Goal: Contribute content: Contribute content

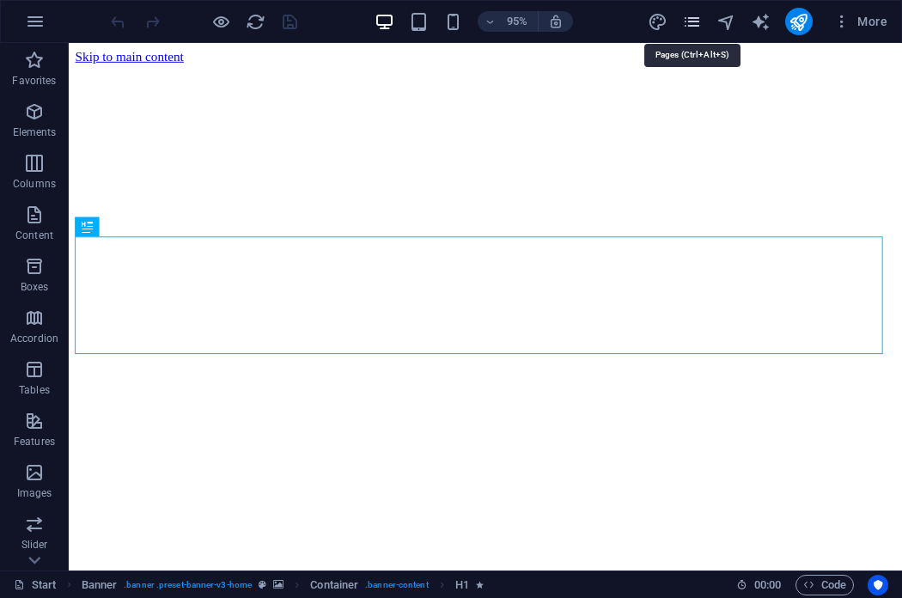
click at [691, 20] on icon "pages" at bounding box center [692, 22] width 20 height 20
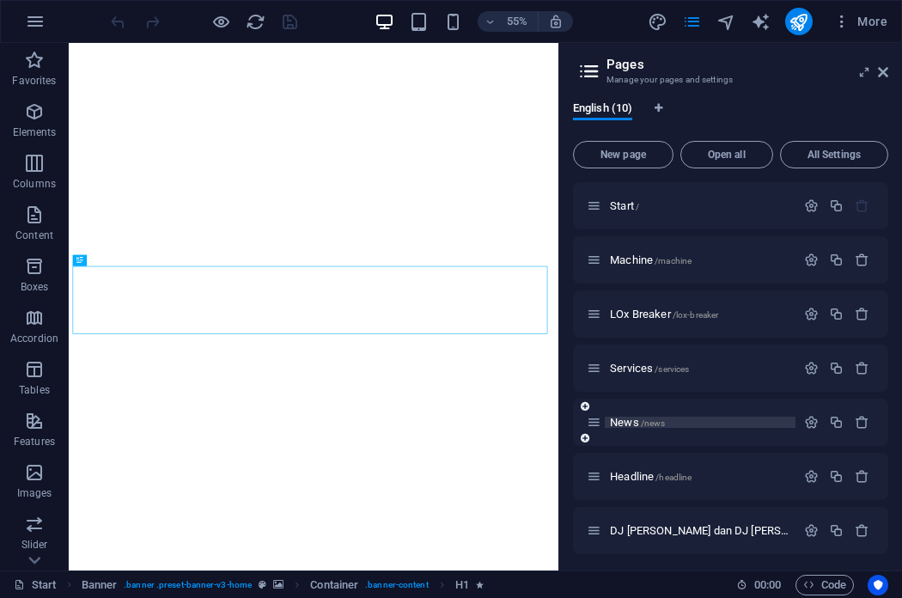
click at [673, 421] on p "News /news" at bounding box center [700, 422] width 180 height 11
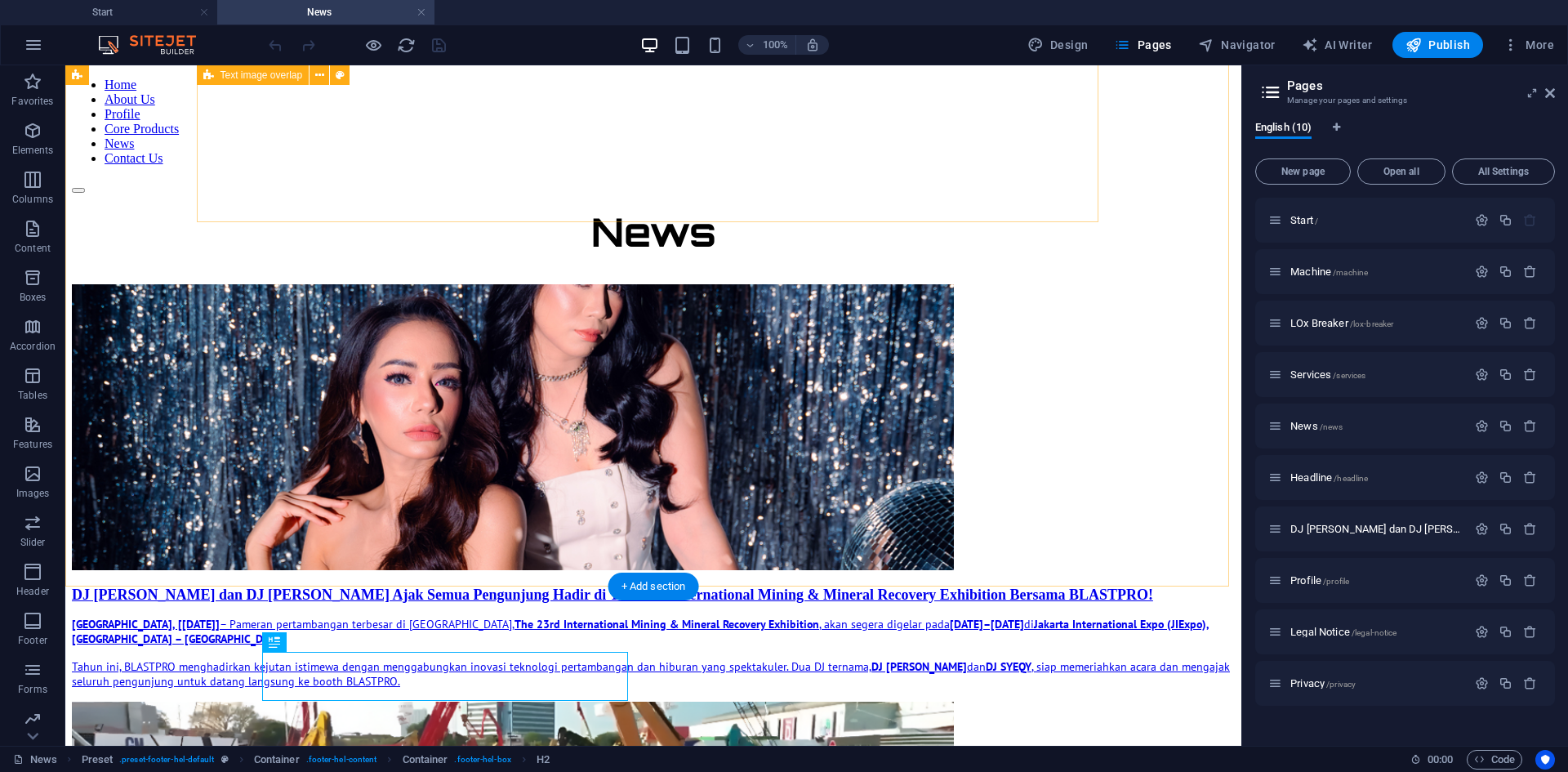
scroll to position [57, 0]
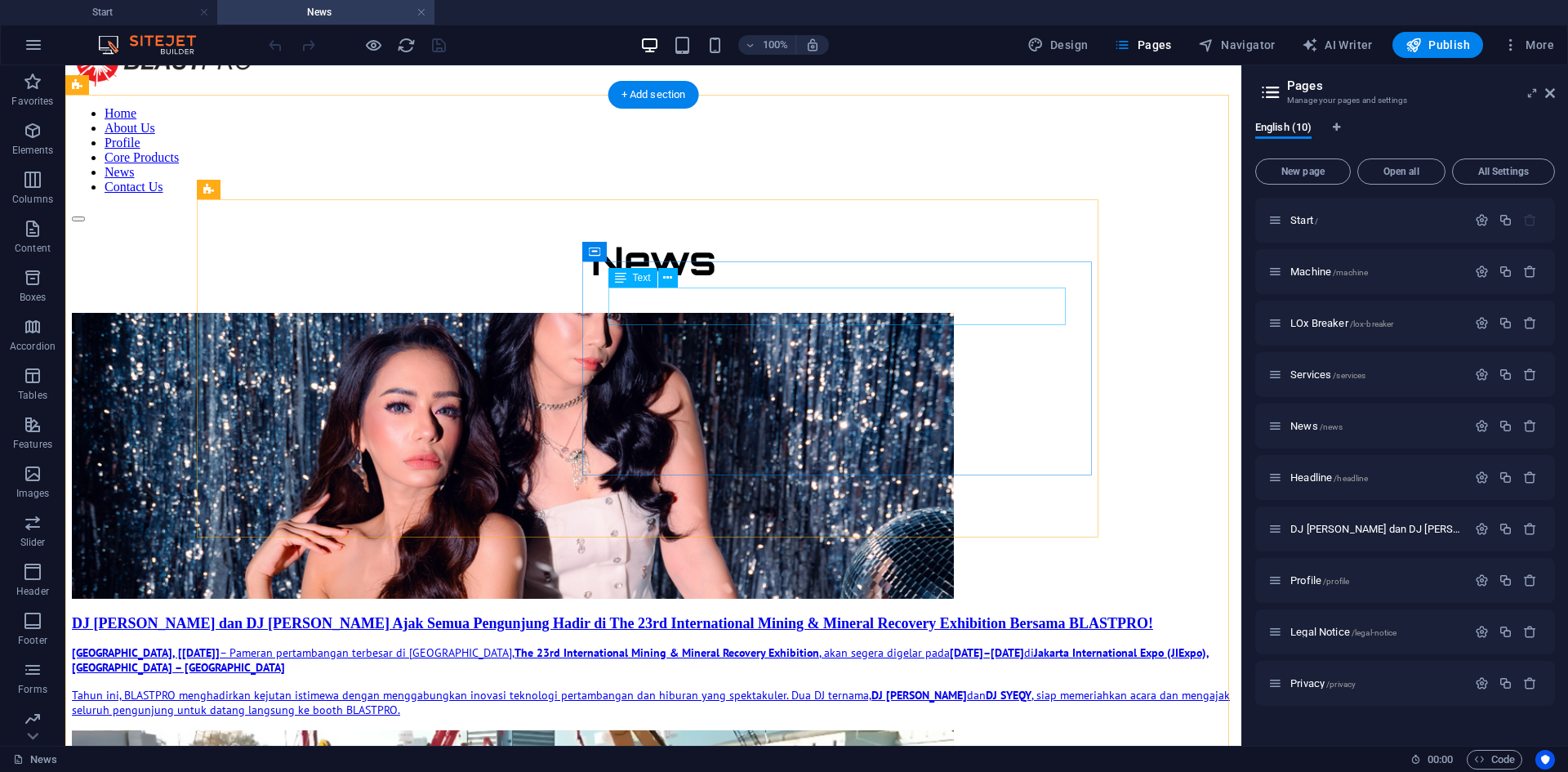
click at [691, 568] on div "DJ [PERSON_NAME] dan DJ [PERSON_NAME] Ajak Semua Pengunjung Hadir di The 23rd I…" at bounding box center [653, 624] width 1163 height 17
click at [857, 568] on div "DJ [PERSON_NAME] dan DJ [PERSON_NAME] Ajak Semua Pengunjung Hadir di The 23rd I…" at bounding box center [653, 624] width 1163 height 17
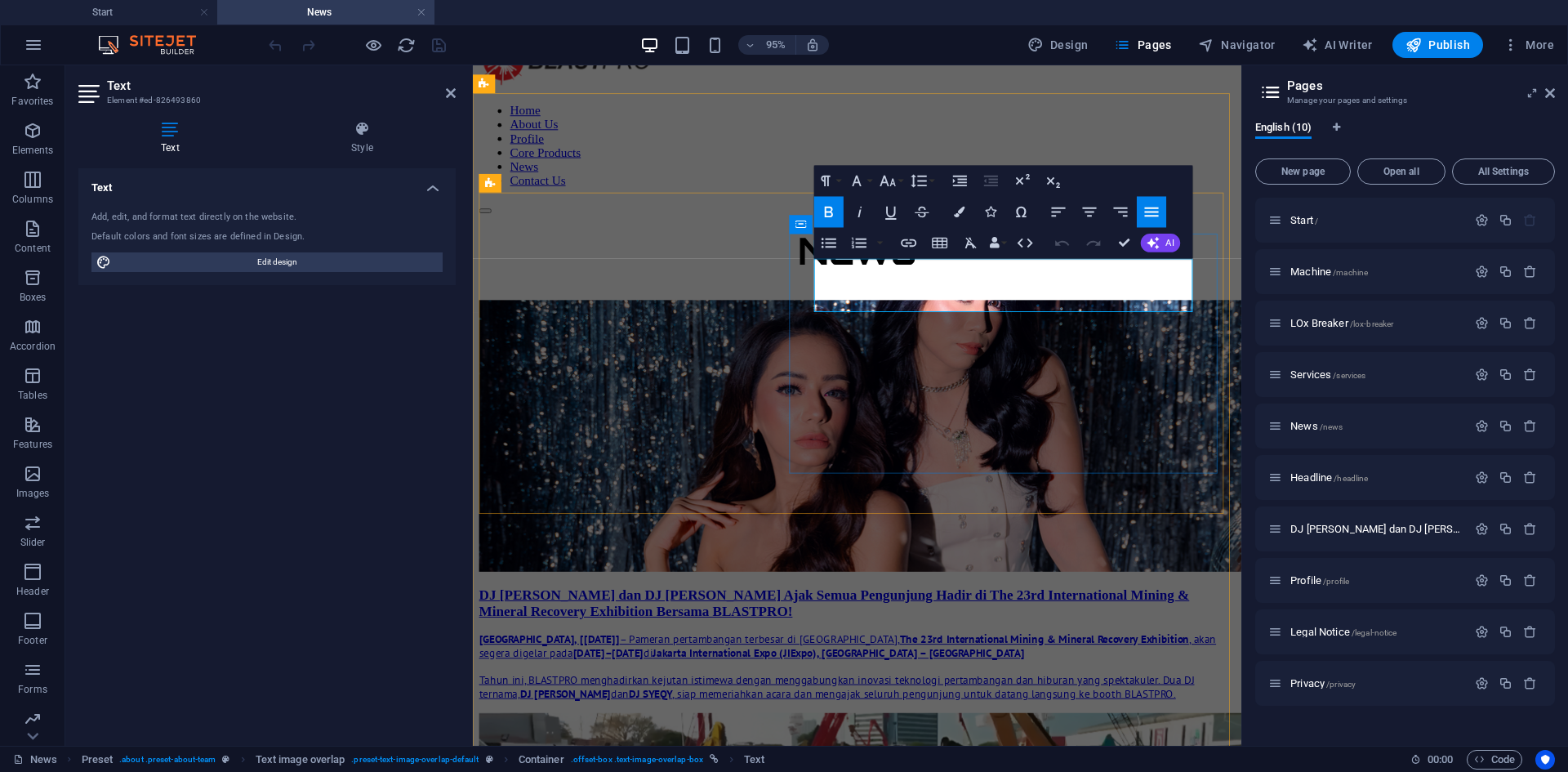
click at [857, 568] on p "DJ [PERSON_NAME] dan DJ [PERSON_NAME] Ajak Semua Pengunjung Hadir di The 23rd I…" at bounding box center [877, 632] width 796 height 34
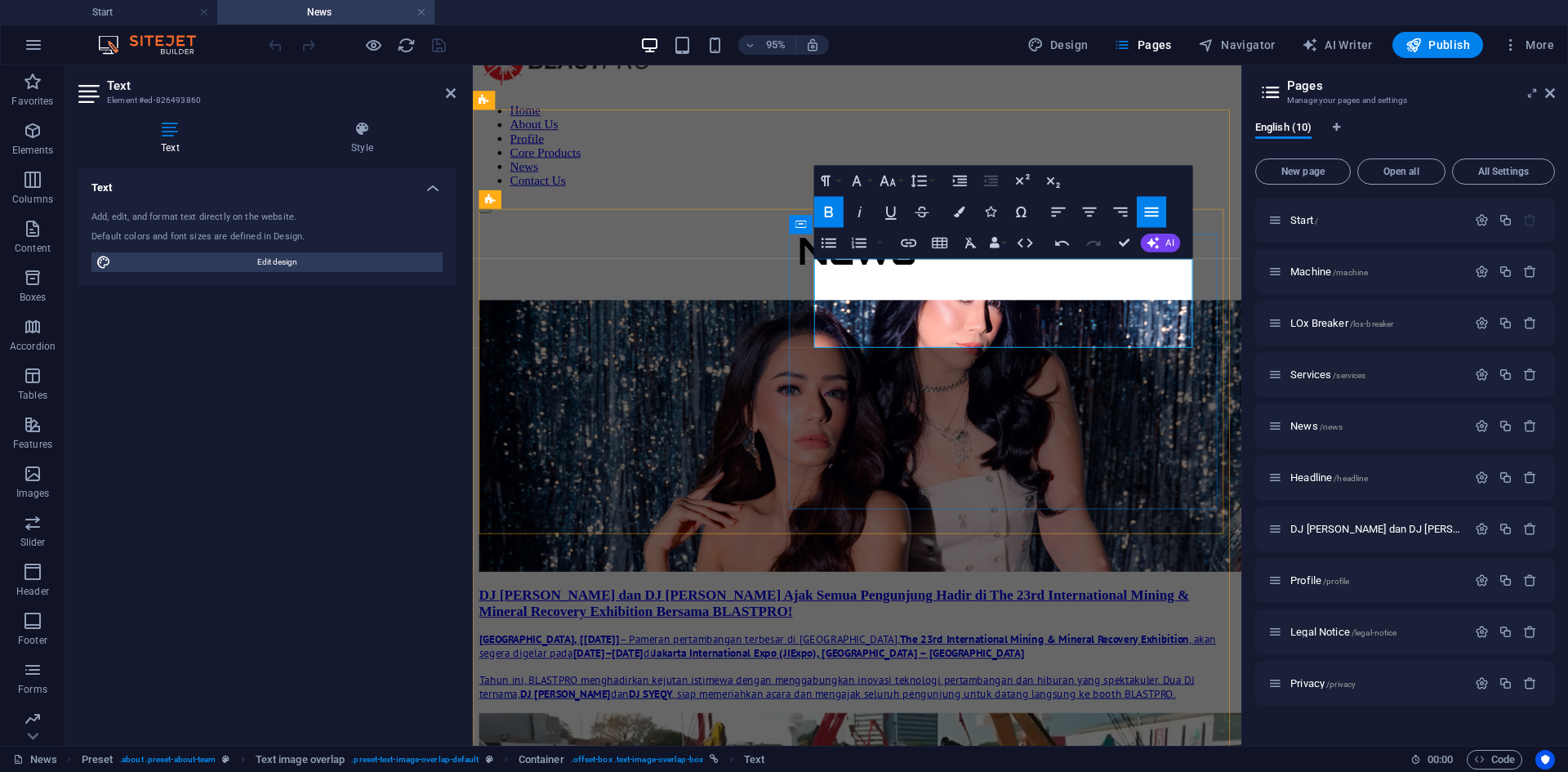
scroll to position [40, 0]
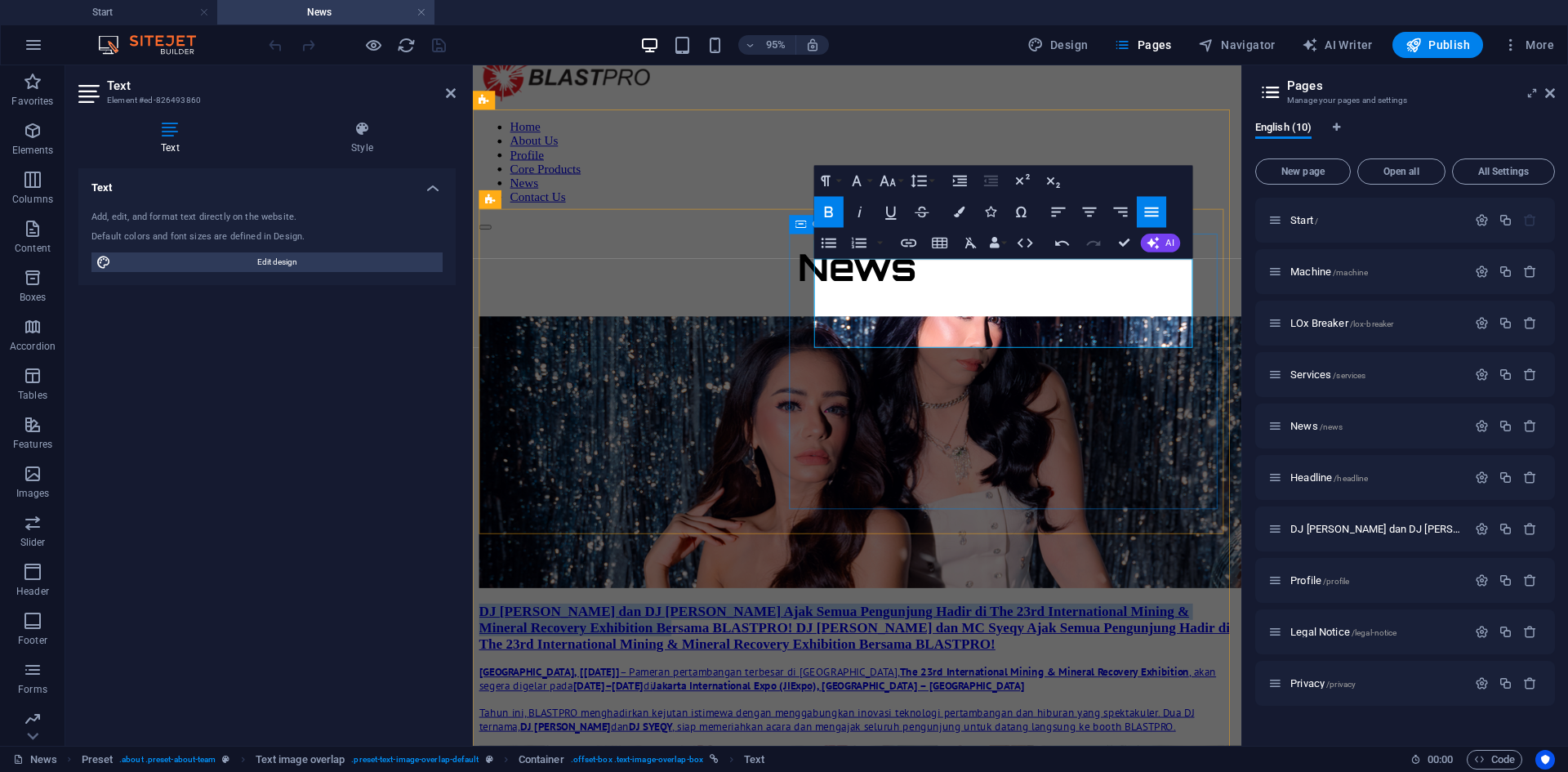
drag, startPoint x: 978, startPoint y: 313, endPoint x: 809, endPoint y: 274, distance: 173.4
click at [809, 568] on div "DJ [PERSON_NAME] dan DJ [PERSON_NAME] Ajak Semua Pengunjung Hadir di The 23rd I…" at bounding box center [877, 700] width 796 height 136
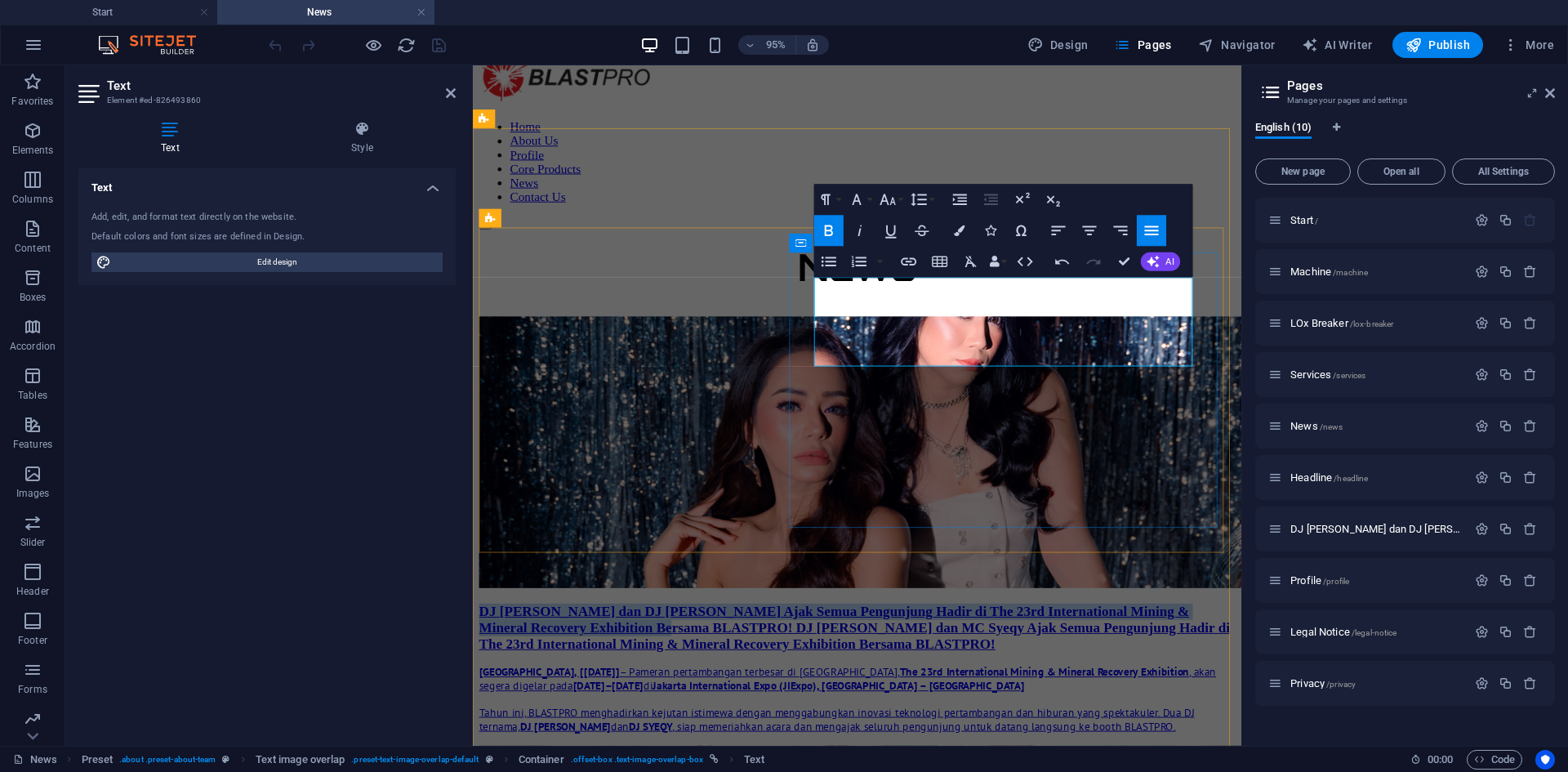
scroll to position [0, 0]
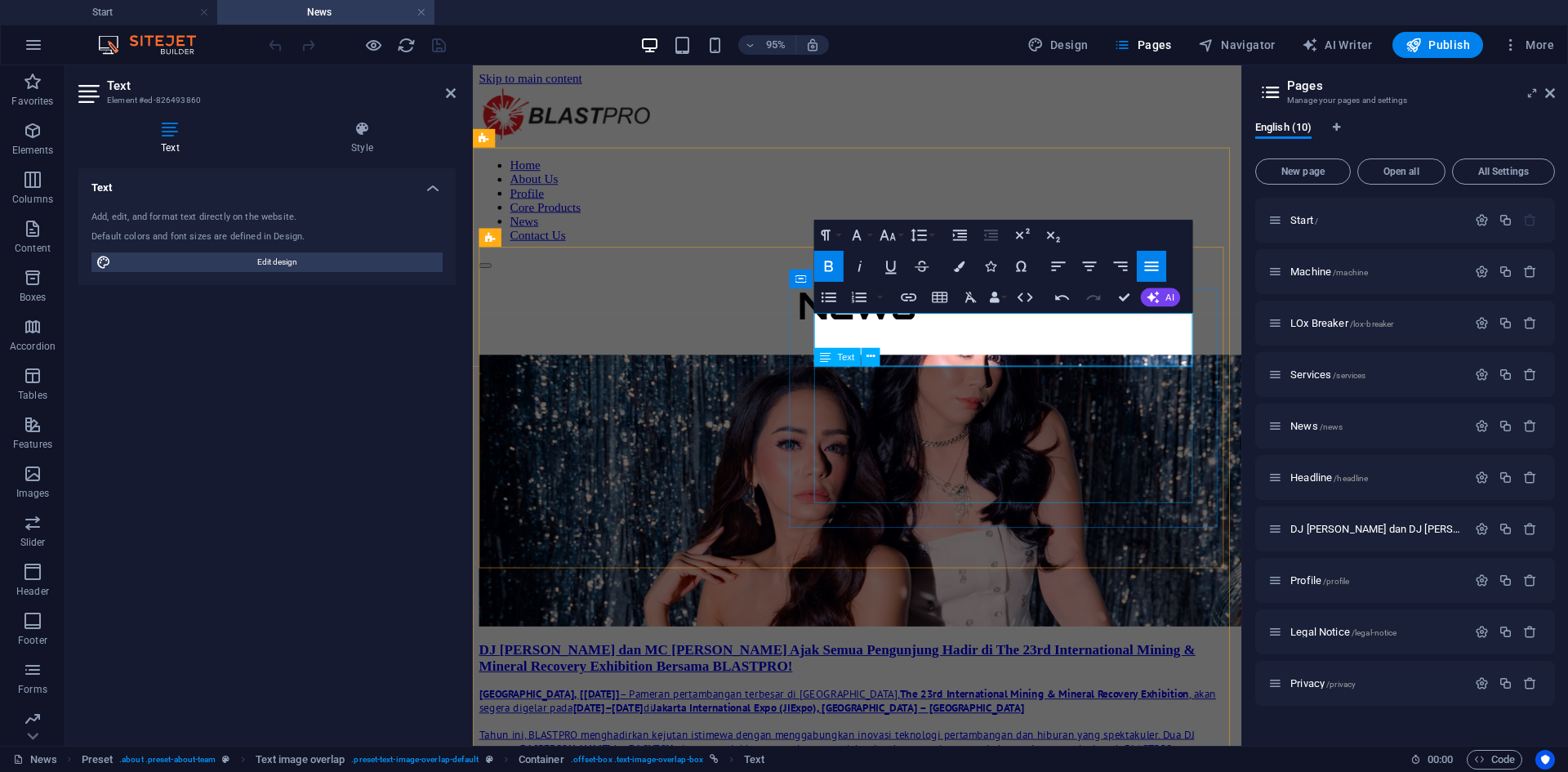
click at [857, 568] on div "[GEOGRAPHIC_DATA], [[DATE]] – Pameran pertambangan terbesar di [GEOGRAPHIC_DATA…" at bounding box center [877, 756] width 796 height 72
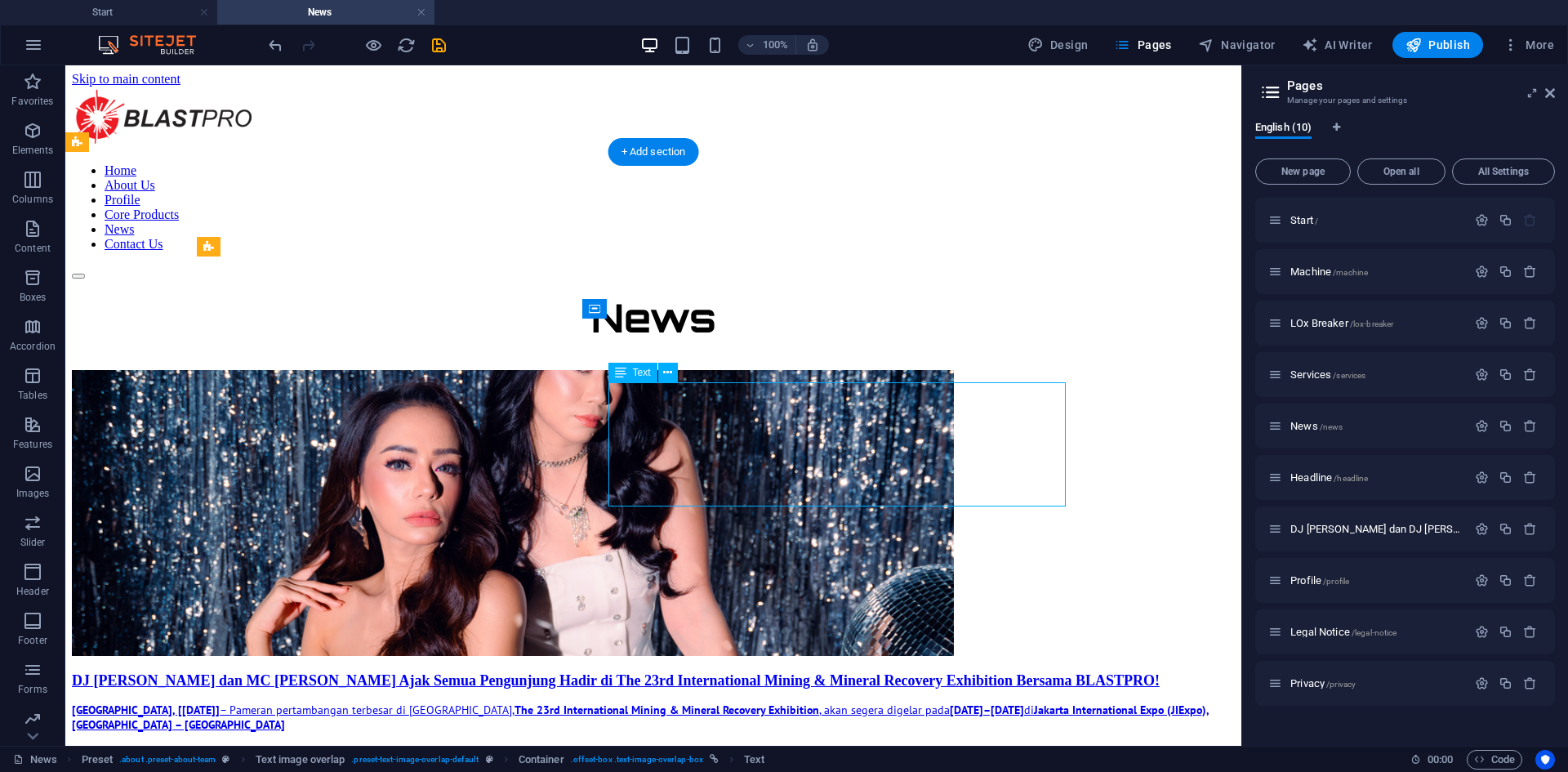
drag, startPoint x: 707, startPoint y: 495, endPoint x: 610, endPoint y: 471, distance: 99.9
click at [610, 568] on div "[GEOGRAPHIC_DATA], [[DATE]] – Pameran pertambangan terbesar di [GEOGRAPHIC_DATA…" at bounding box center [653, 739] width 1163 height 72
click at [699, 568] on div "[GEOGRAPHIC_DATA], [[DATE]] – Pameran pertambangan terbesar di [GEOGRAPHIC_DATA…" at bounding box center [653, 739] width 1163 height 72
click at [708, 568] on div "[GEOGRAPHIC_DATA], [[DATE]] – Pameran pertambangan terbesar di [GEOGRAPHIC_DATA…" at bounding box center [653, 739] width 1163 height 72
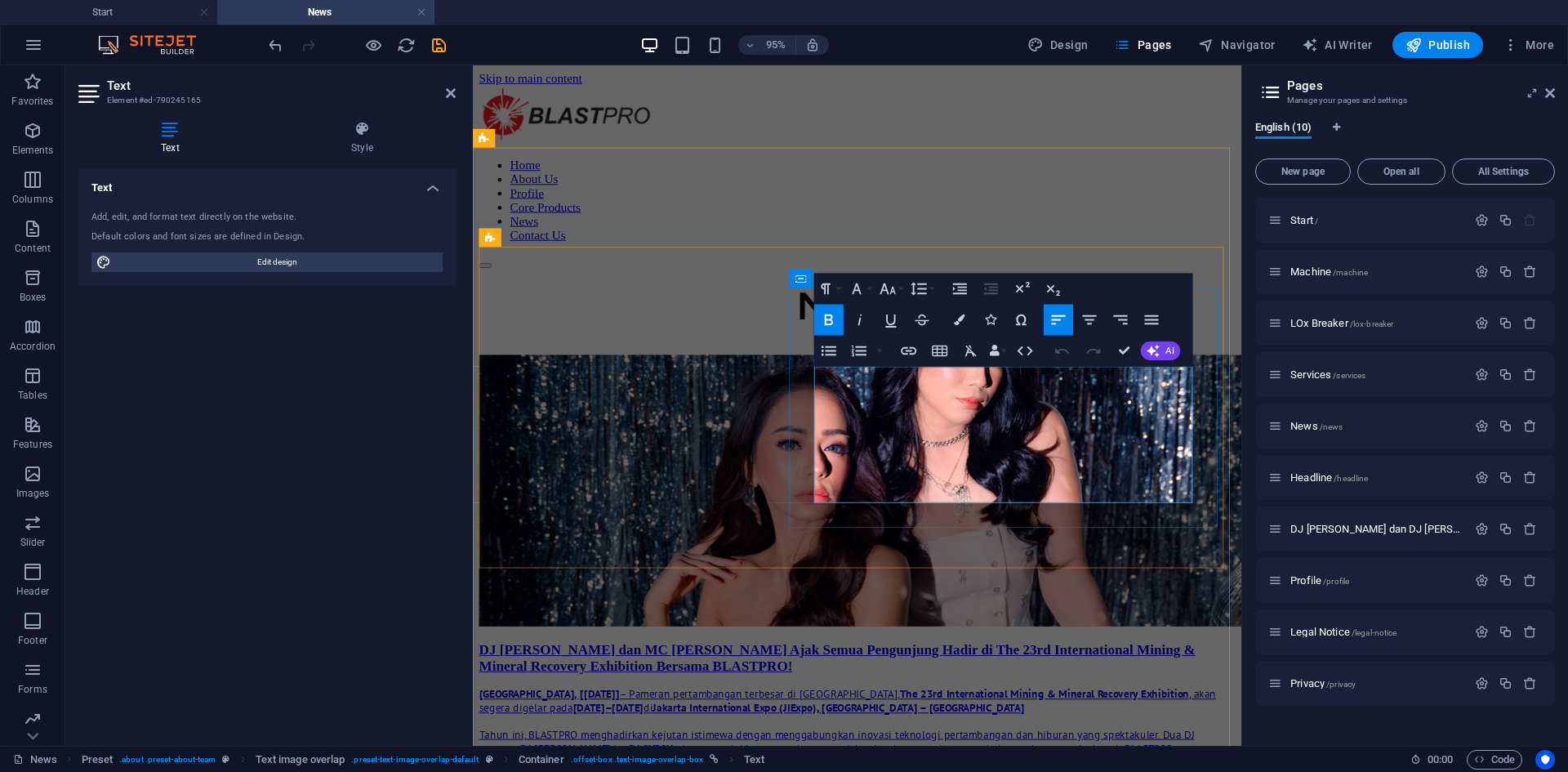
click at [857, 568] on span "Tahun ini, BLASTPRO menghadirkan kejutan istimewa dengan menggabungkan inovasi …" at bounding box center [856, 776] width 753 height 29
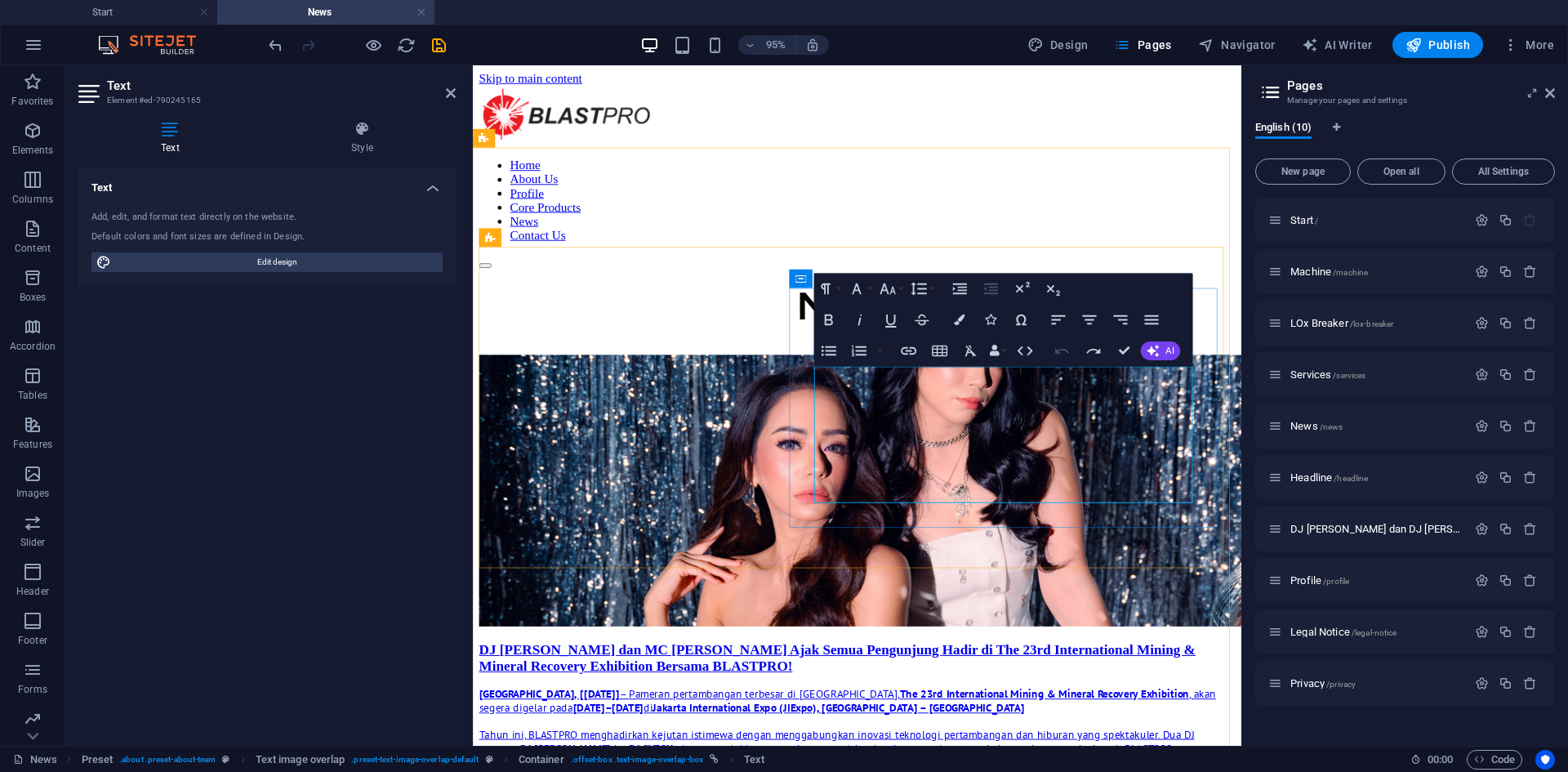
click at [857, 568] on p "Tahun ini, BLASTPRO menghadirkan kejutan istimewa dengan menggabungkan inovasi …" at bounding box center [877, 776] width 796 height 29
click at [833, 568] on span "Tahun ini, BLASTPRO menghadirkan kejutan istimewa dengan menggabungkan inovasi …" at bounding box center [856, 776] width 753 height 29
click at [835, 568] on span "Tahun ini, BLASTPRO menghadirkan kejutan istimewa dengan menggabungkan inovasi …" at bounding box center [856, 776] width 753 height 29
click at [857, 568] on p "Tahun ini, BLASTPRO menghadirkan kejutan istimewa dengan menggabungkan inovasi …" at bounding box center [877, 776] width 796 height 29
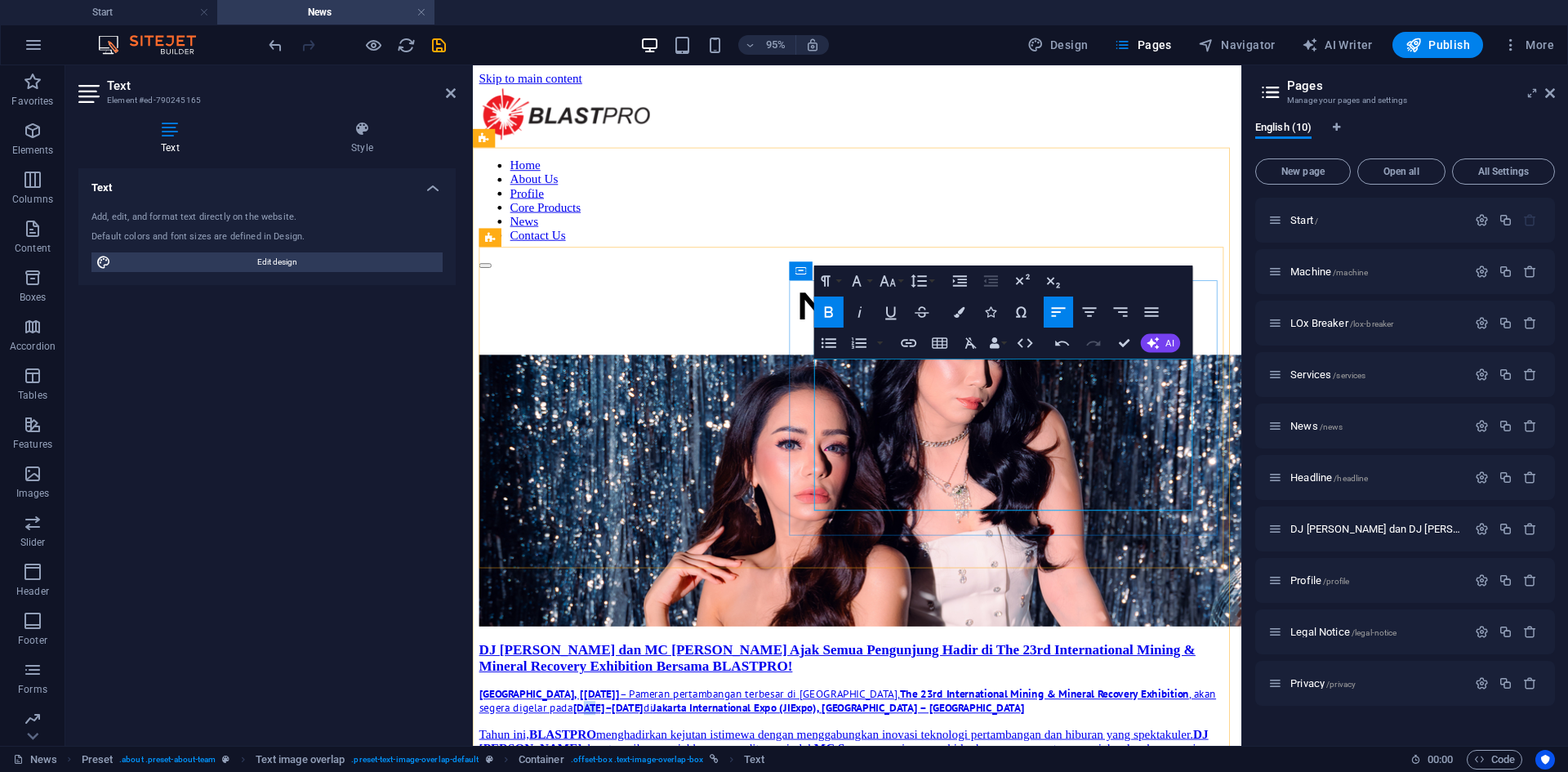
drag, startPoint x: 906, startPoint y: 423, endPoint x: 923, endPoint y: 423, distance: 17.0
click at [652, 568] on strong "[DATE]–[DATE]" at bounding box center [615, 741] width 74 height 14
click at [857, 279] on button "Font Size" at bounding box center [891, 280] width 29 height 31
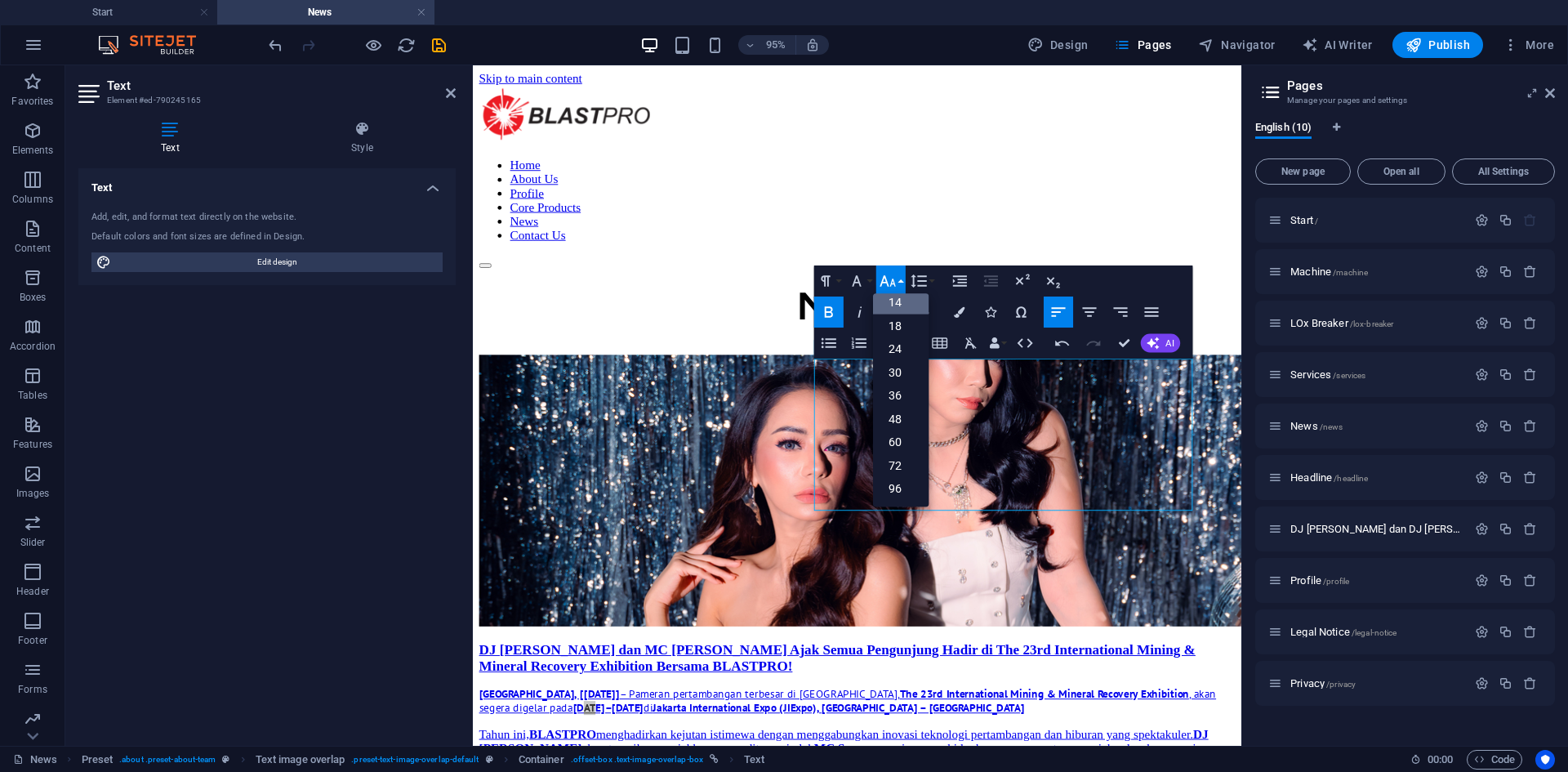
scroll to position [131, 0]
click at [857, 568] on p "Tahun ini, BLASTPRO menghadirkan kejutan istimewa dengan menggabungkan inovasi …" at bounding box center [877, 783] width 796 height 44
click at [857, 299] on link "14" at bounding box center [900, 302] width 55 height 24
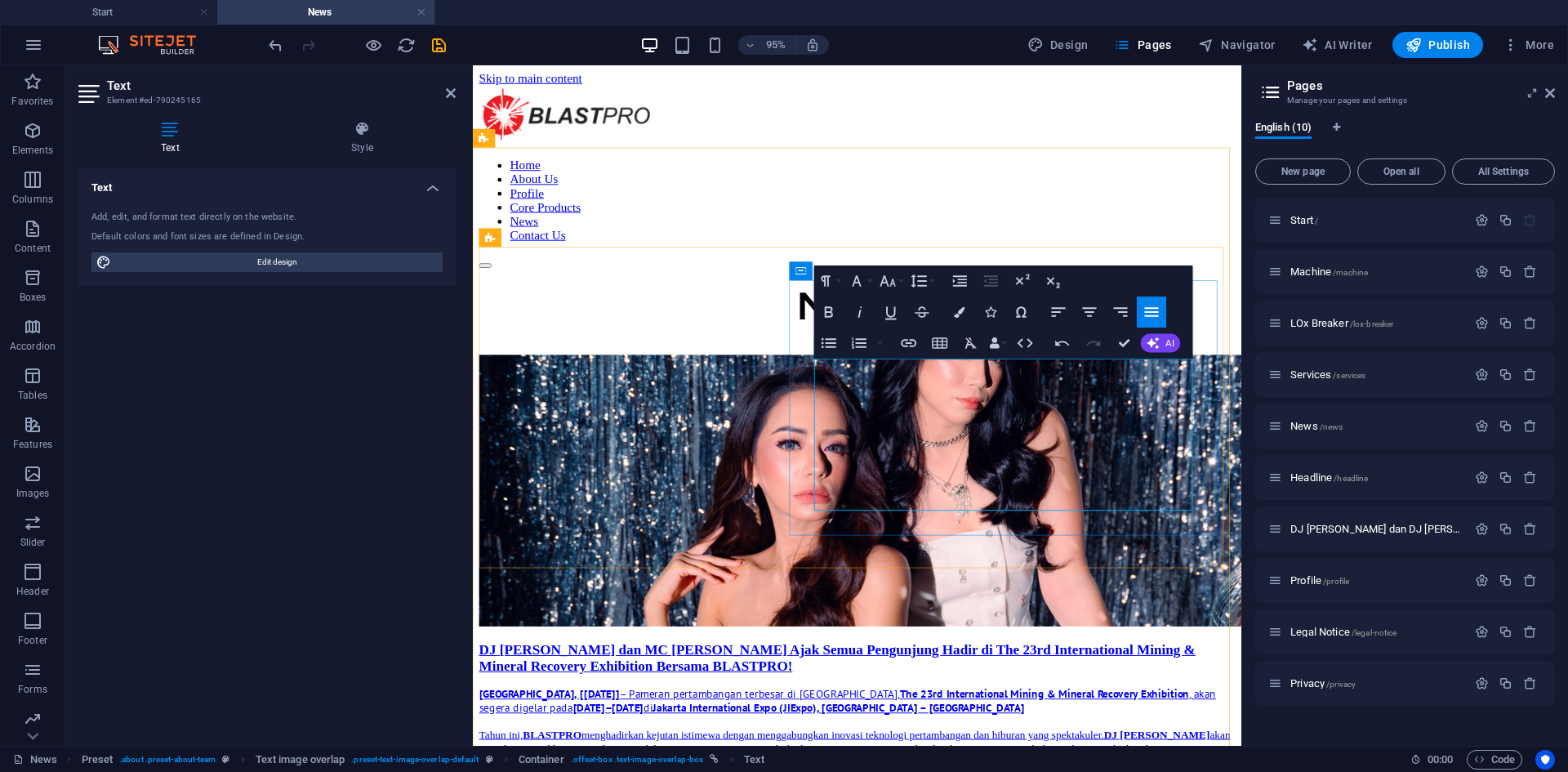
click at [857, 568] on p "[GEOGRAPHIC_DATA], [[DATE]] – Pameran pertambangan terbesar di [GEOGRAPHIC_DATA…" at bounding box center [877, 734] width 796 height 29
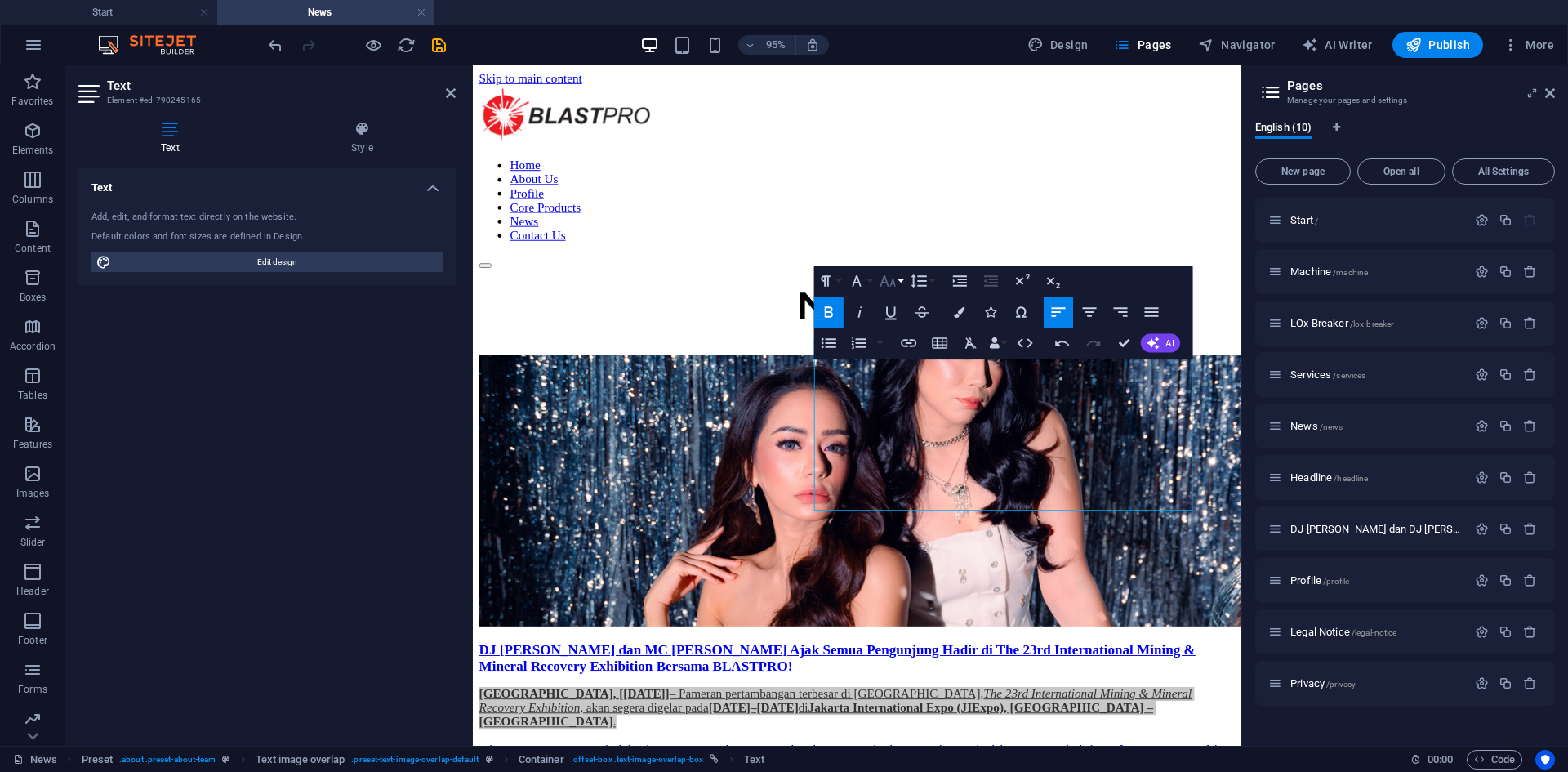
click at [857, 284] on icon "button" at bounding box center [888, 280] width 19 height 19
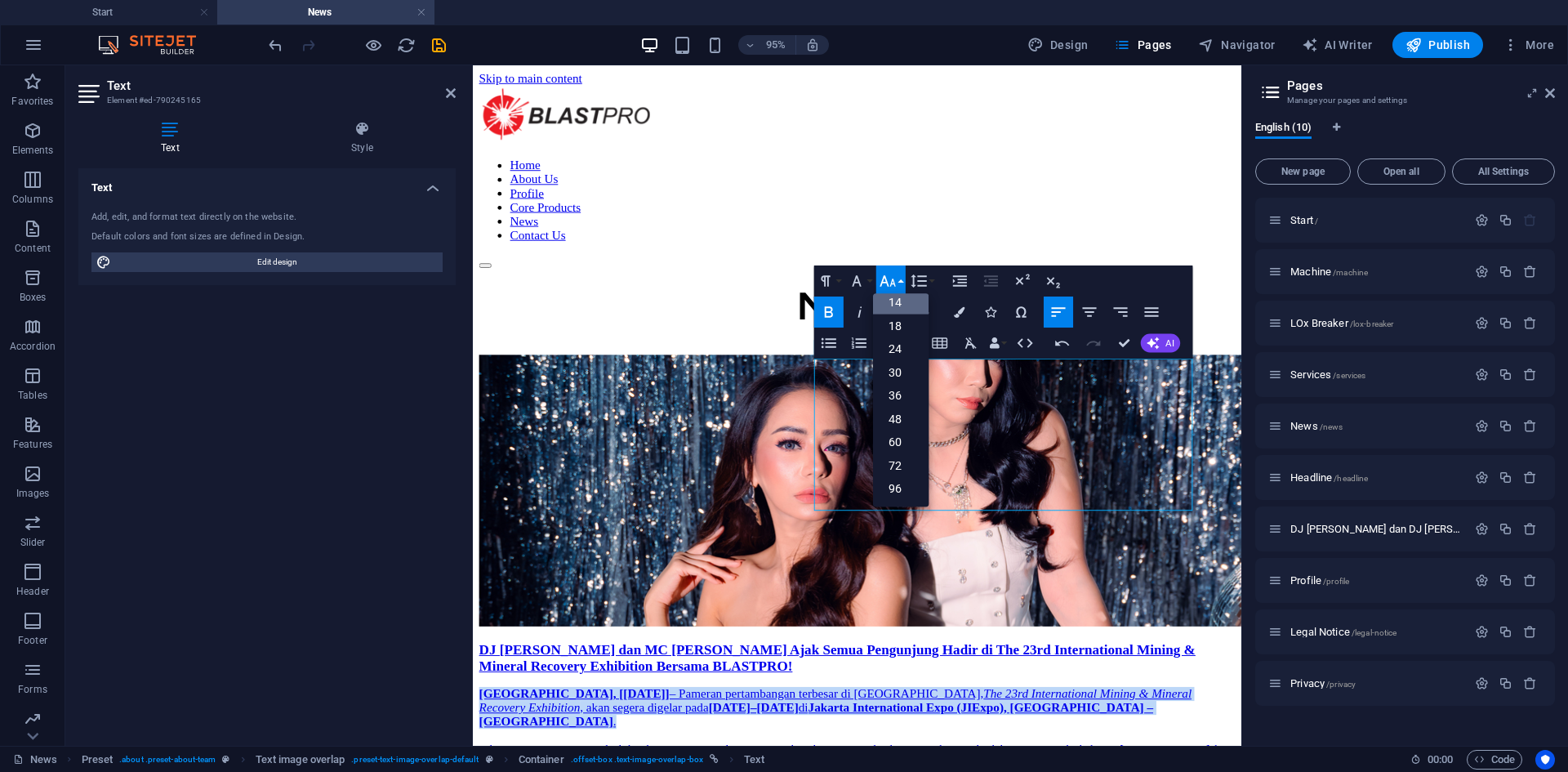
click at [857, 304] on link "14" at bounding box center [900, 302] width 55 height 24
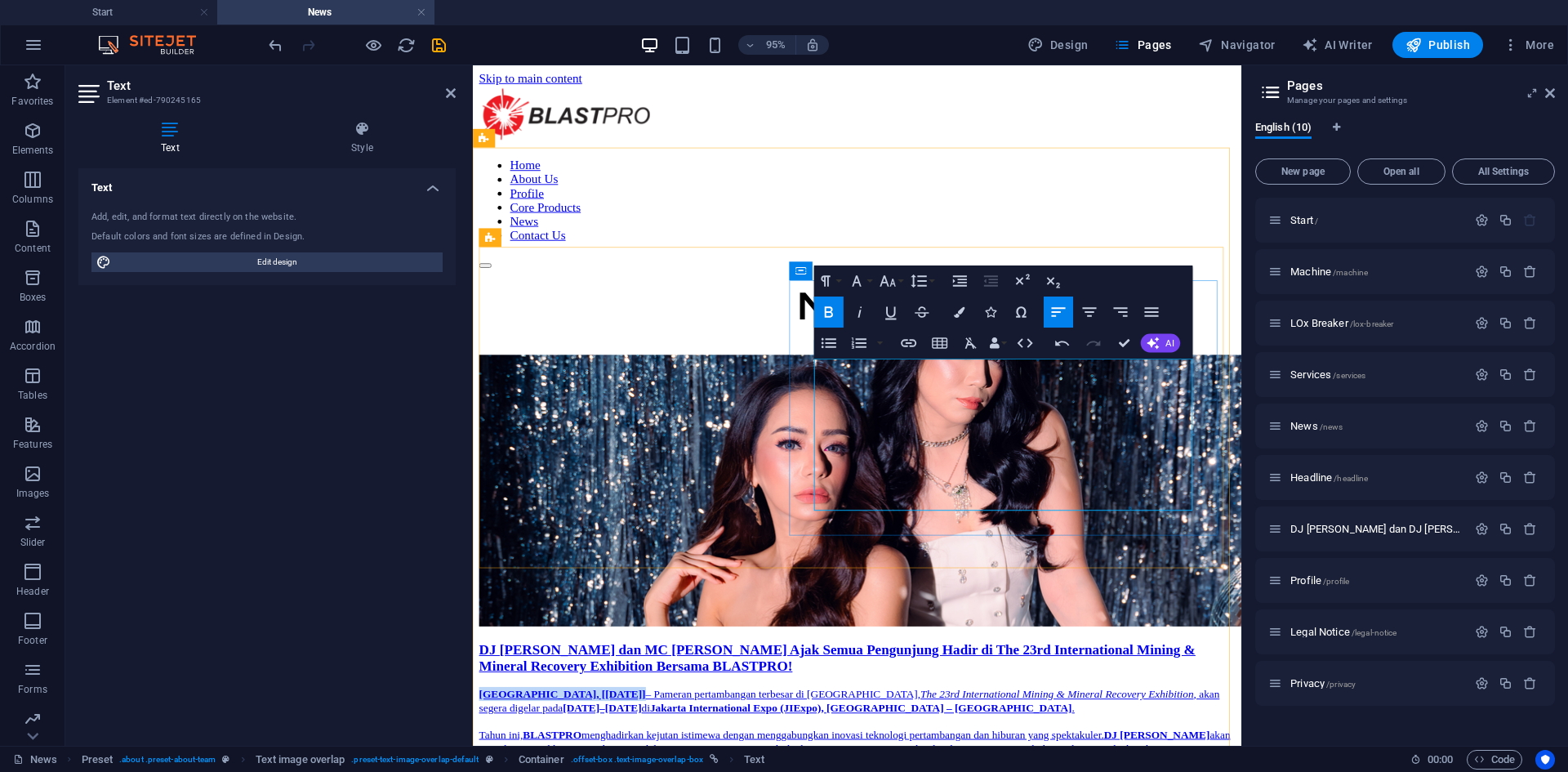
click at [857, 568] on p "[GEOGRAPHIC_DATA], [[DATE]] – Pameran pertambangan terbesar di [GEOGRAPHIC_DATA…" at bounding box center [877, 734] width 796 height 29
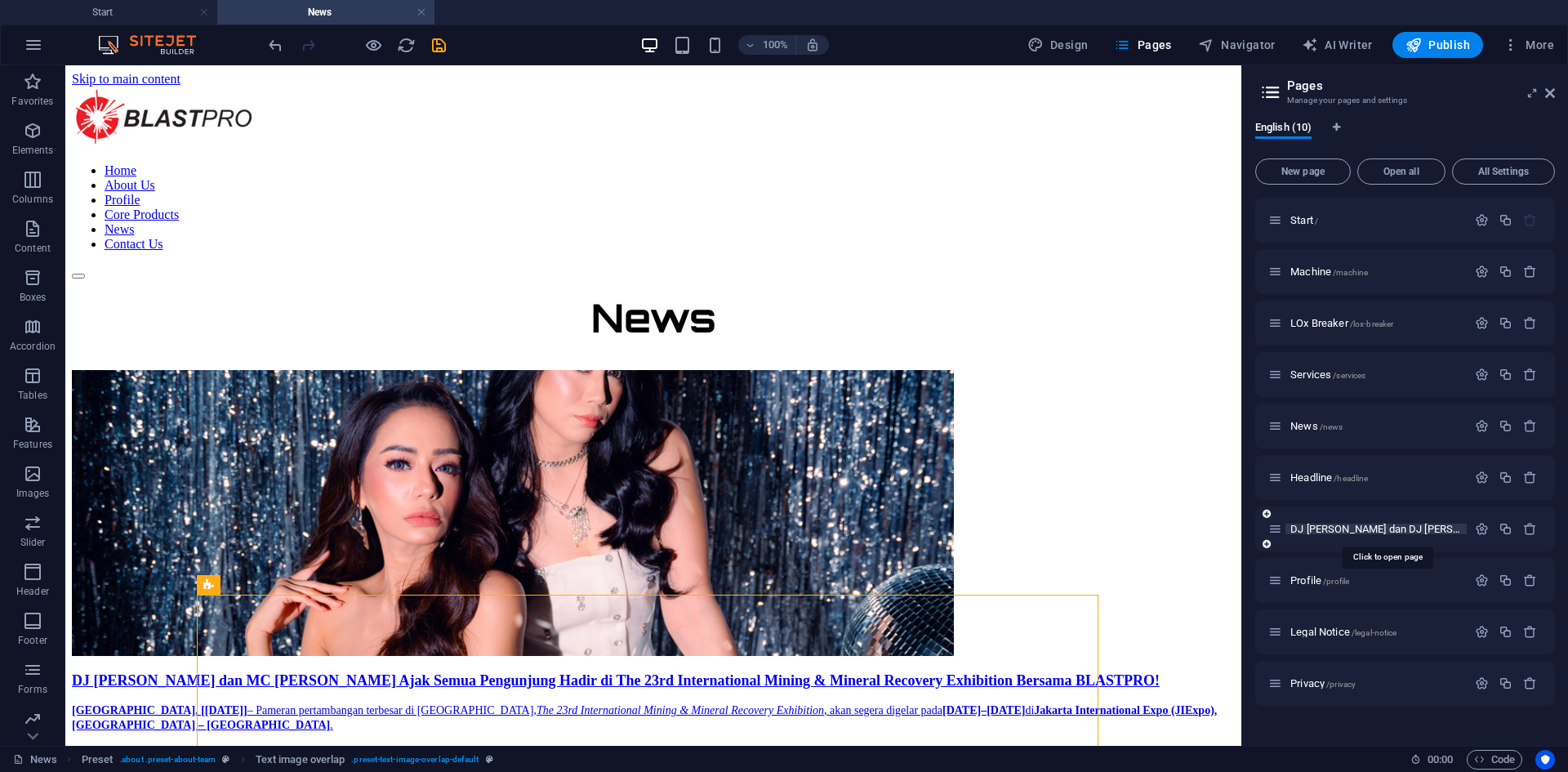
click at [857, 525] on span "DJ [PERSON_NAME] dan DJ [PERSON_NAME] /dj-[PERSON_NAME]-dan-dj-[PERSON_NAME]" at bounding box center [1483, 529] width 387 height 12
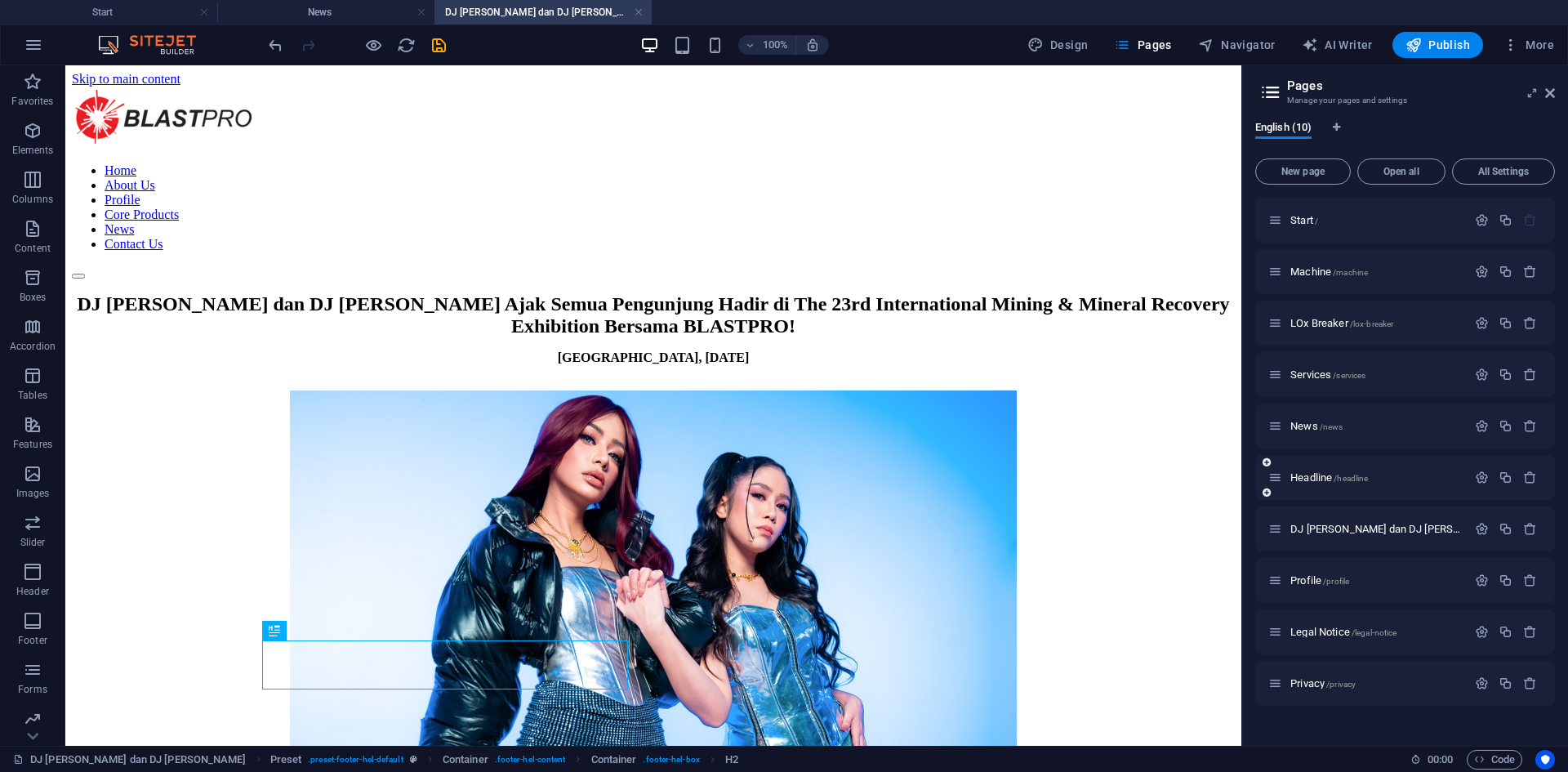
scroll to position [576, 0]
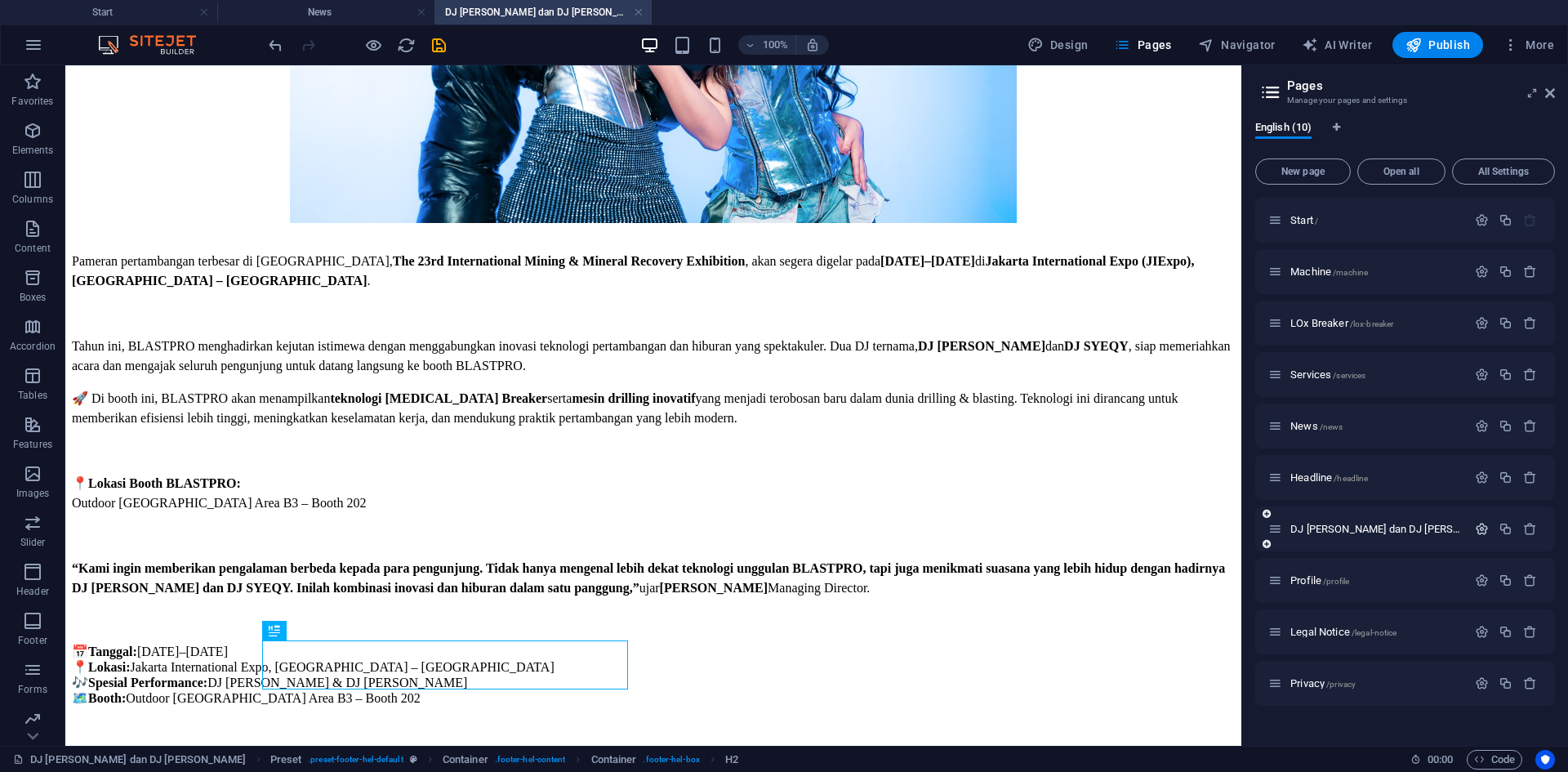
click at [857, 529] on icon "button" at bounding box center [1481, 529] width 14 height 14
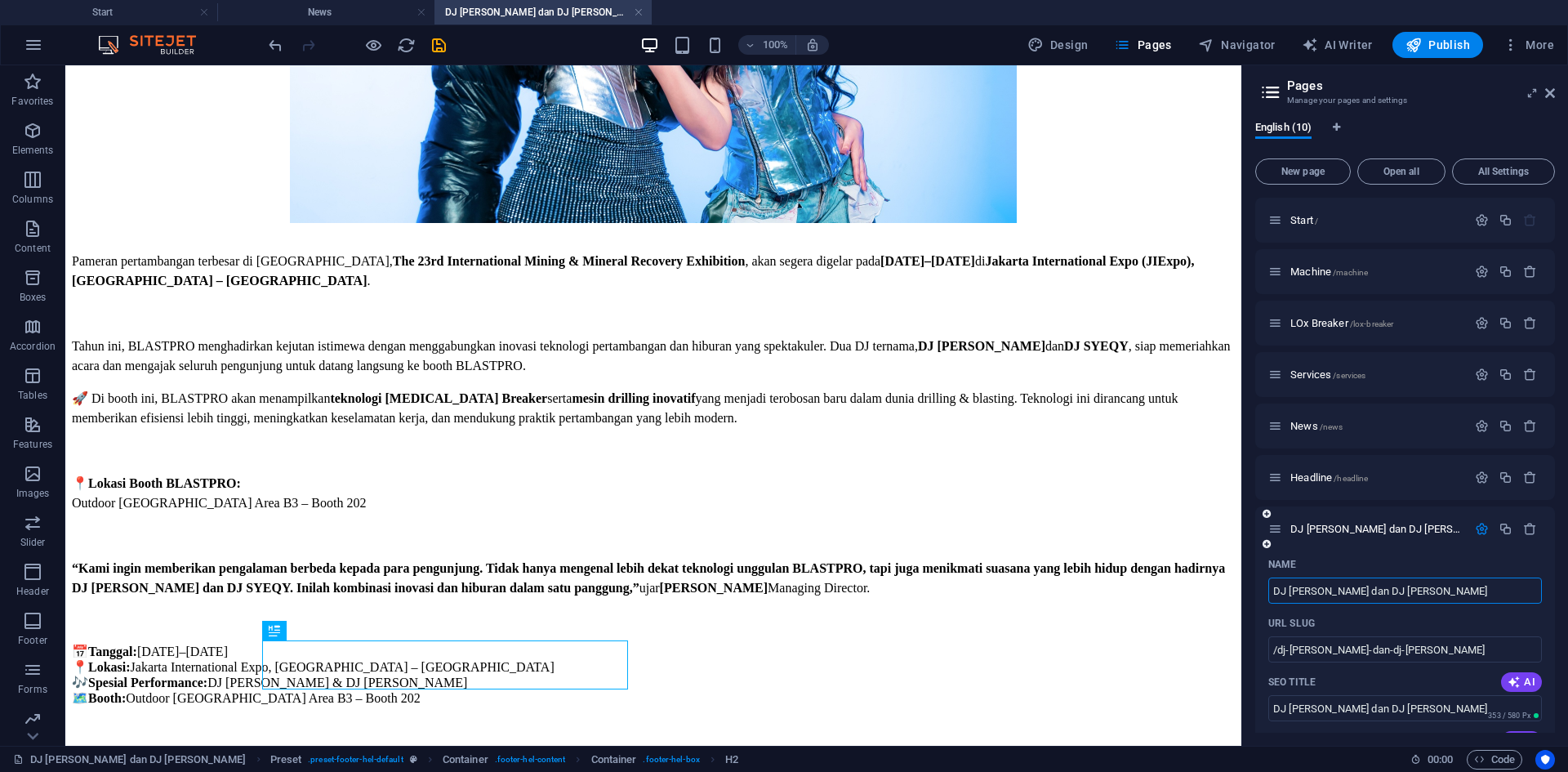
drag, startPoint x: 1351, startPoint y: 585, endPoint x: 1339, endPoint y: 586, distance: 12.0
click at [857, 568] on input "DJ [PERSON_NAME] dan DJ [PERSON_NAME]" at bounding box center [1405, 589] width 274 height 26
type input "DJ [PERSON_NAME] dan MC SYEQY"
type input "/dj-[PERSON_NAME]-dan-mc-syeqy"
type input "DJ [PERSON_NAME] dan MC SYEQY"
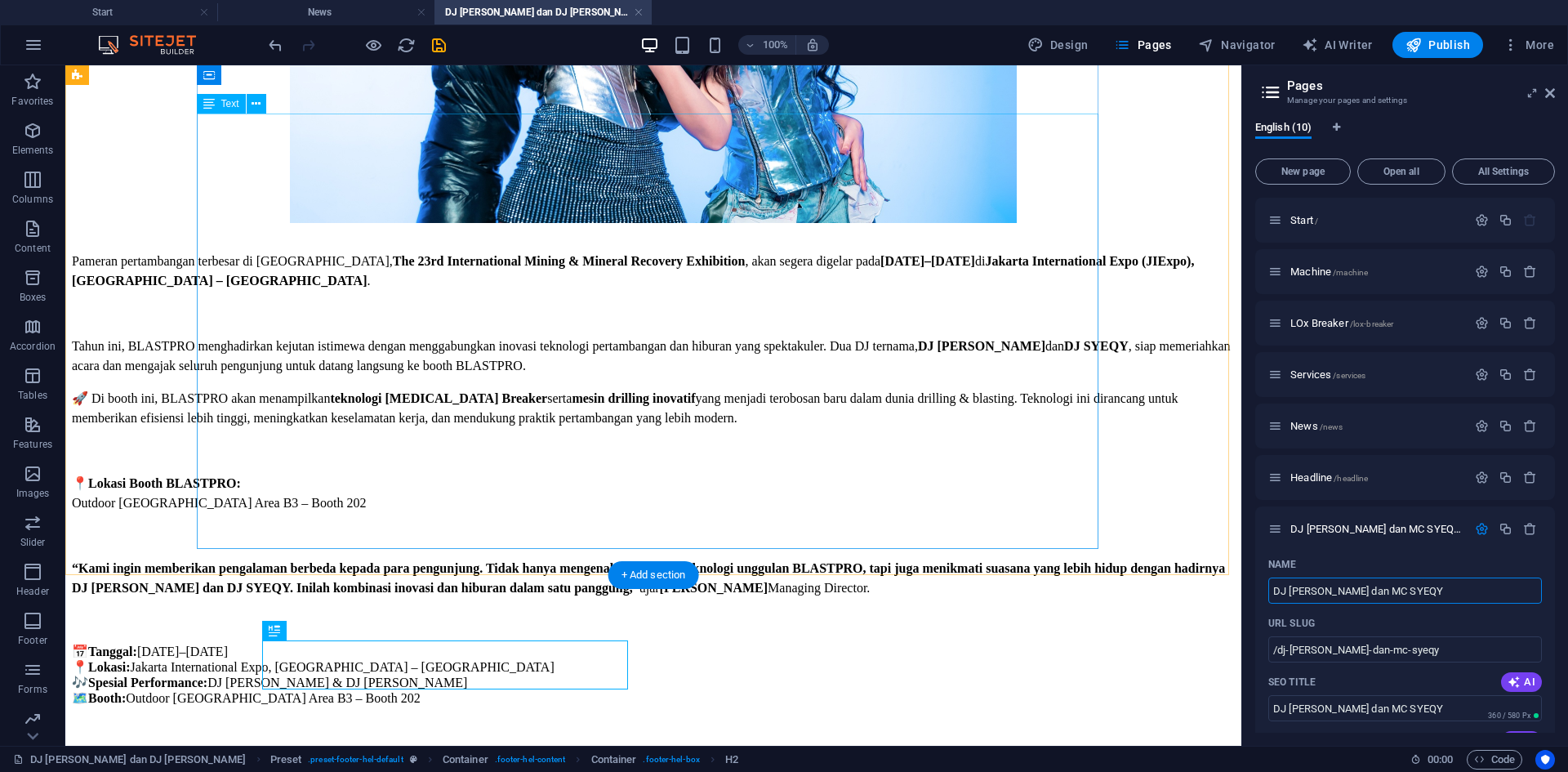
type input "DJ [PERSON_NAME] dan MC SYEQY"
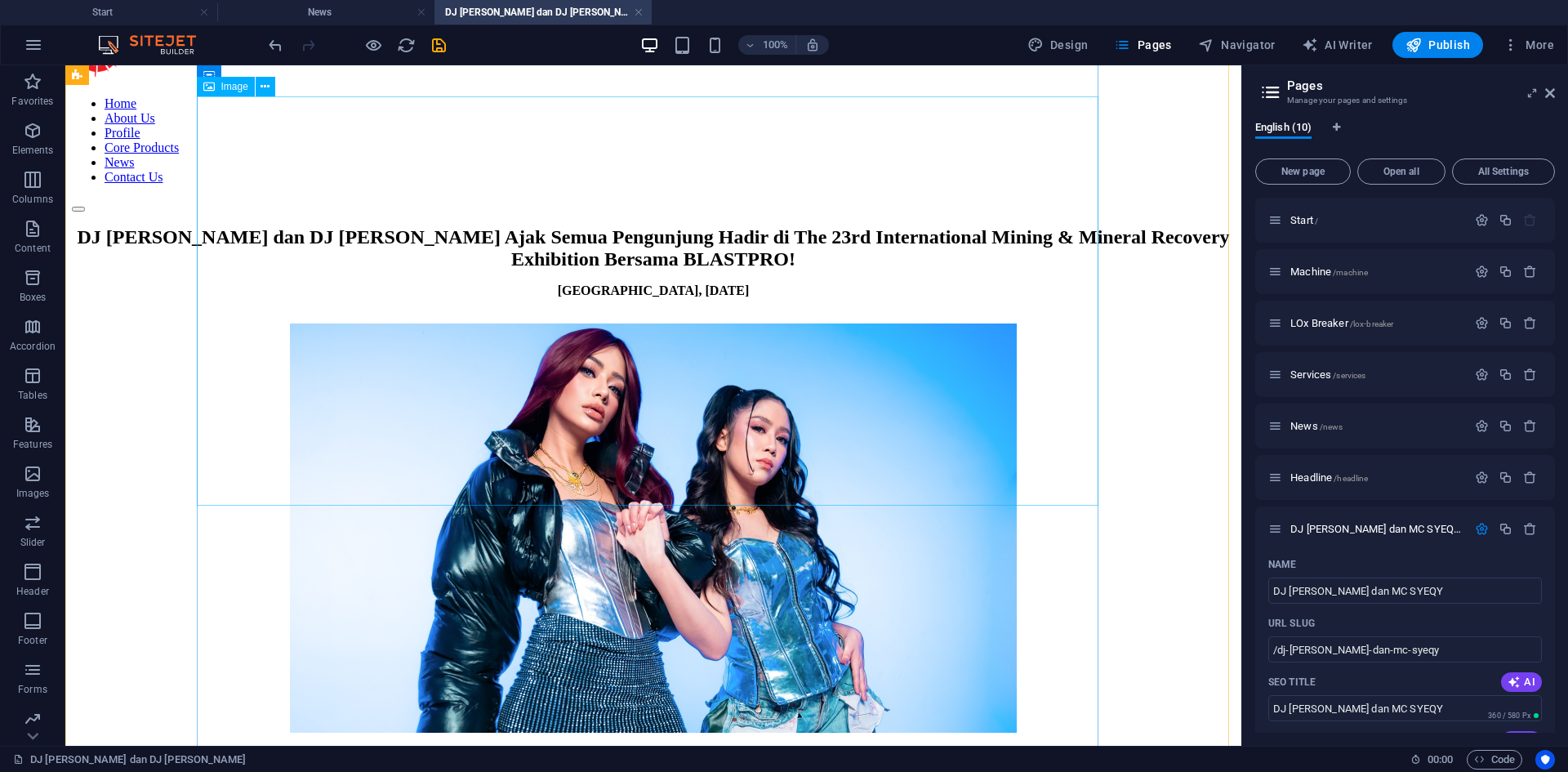
scroll to position [0, 0]
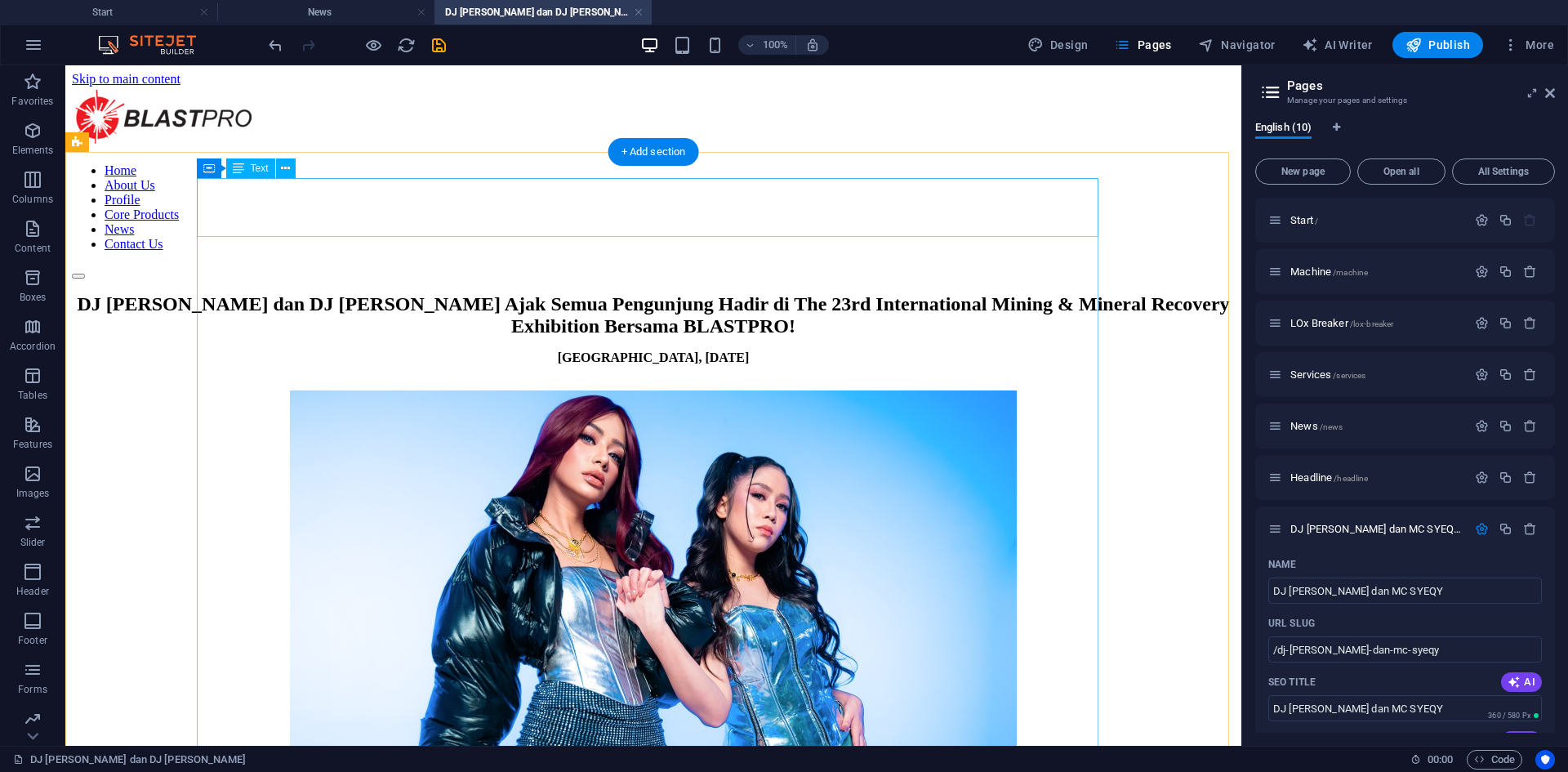
click at [779, 292] on div "DJ [PERSON_NAME] dan DJ [PERSON_NAME] Ajak Semua Pengunjung Hadir di The 23rd I…" at bounding box center [653, 314] width 1163 height 45
click at [775, 292] on div "DJ [PERSON_NAME] dan DJ [PERSON_NAME] Ajak Semua Pengunjung Hadir di The 23rd I…" at bounding box center [653, 314] width 1163 height 45
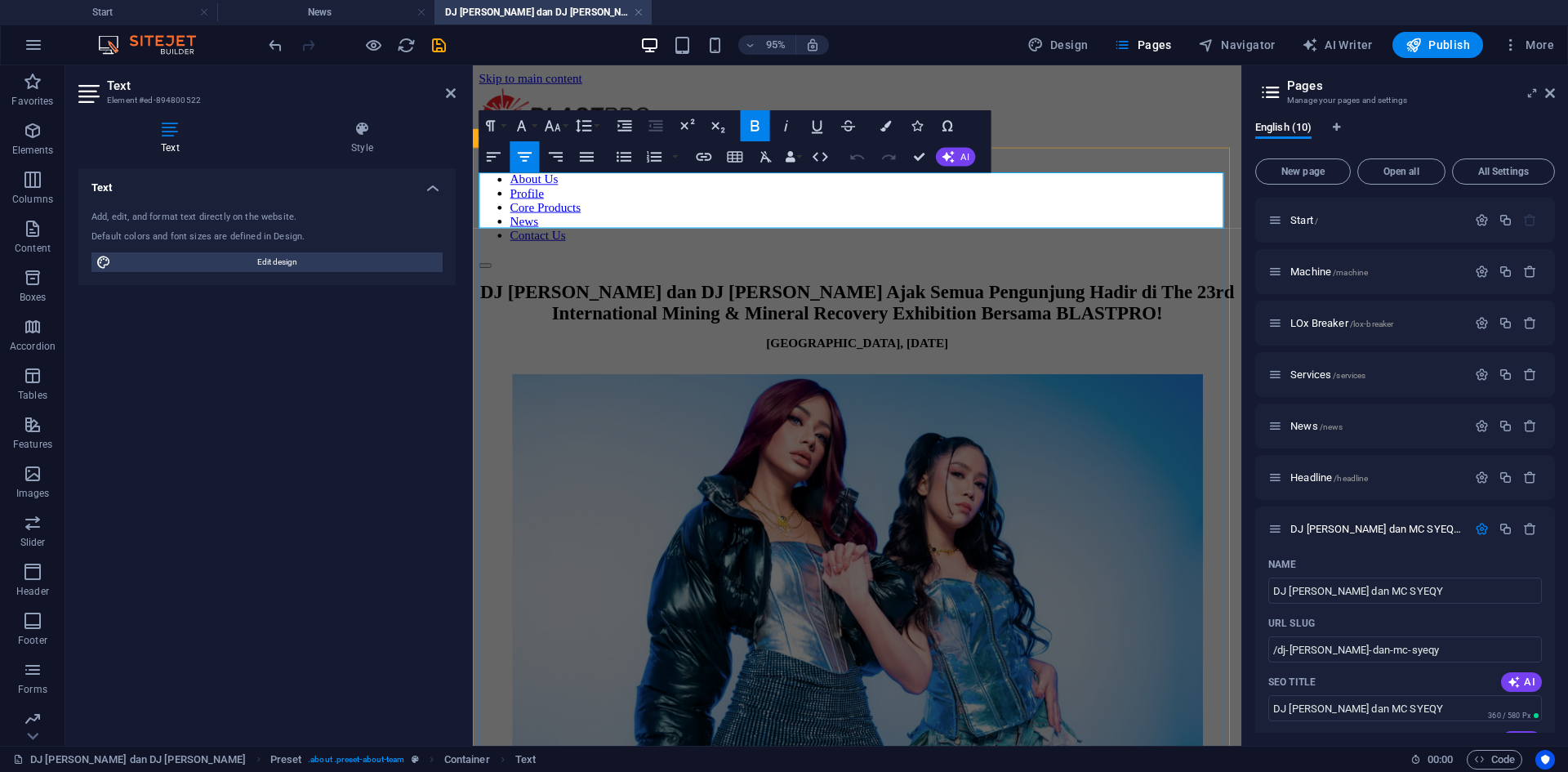
click at [857, 292] on p "DJ [PERSON_NAME] dan DJ [PERSON_NAME] Ajak Semua Pengunjung Hadir di The 23rd I…" at bounding box center [877, 314] width 796 height 45
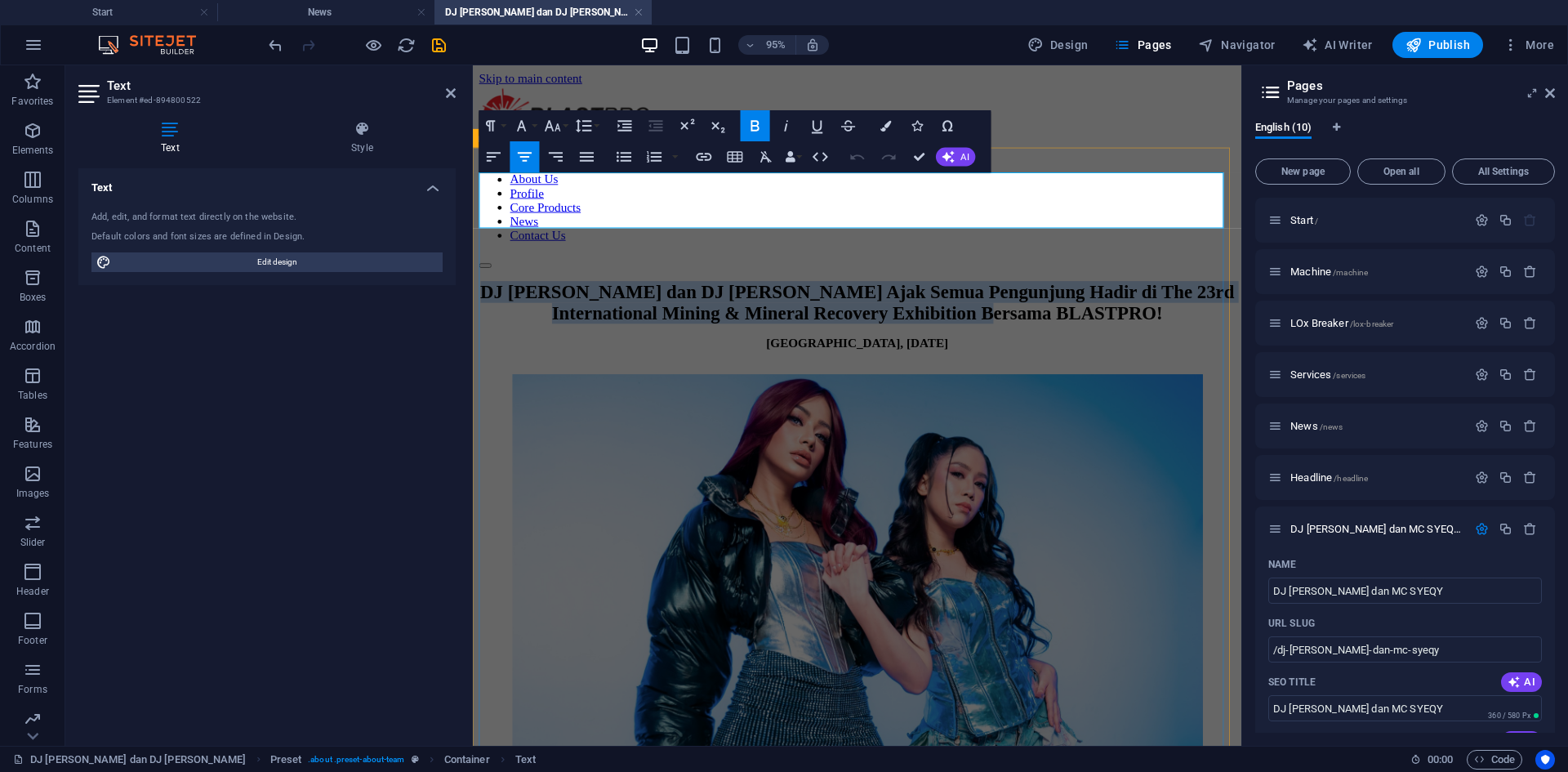
click at [493, 292] on p "DJ [PERSON_NAME] dan DJ [PERSON_NAME] Ajak Semua Pengunjung Hadir di The 23rd I…" at bounding box center [877, 314] width 796 height 45
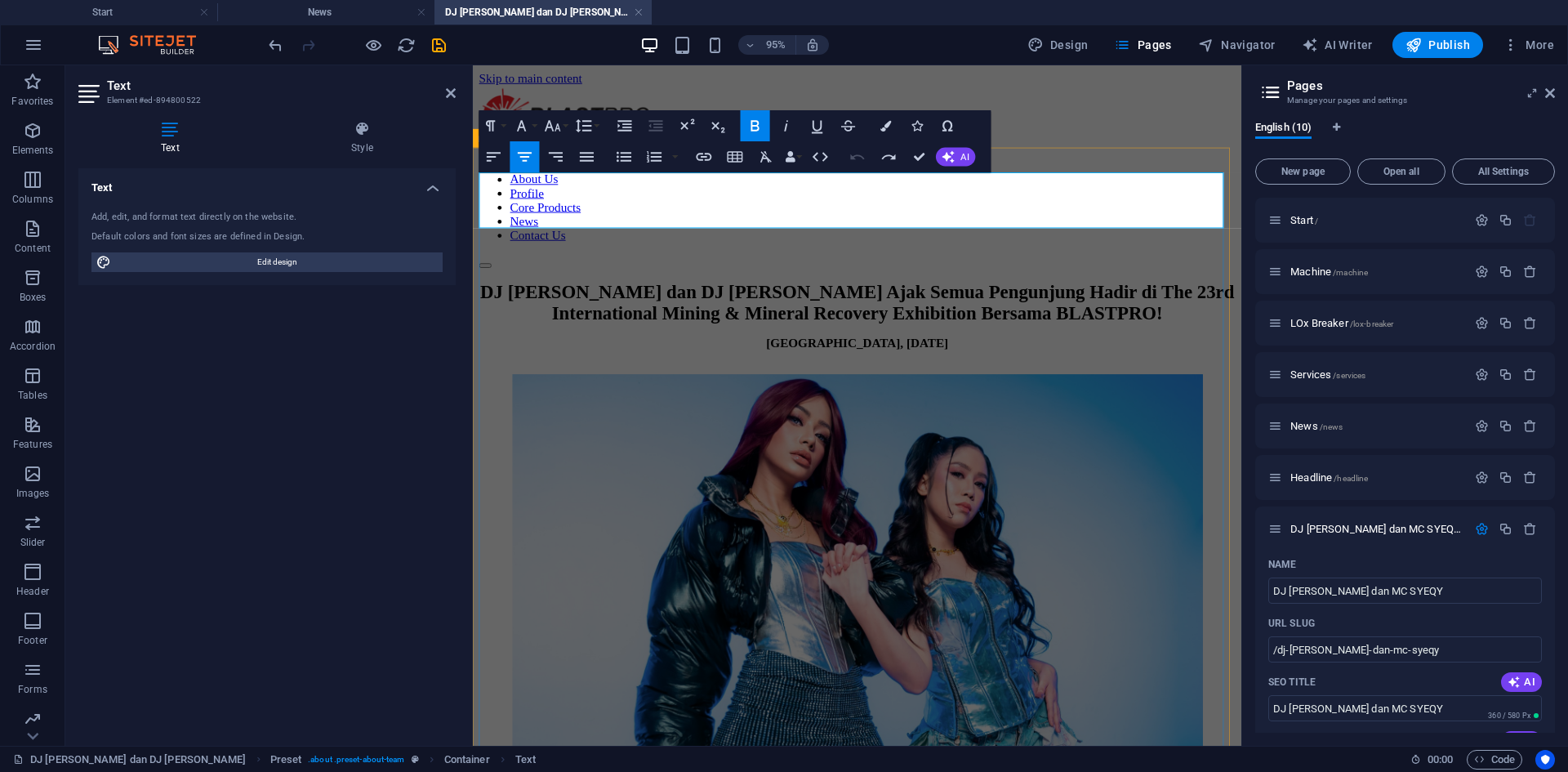
click at [857, 292] on p "DJ [PERSON_NAME] dan DJ [PERSON_NAME] Ajak Semua Pengunjung Hadir di The 23rd I…" at bounding box center [877, 314] width 796 height 45
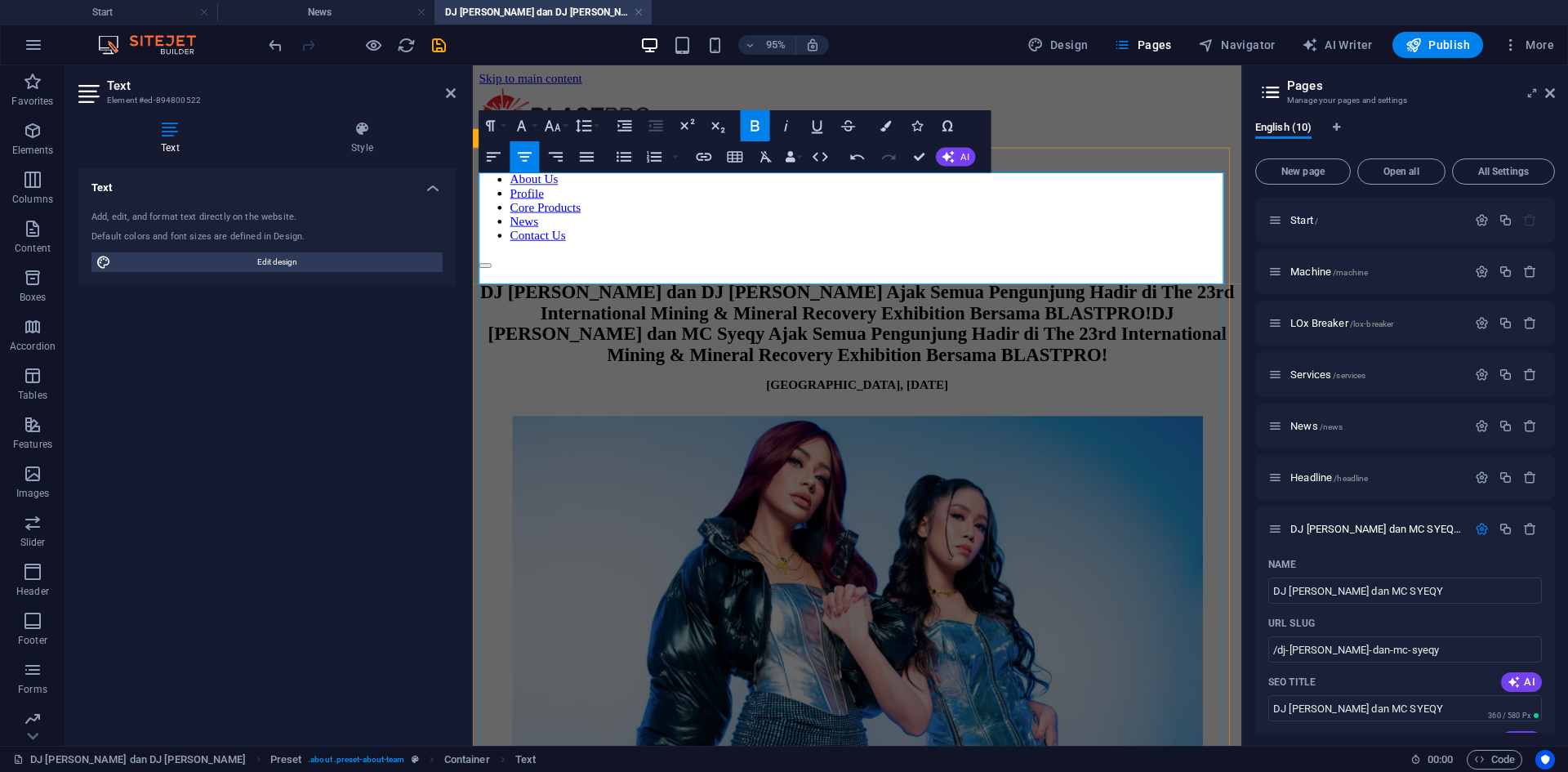
click at [857, 293] on span "DJ [PERSON_NAME] dan DJ [PERSON_NAME] Ajak Semua Pengunjung Hadir di The 23rd I…" at bounding box center [878, 337] width 794 height 87
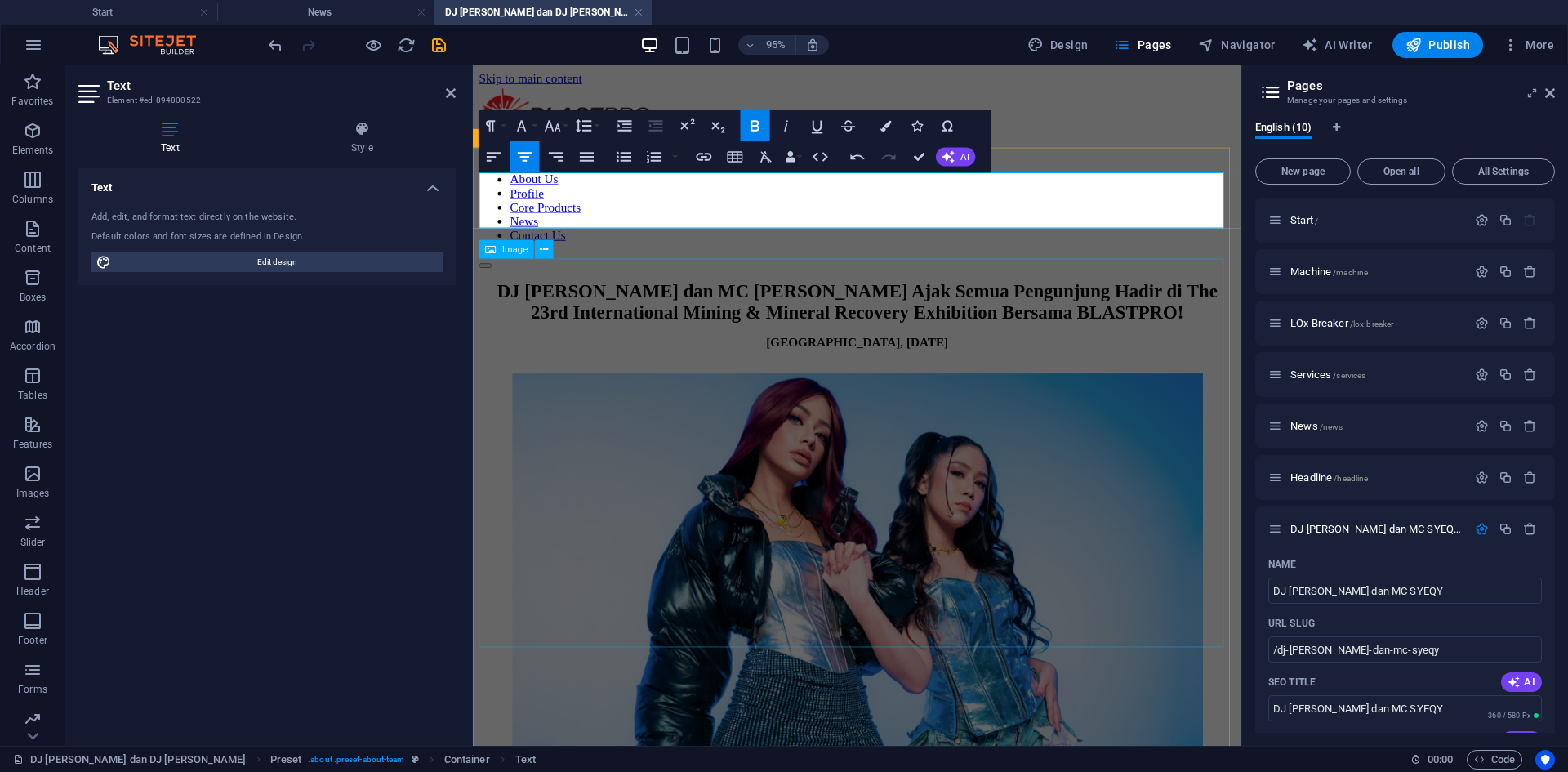
click at [857, 390] on figure at bounding box center [877, 596] width 796 height 413
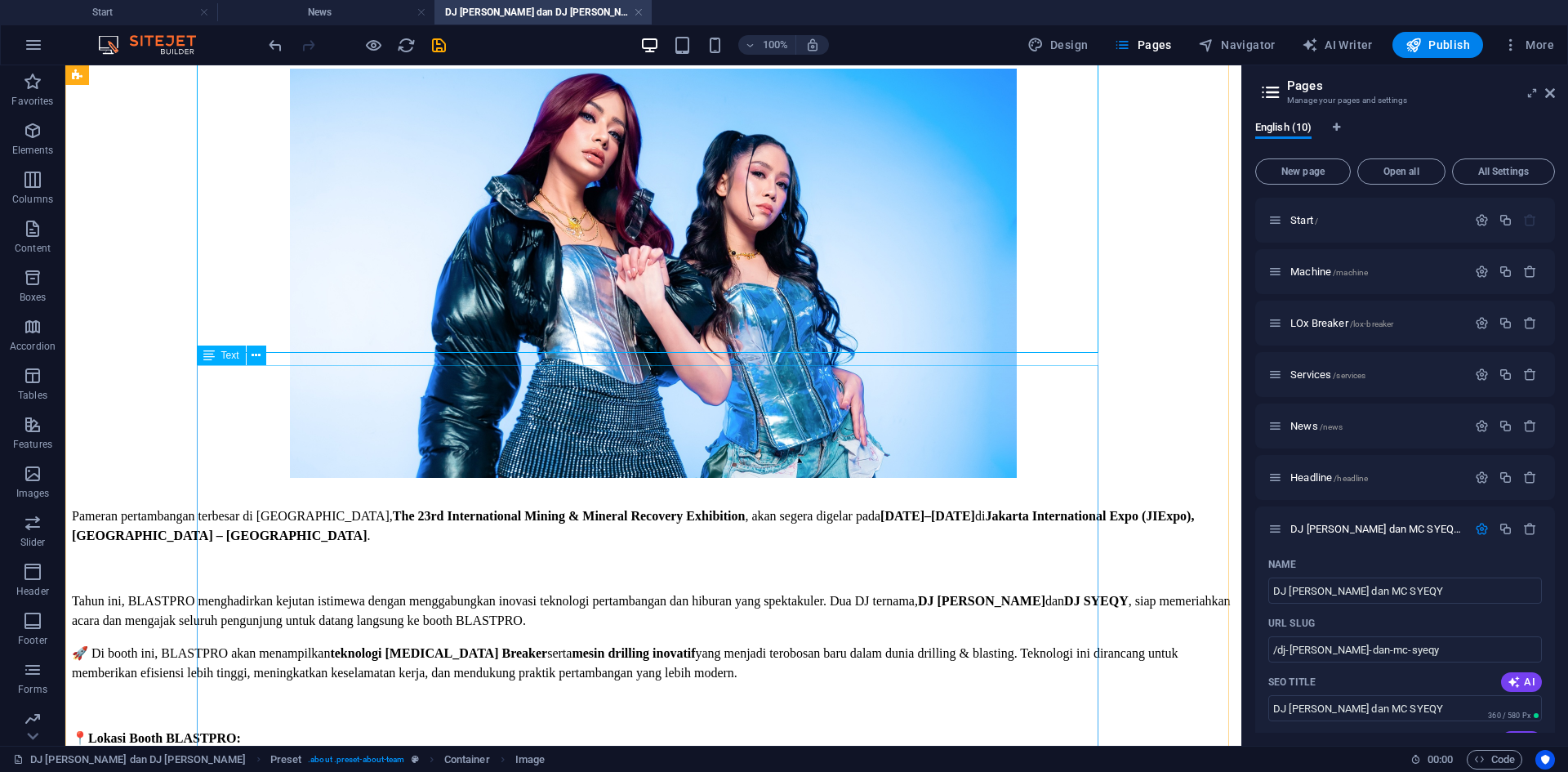
scroll to position [327, 0]
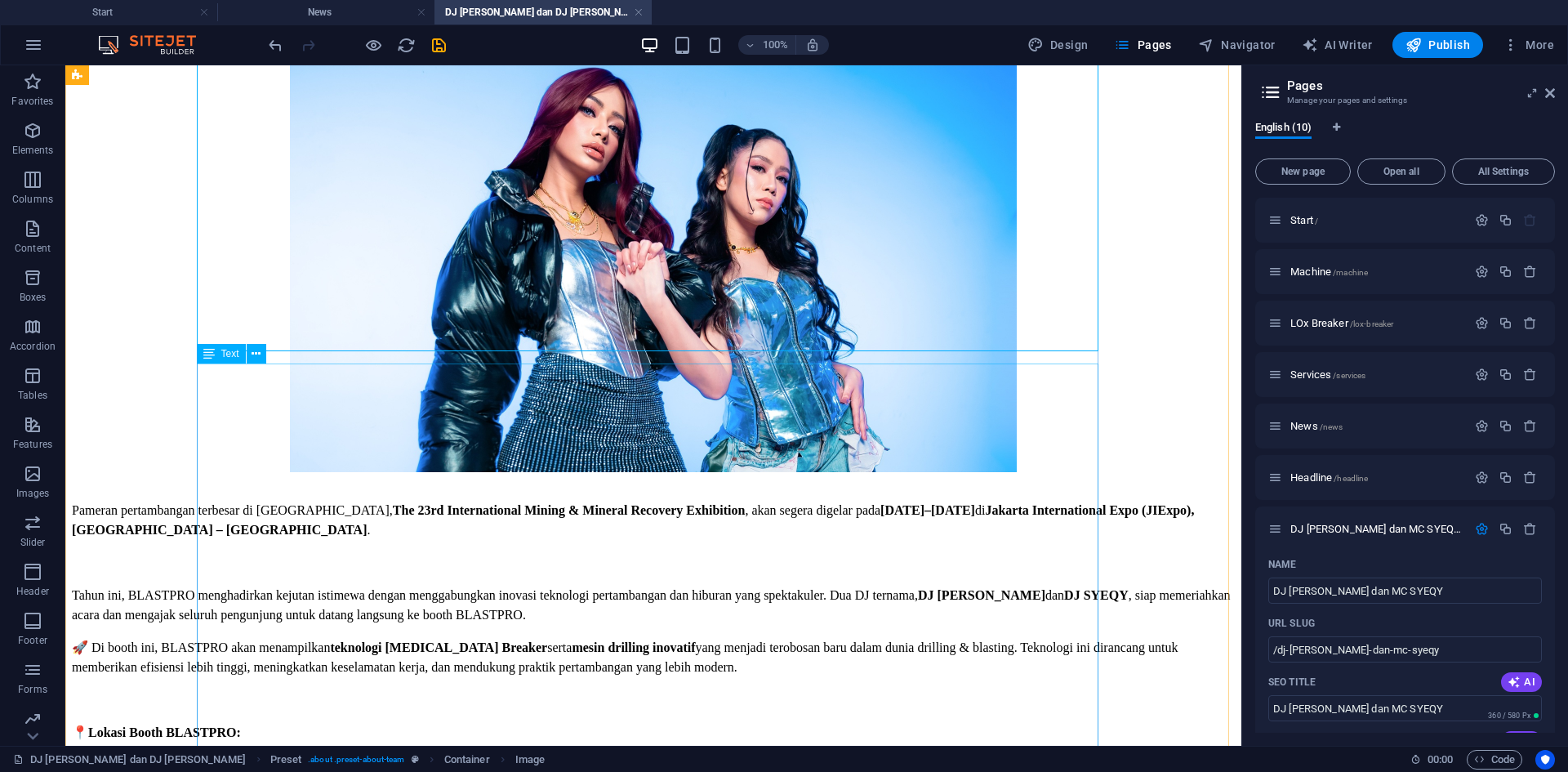
click at [247, 501] on div "Pameran pertambangan terbesar di [GEOGRAPHIC_DATA], The 23rd International Mini…" at bounding box center [653, 772] width 1163 height 543
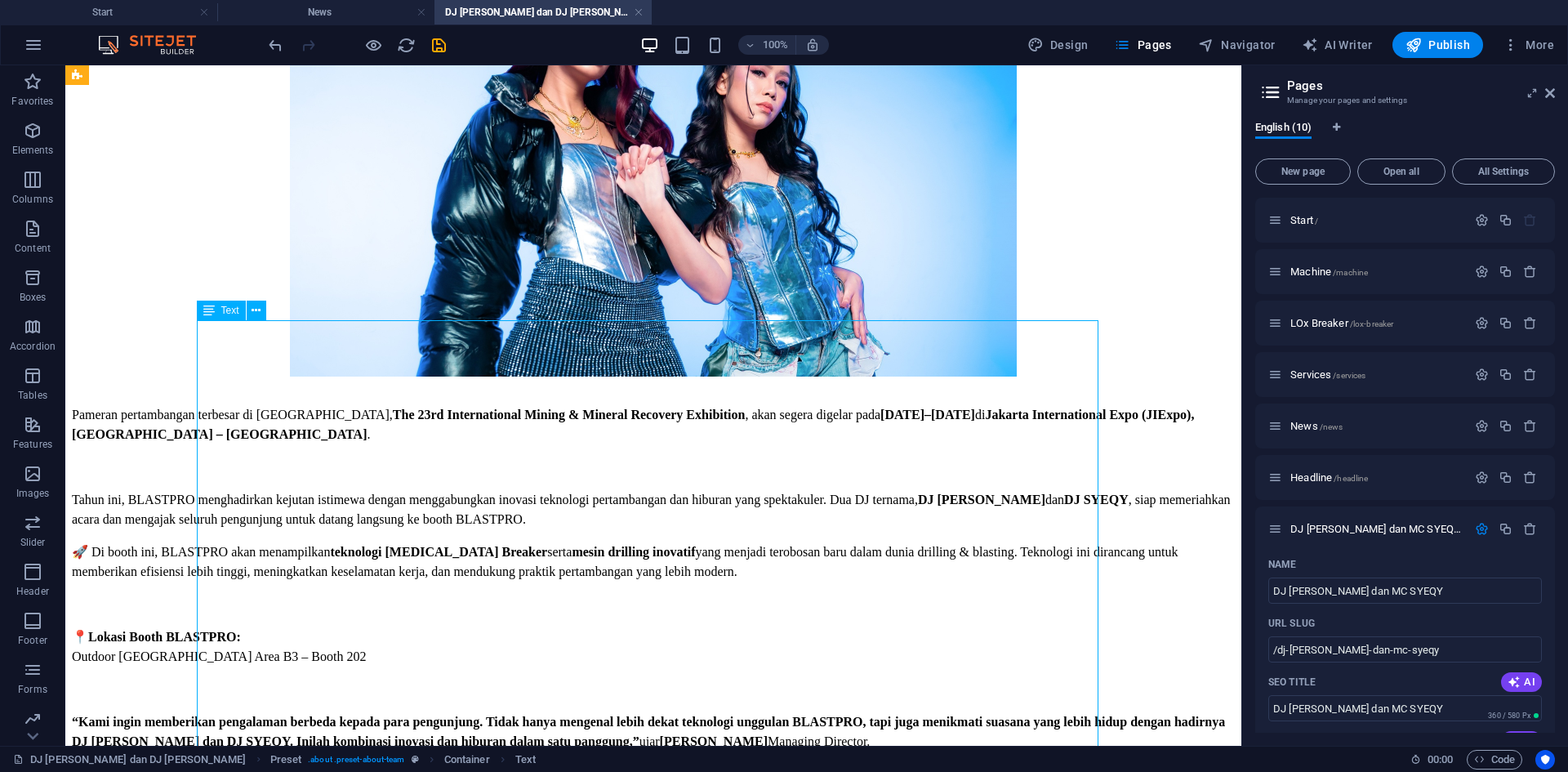
scroll to position [571, 0]
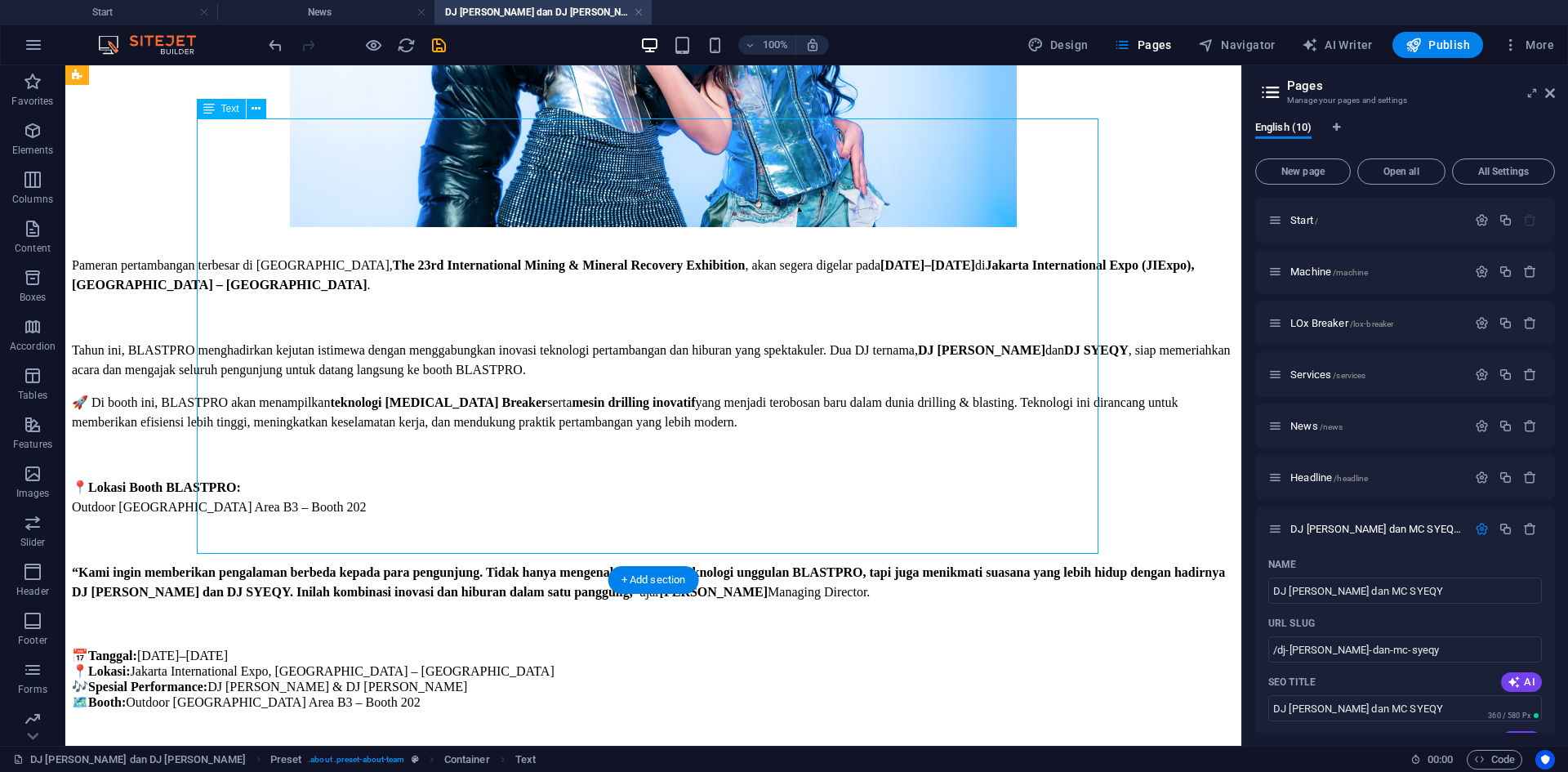
click at [262, 397] on div "Pameran pertambangan terbesar di [GEOGRAPHIC_DATA], The 23rd International Mini…" at bounding box center [653, 527] width 1163 height 543
click at [242, 404] on div "Pameran pertambangan terbesar di [GEOGRAPHIC_DATA], The 23rd International Mini…" at bounding box center [653, 527] width 1163 height 543
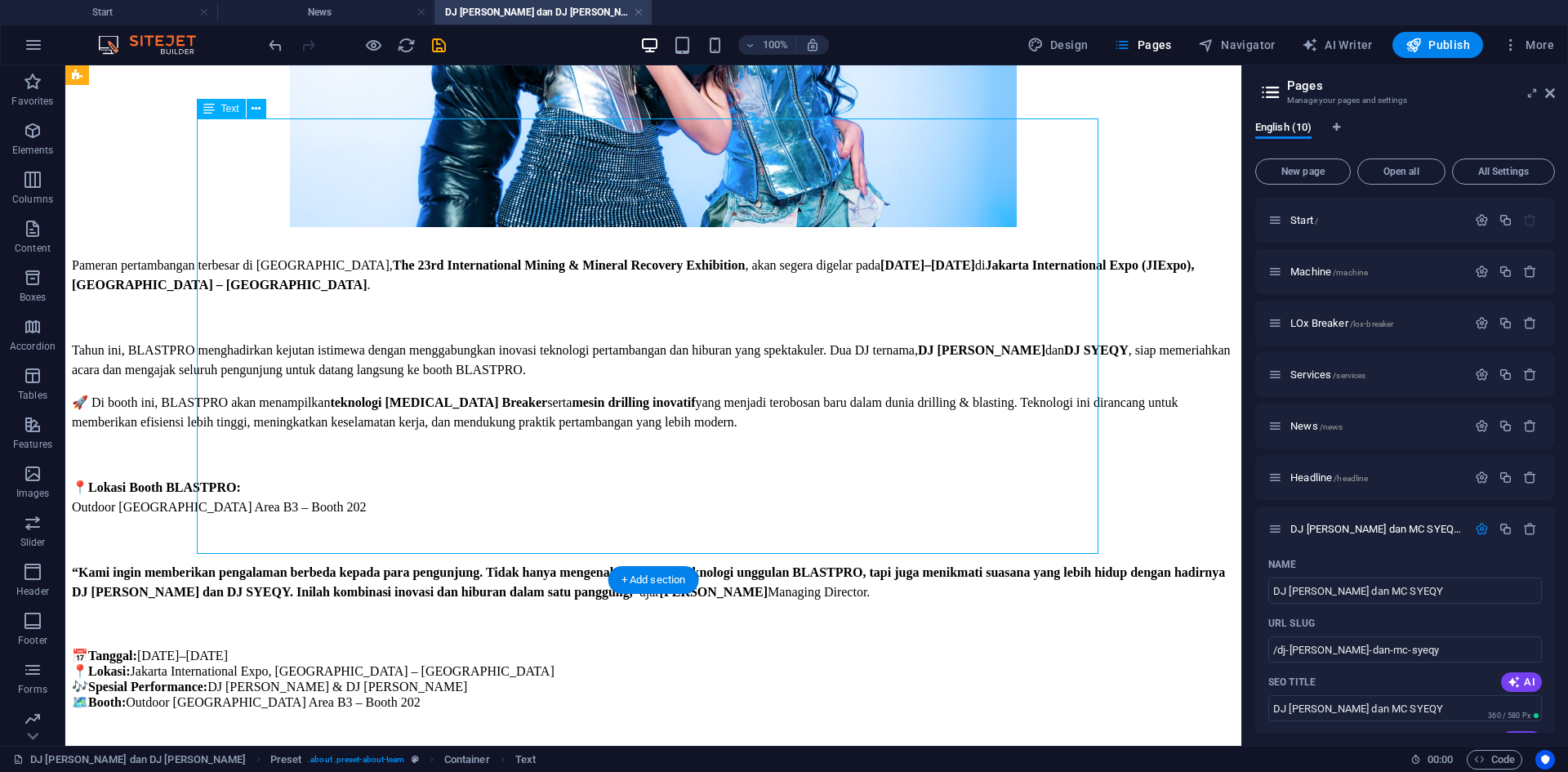
scroll to position [560, 0]
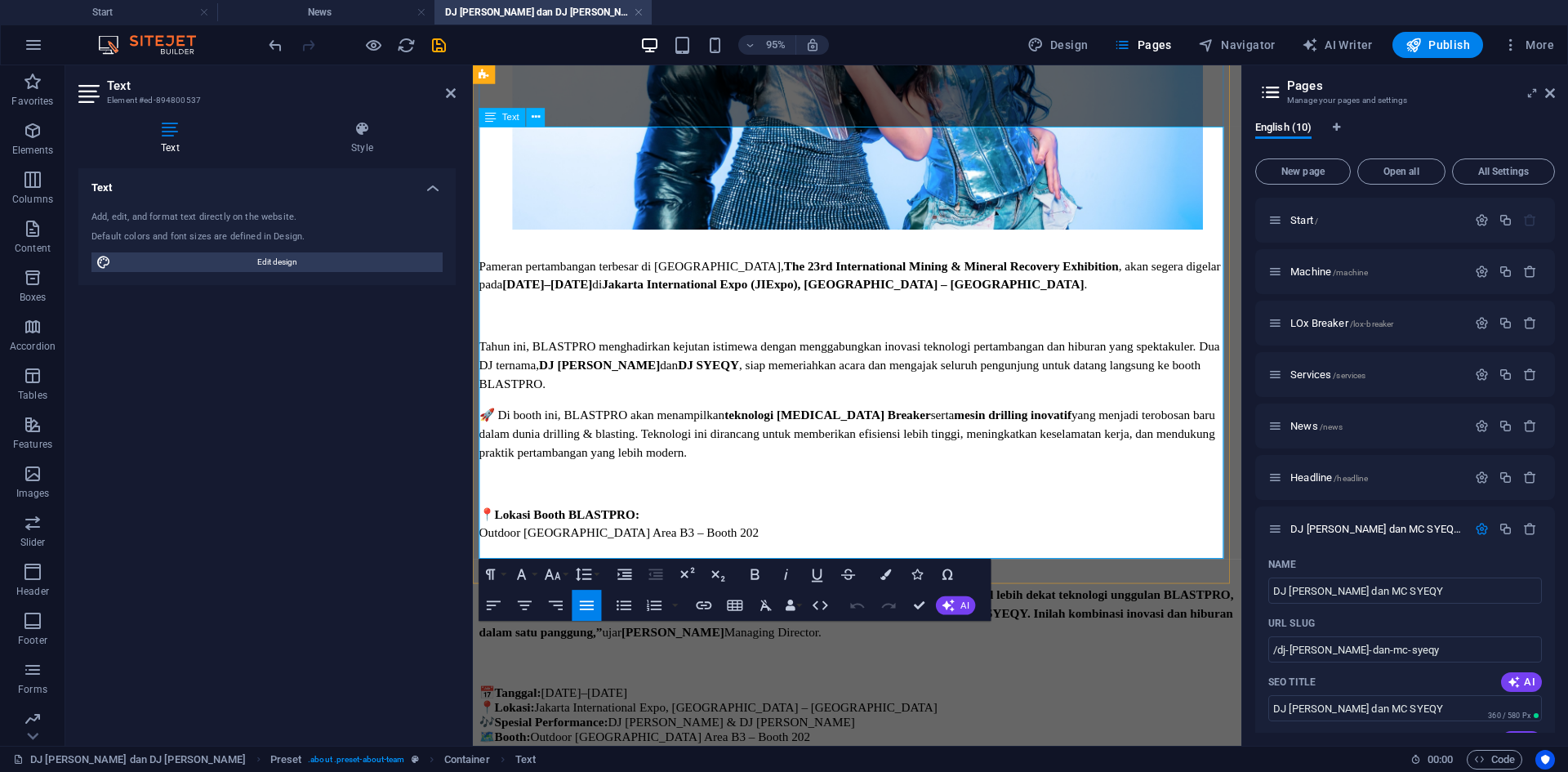
click at [781, 568] on p "“Kami ingin memberikan pengalaman berbeda kepada para pengunjung. Tidak hanya m…" at bounding box center [877, 643] width 796 height 59
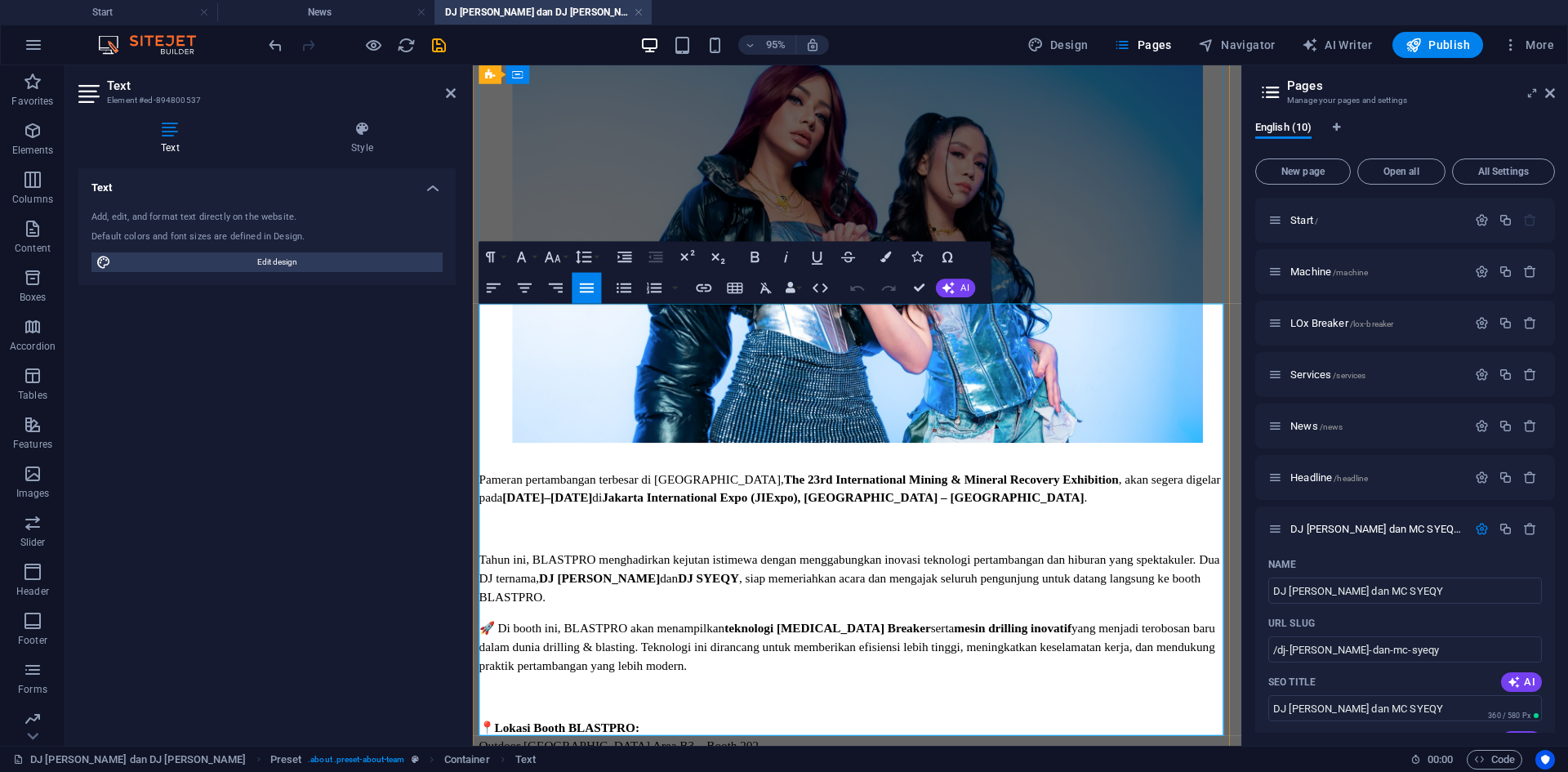
scroll to position [408, 0]
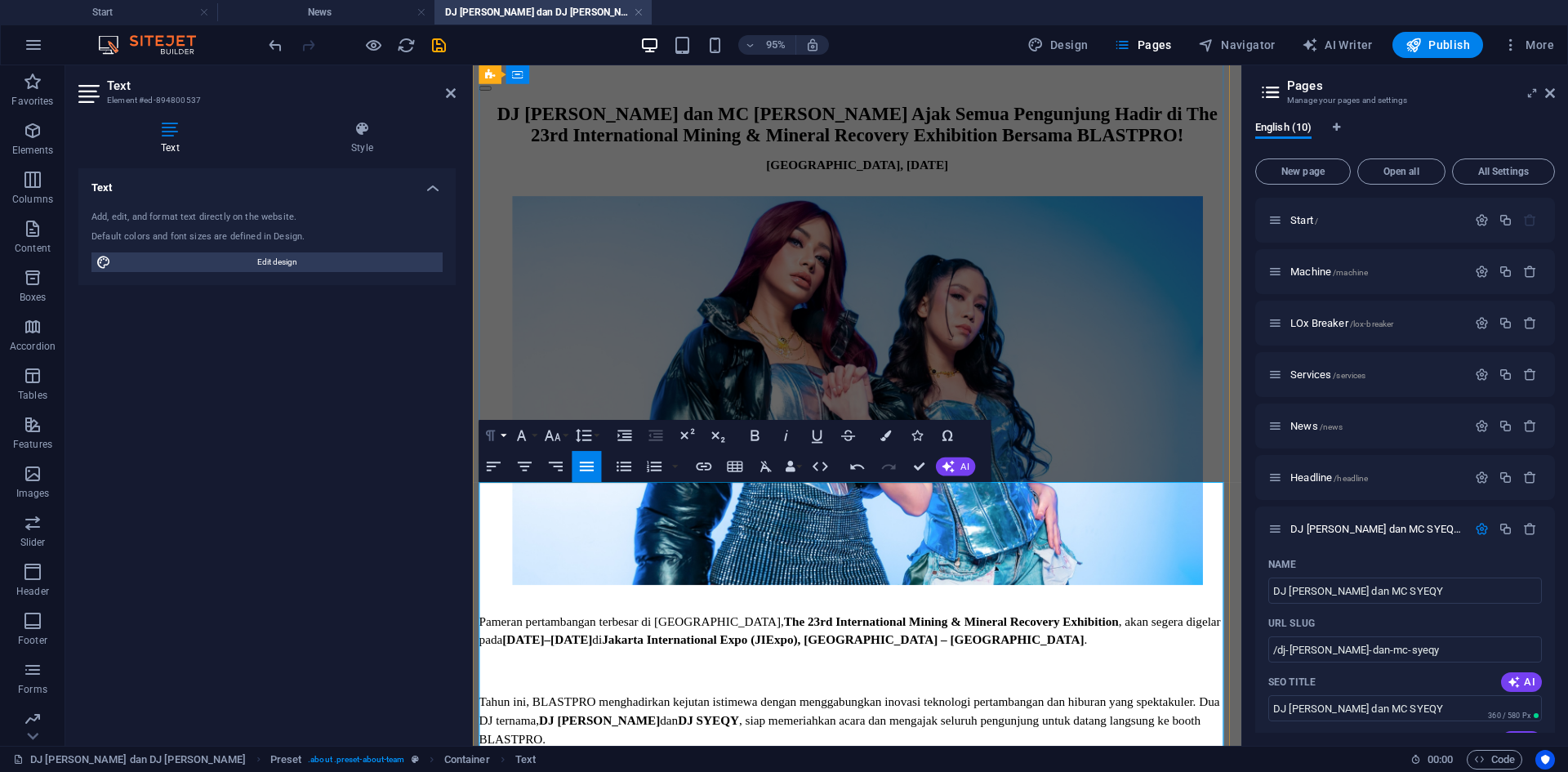
scroll to position [164, 0]
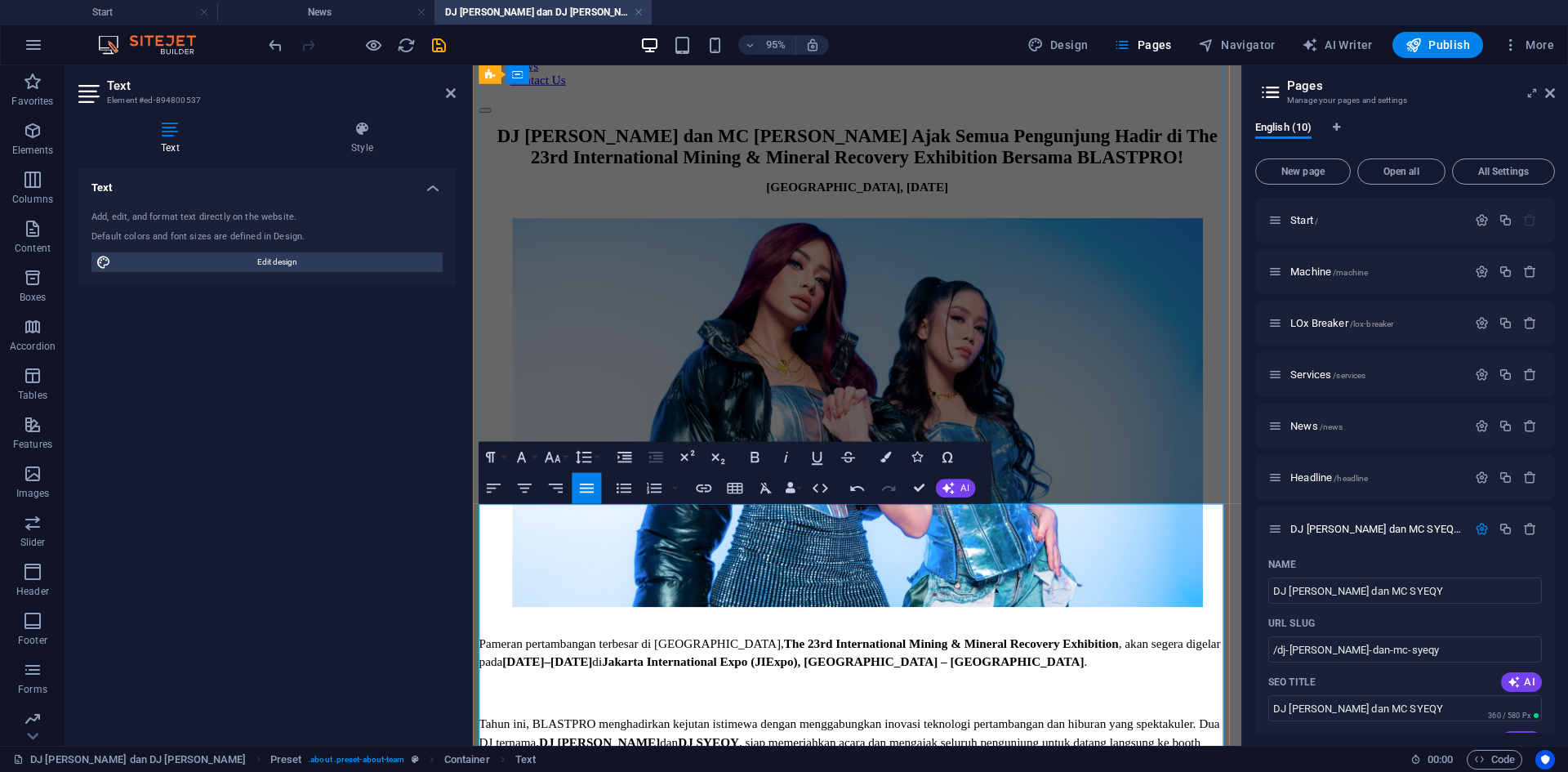
click at [483, 568] on p "Pameran pertambangan terbesar di [GEOGRAPHIC_DATA], The 23rd International Mini…" at bounding box center [877, 683] width 796 height 39
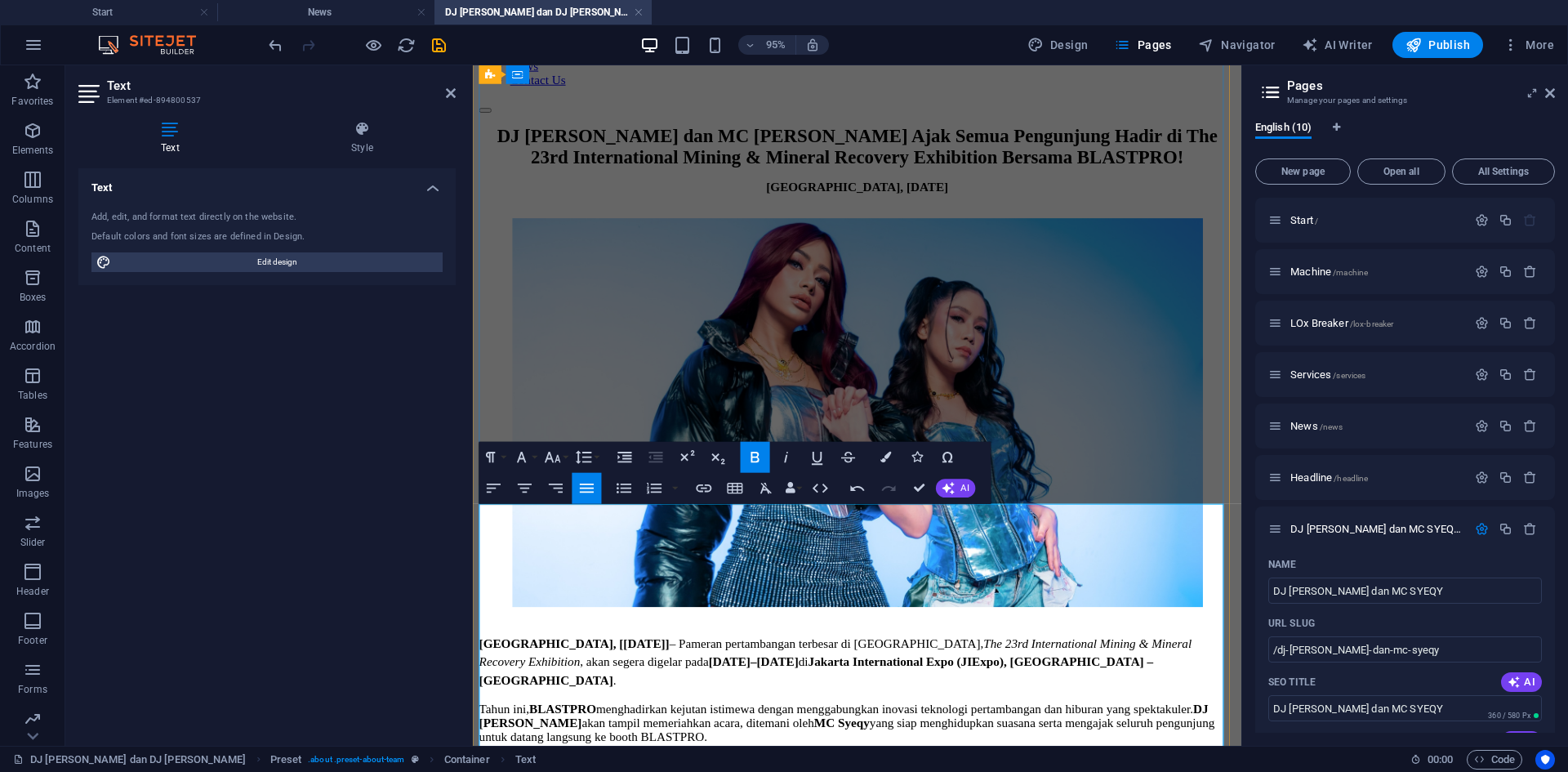
click at [857, 568] on p "[GEOGRAPHIC_DATA], [[DATE]] – Pameran pertambangan terbesar di [GEOGRAPHIC_DATA…" at bounding box center [877, 693] width 796 height 59
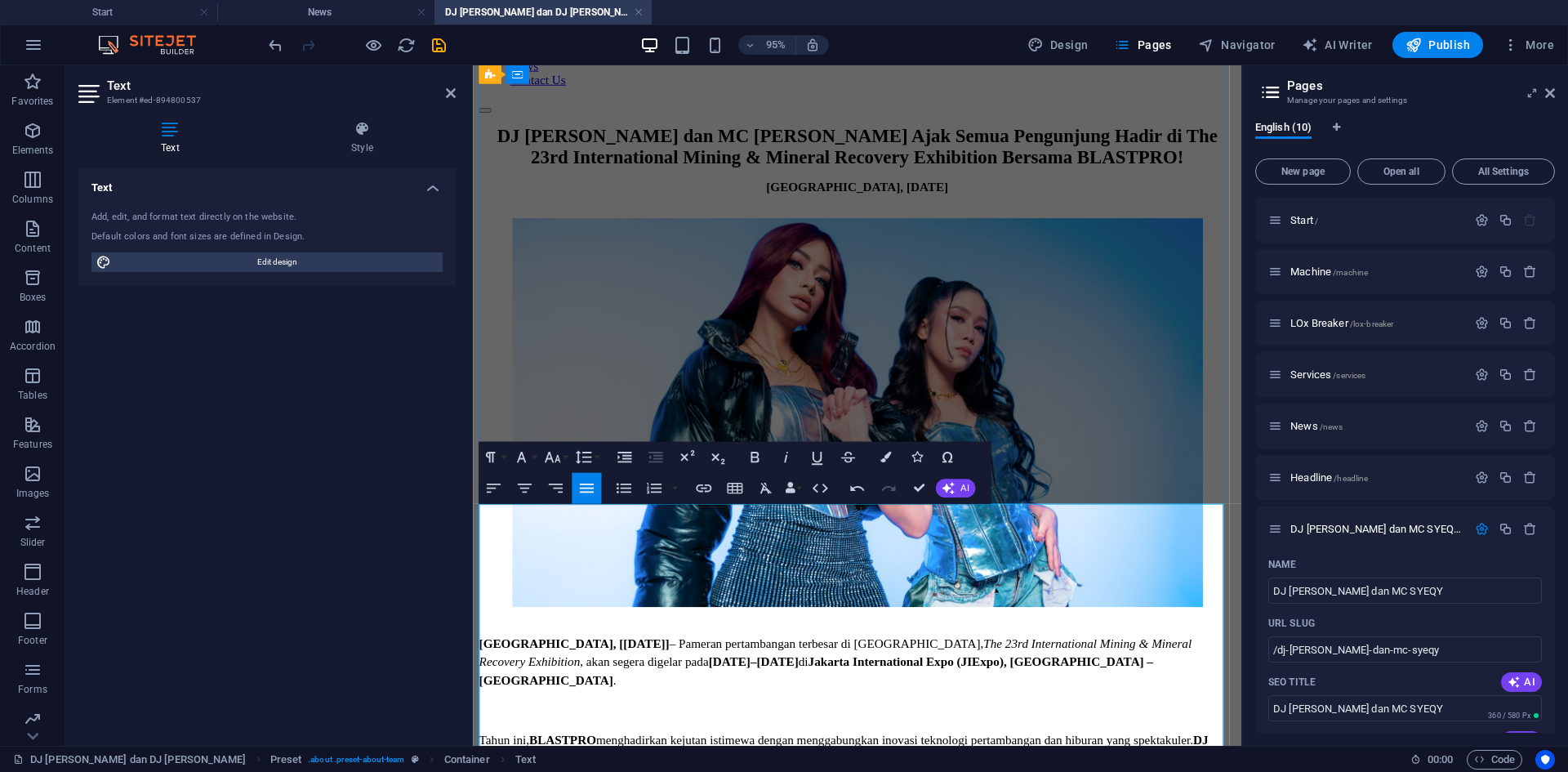
scroll to position [183, 0]
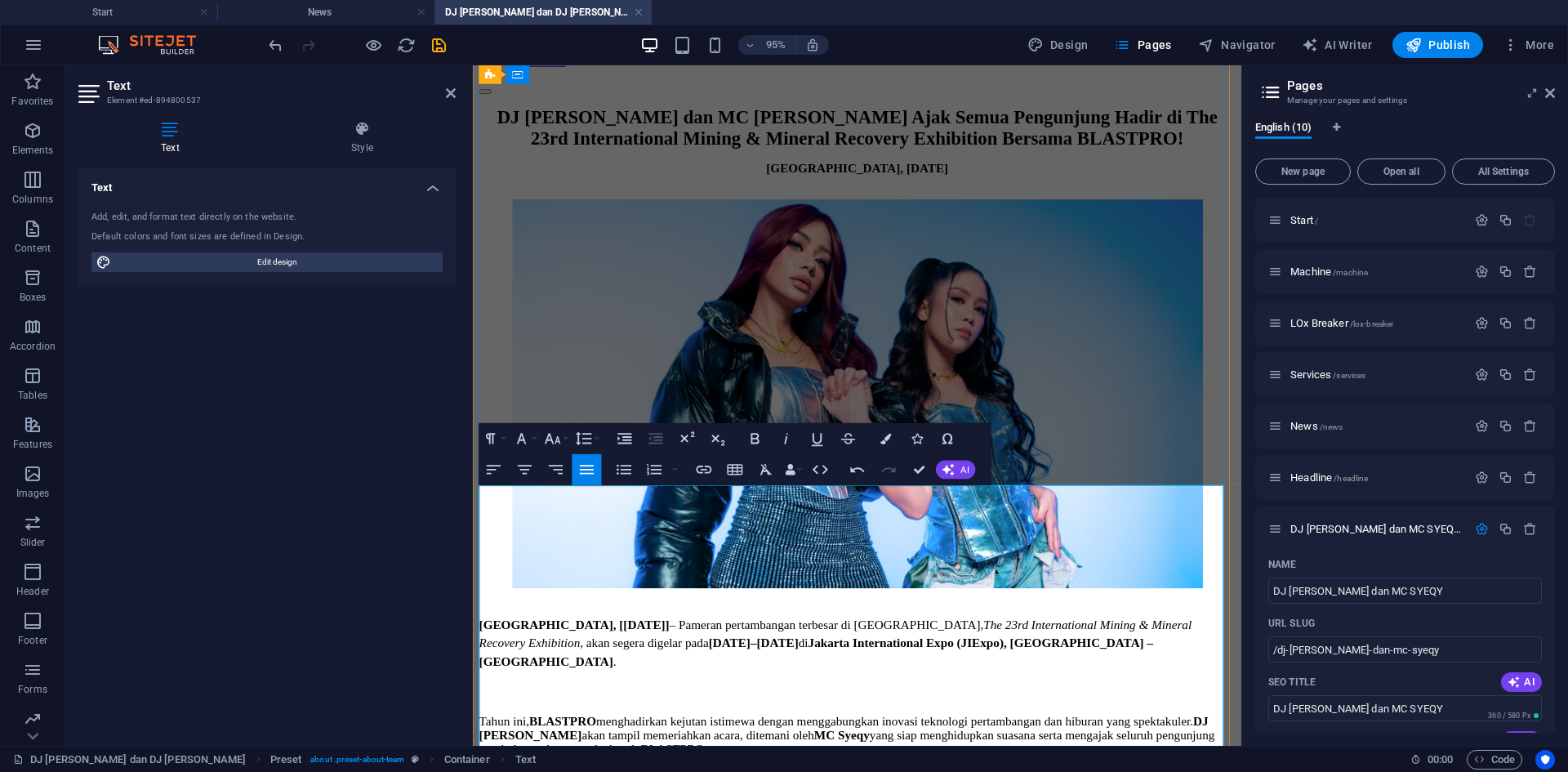
click at [829, 568] on p "Tahun ini, BLASTPRO menghadirkan kejutan istimewa dengan menggabungkan inovasi …" at bounding box center [877, 771] width 796 height 44
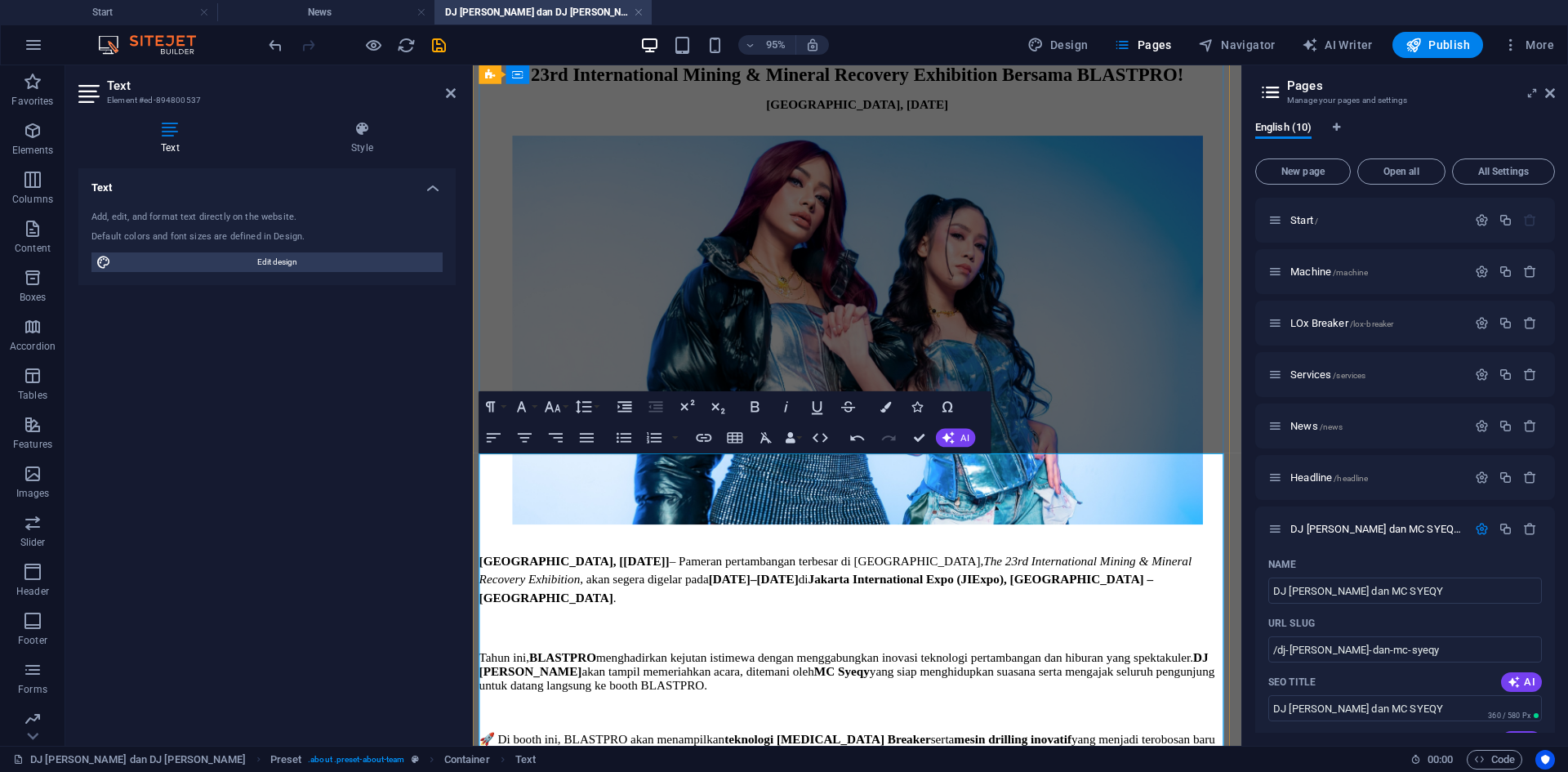
scroll to position [264, 0]
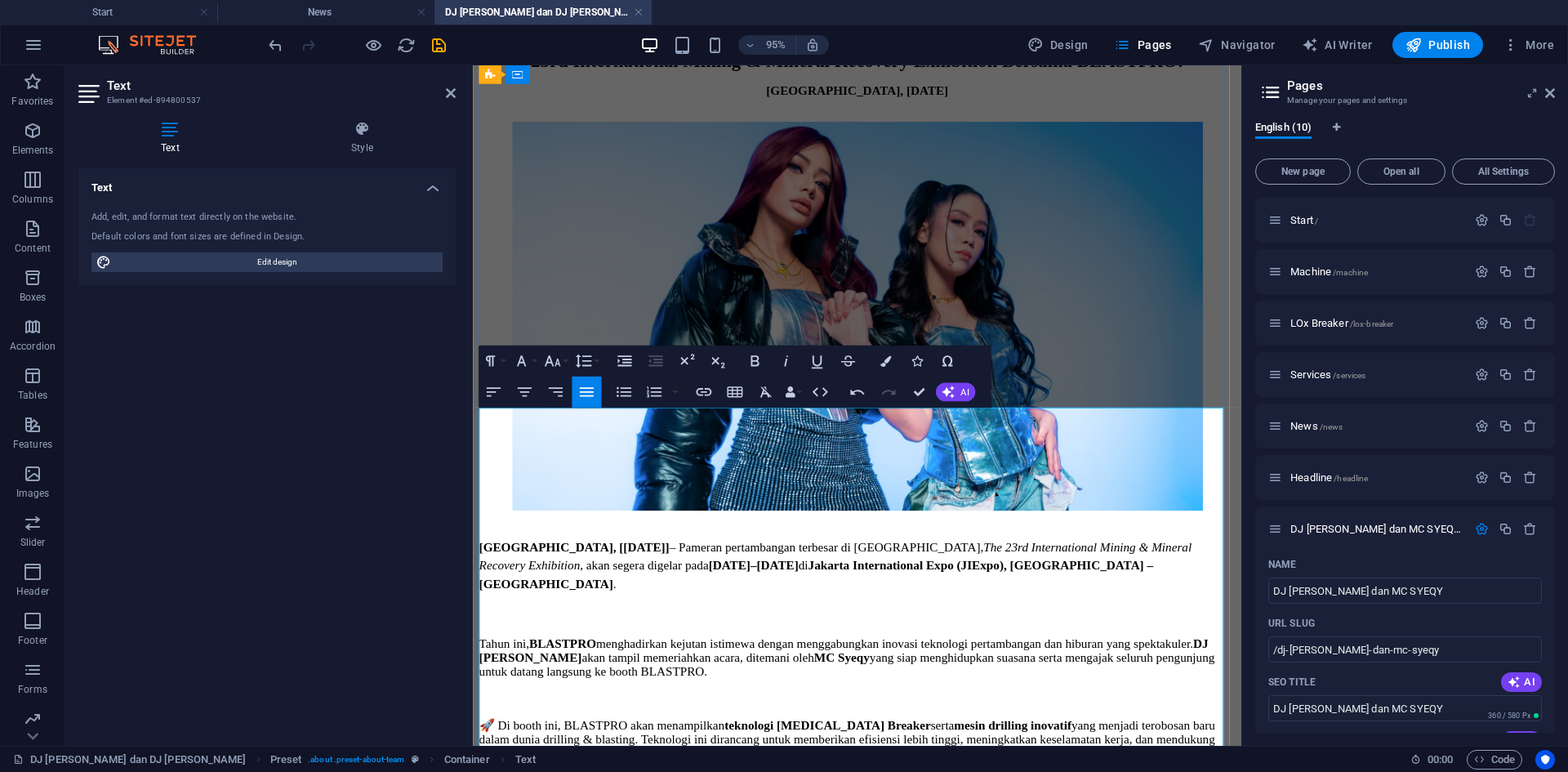
click at [792, 568] on p "🚀 Di booth ini, BLASTPRO akan menampilkan teknologi [MEDICAL_DATA] Breaker sert…" at bounding box center [877, 774] width 796 height 45
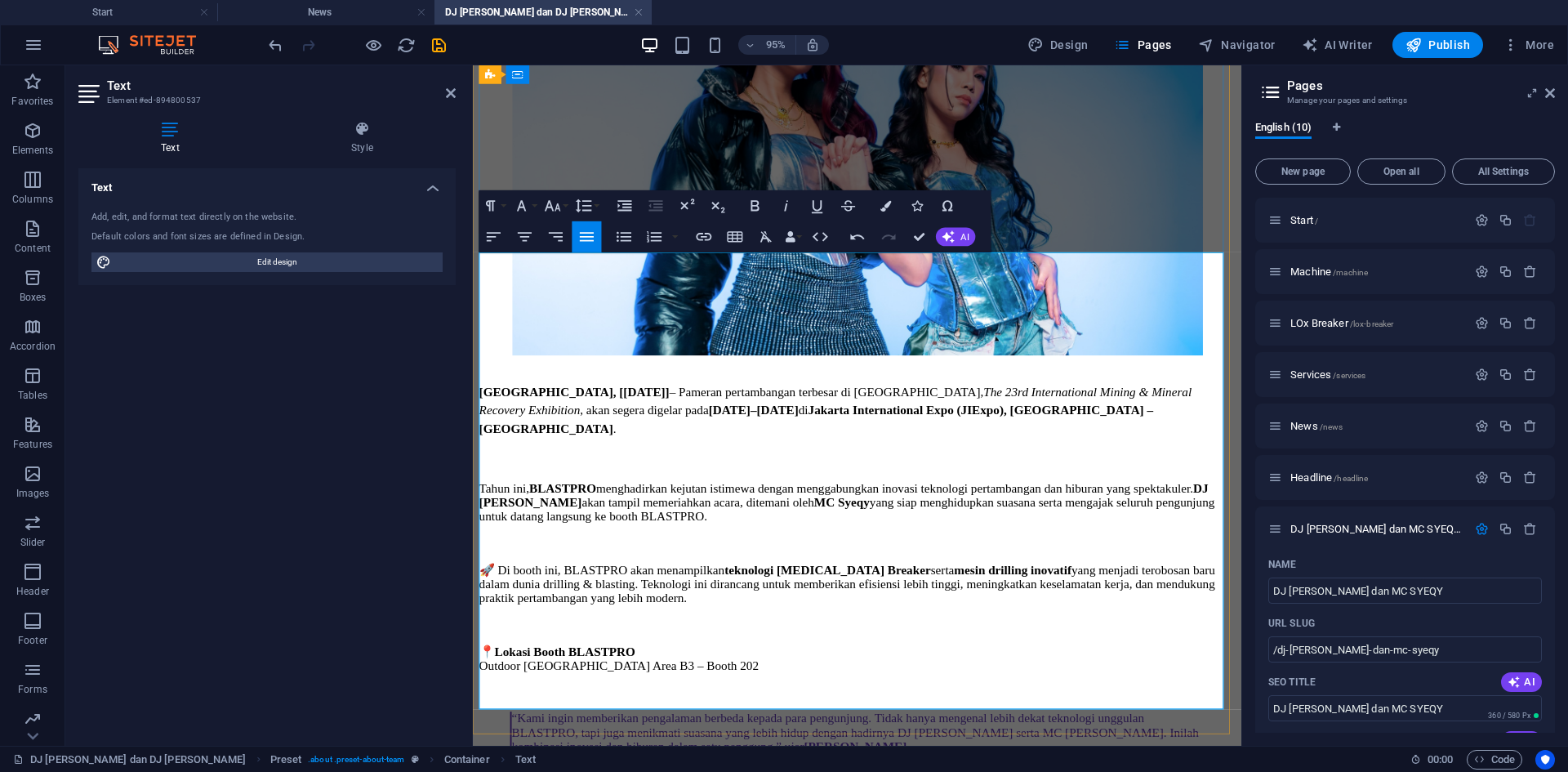
scroll to position [510, 0]
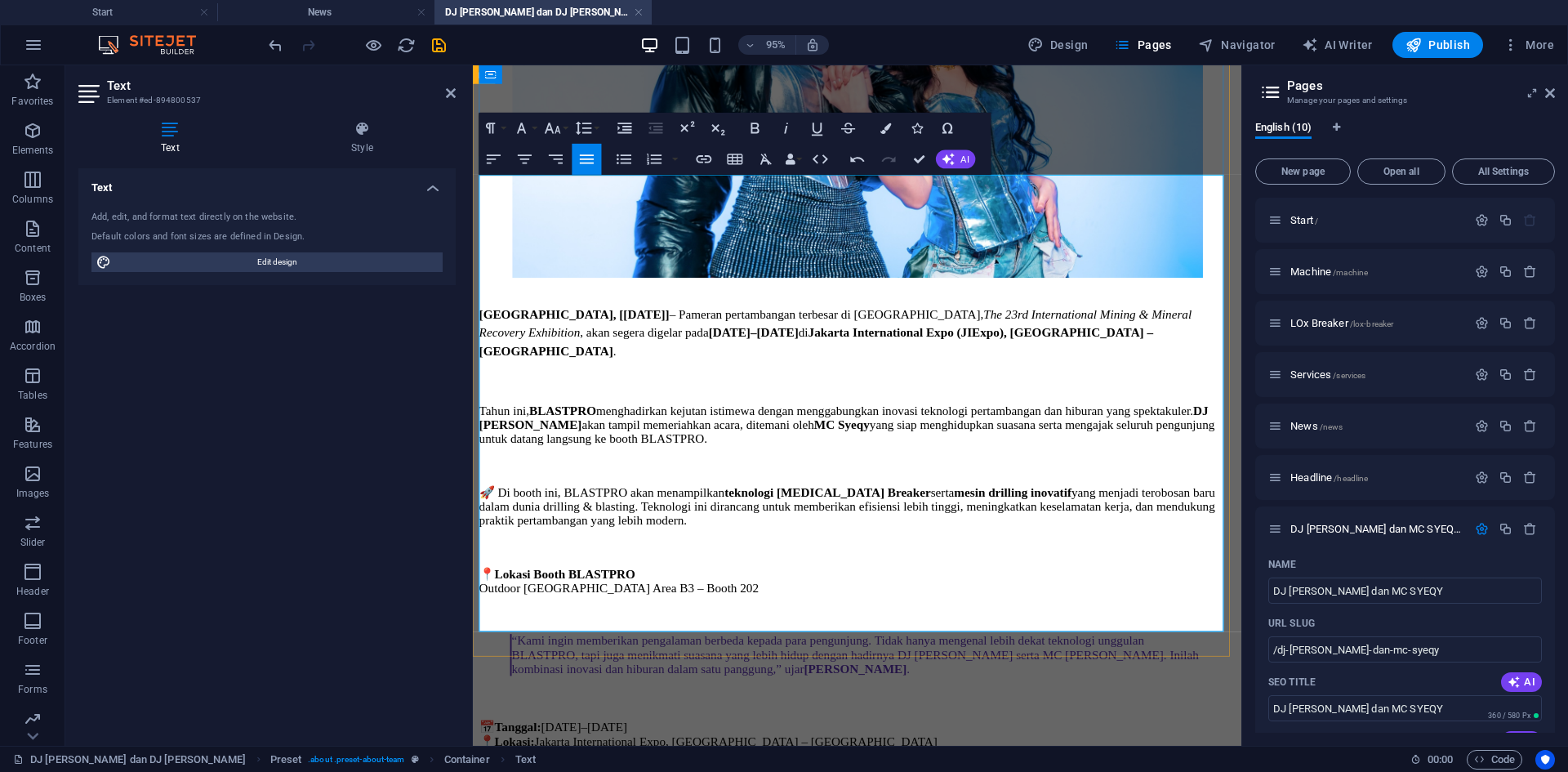
drag, startPoint x: 694, startPoint y: 581, endPoint x: 686, endPoint y: 577, distance: 8.9
click at [686, 568] on p "📅 Tanggal: [DATE]–[DATE] 📍 Lokasi: Jakarta International Expo, [GEOGRAPHIC_DATA…" at bounding box center [877, 784] width 796 height 62
click at [430, 48] on icon "save" at bounding box center [439, 46] width 19 height 19
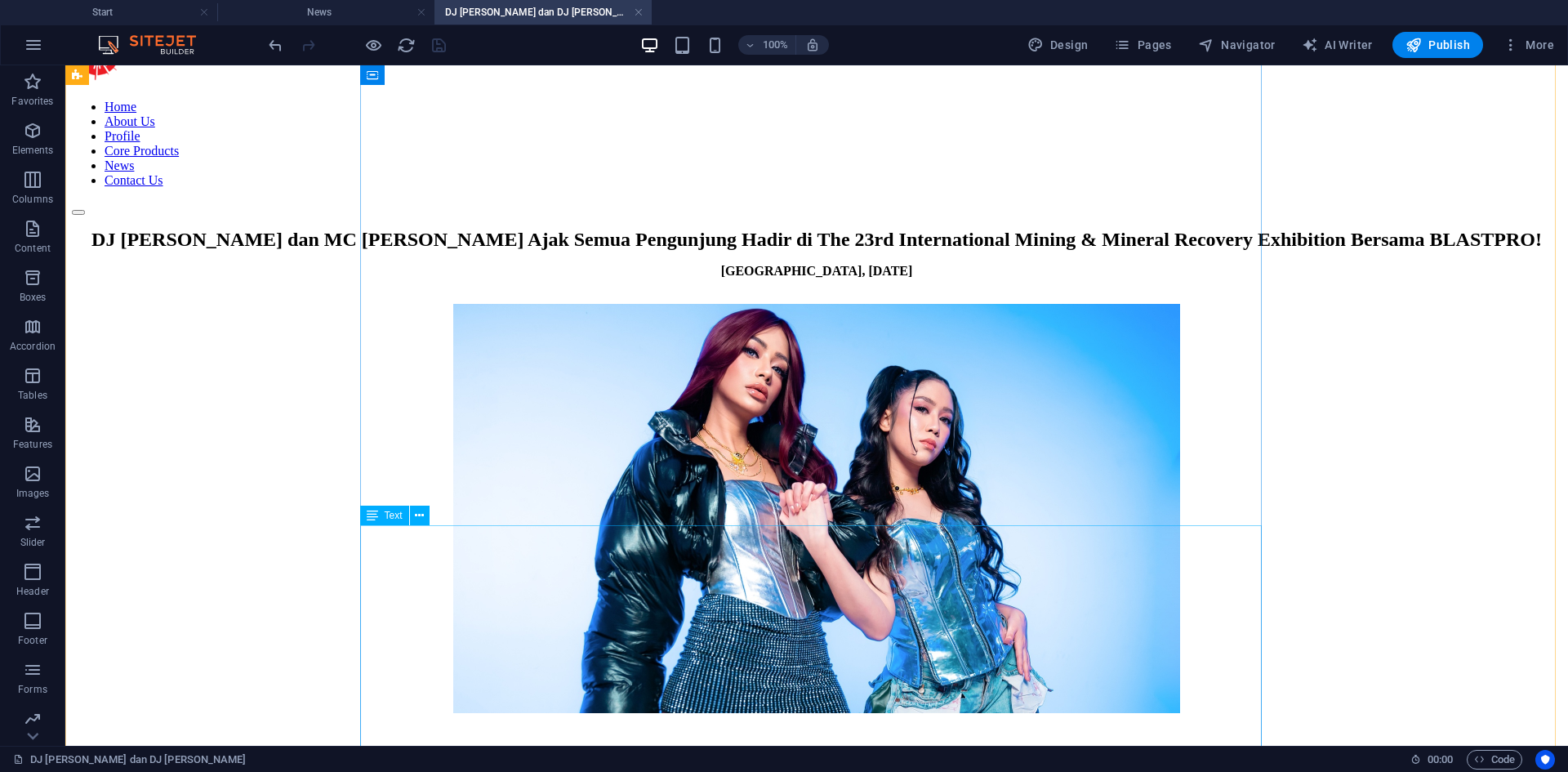
scroll to position [57, 0]
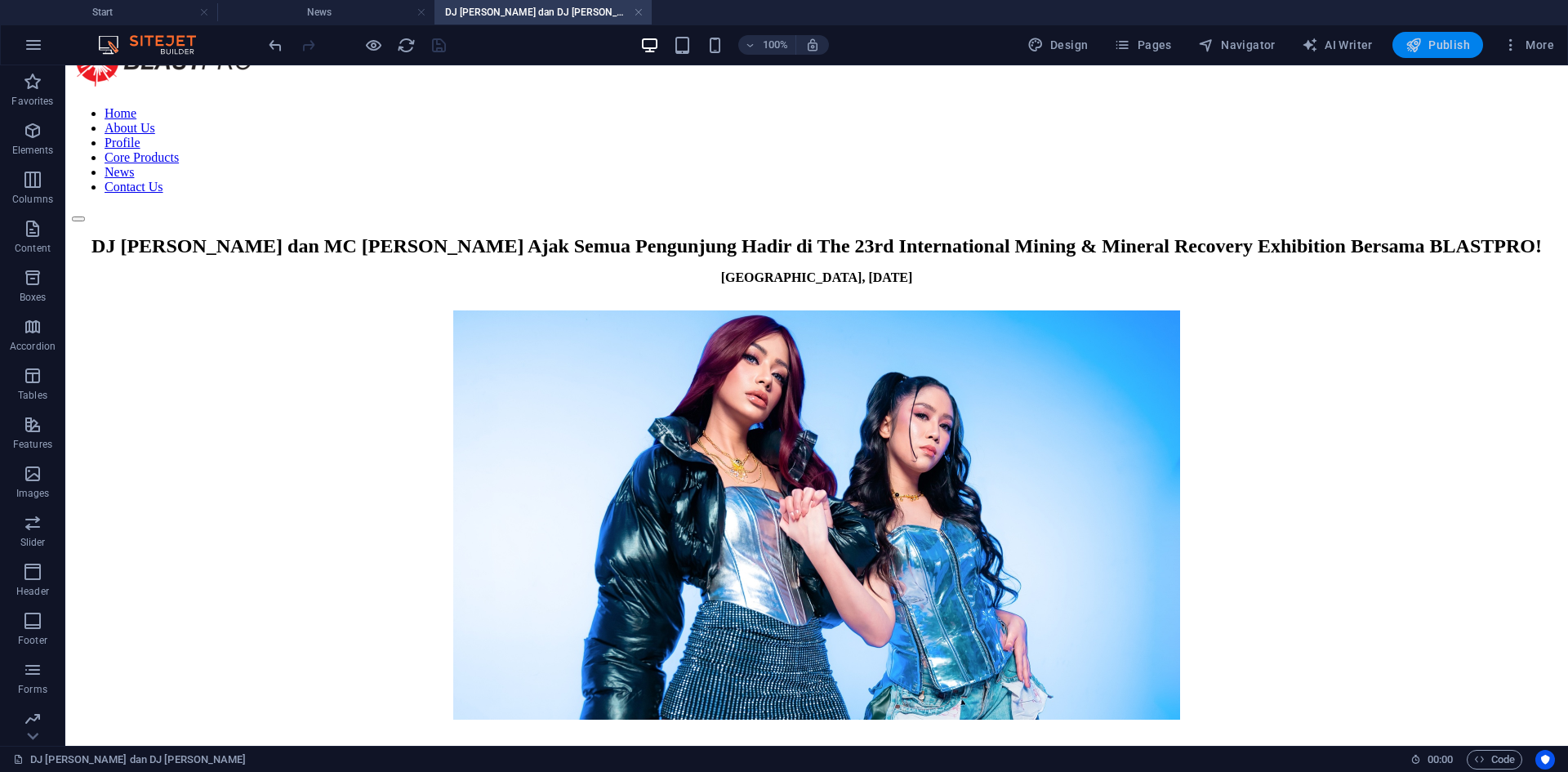
click at [857, 33] on button "Publish" at bounding box center [1437, 44] width 90 height 26
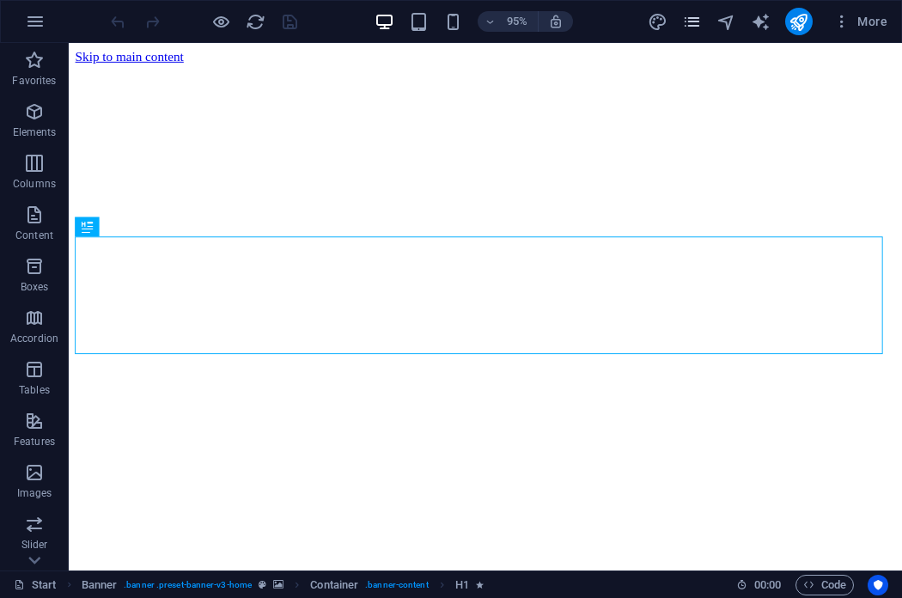
click at [693, 22] on icon "pages" at bounding box center [692, 22] width 20 height 20
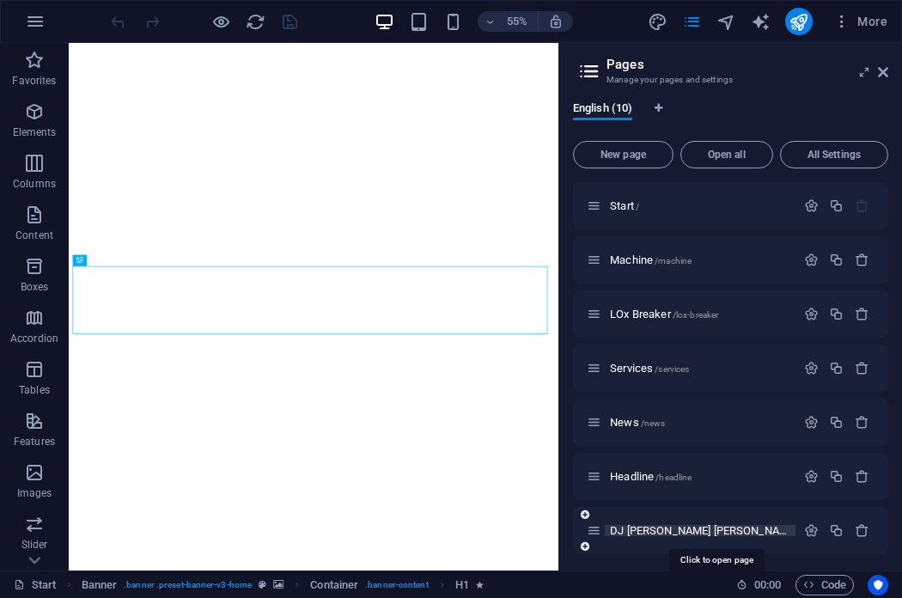
click at [655, 527] on span "DJ Freya dan MC SYEQY /dj-freya-dan-mc-syeqy" at bounding box center [794, 530] width 368 height 13
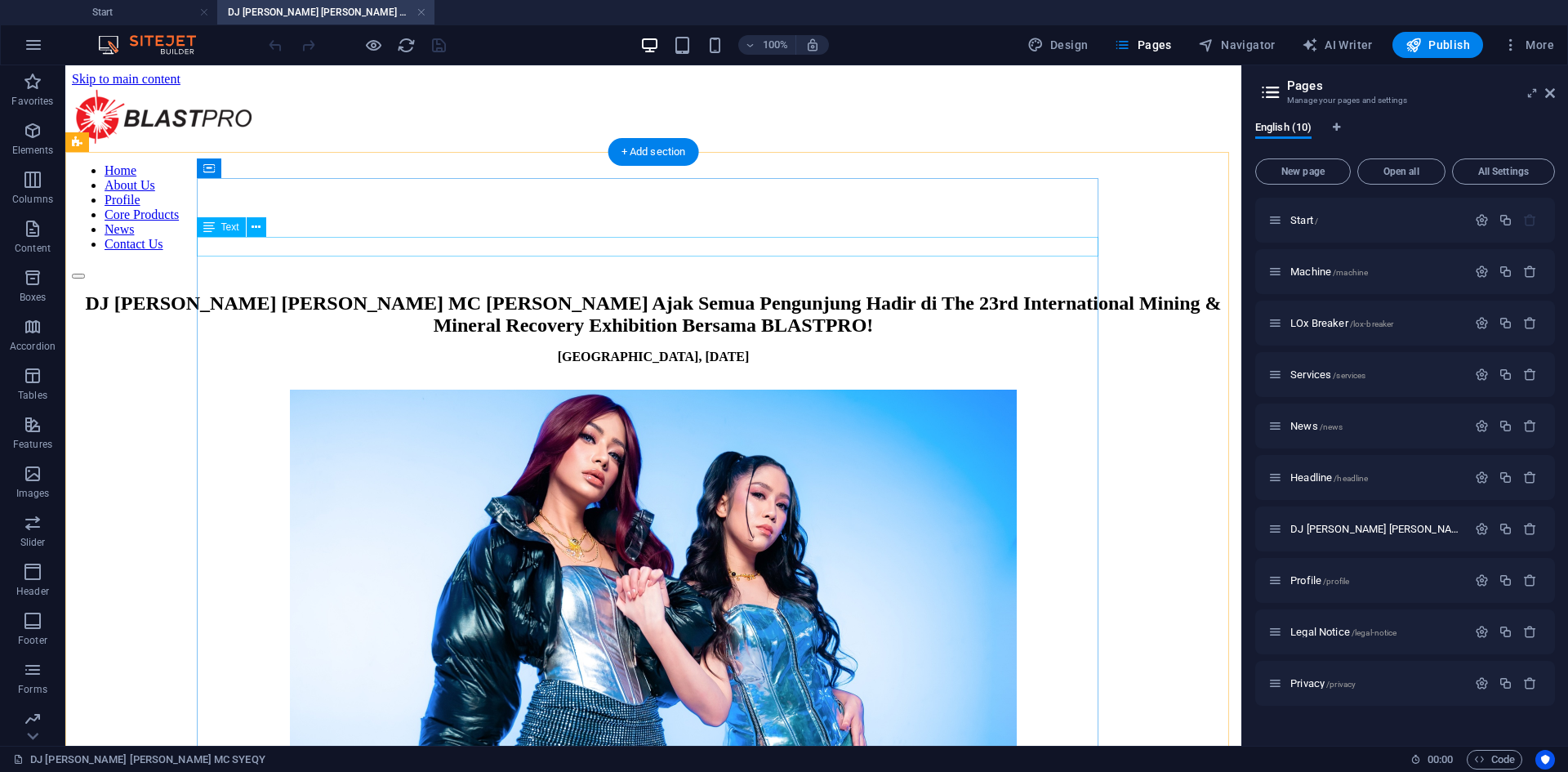
click at [623, 350] on div "[GEOGRAPHIC_DATA], [DATE]" at bounding box center [653, 357] width 1163 height 14
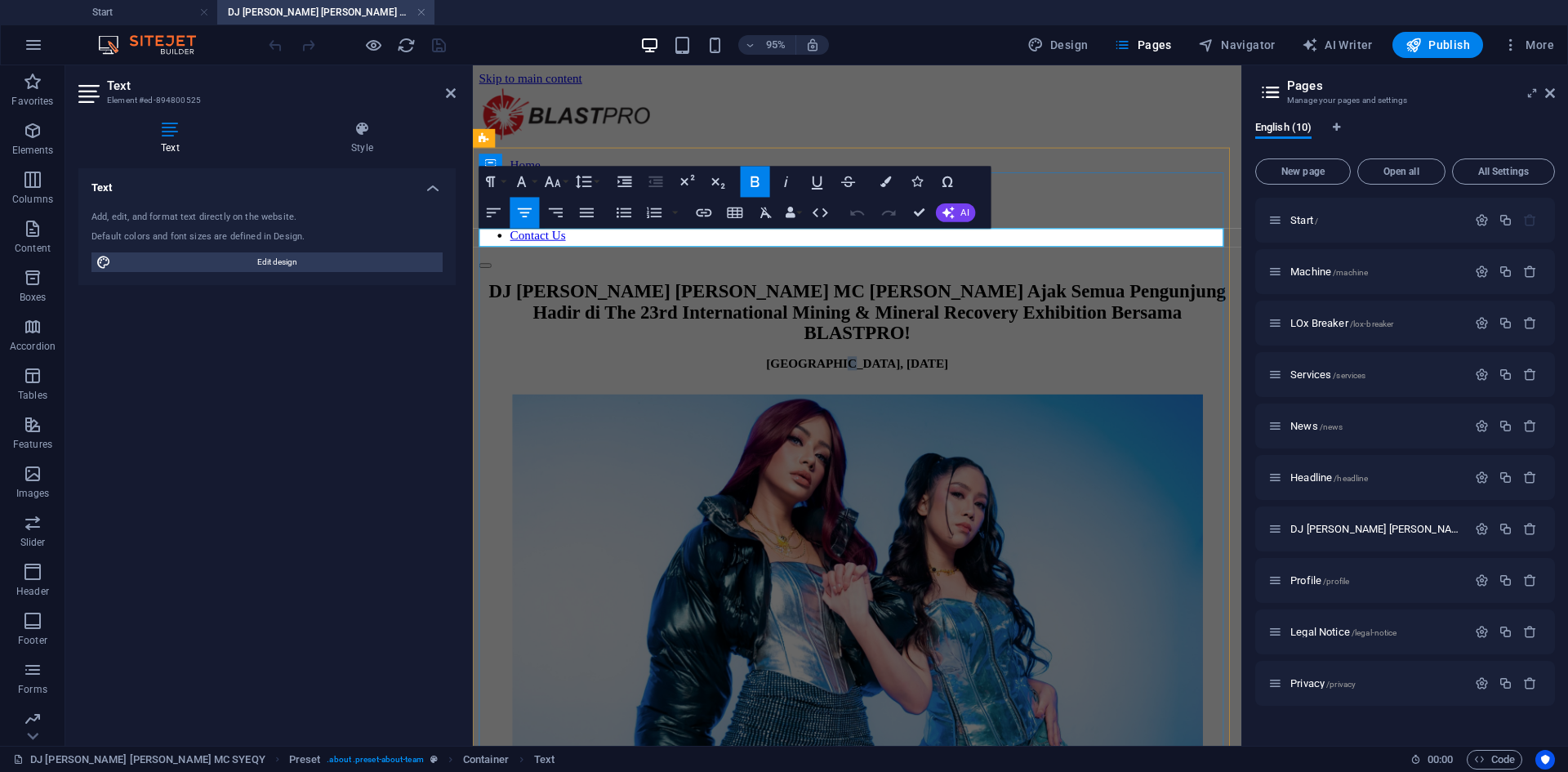
click at [844, 372] on strong "[GEOGRAPHIC_DATA], [DATE]" at bounding box center [878, 378] width 192 height 14
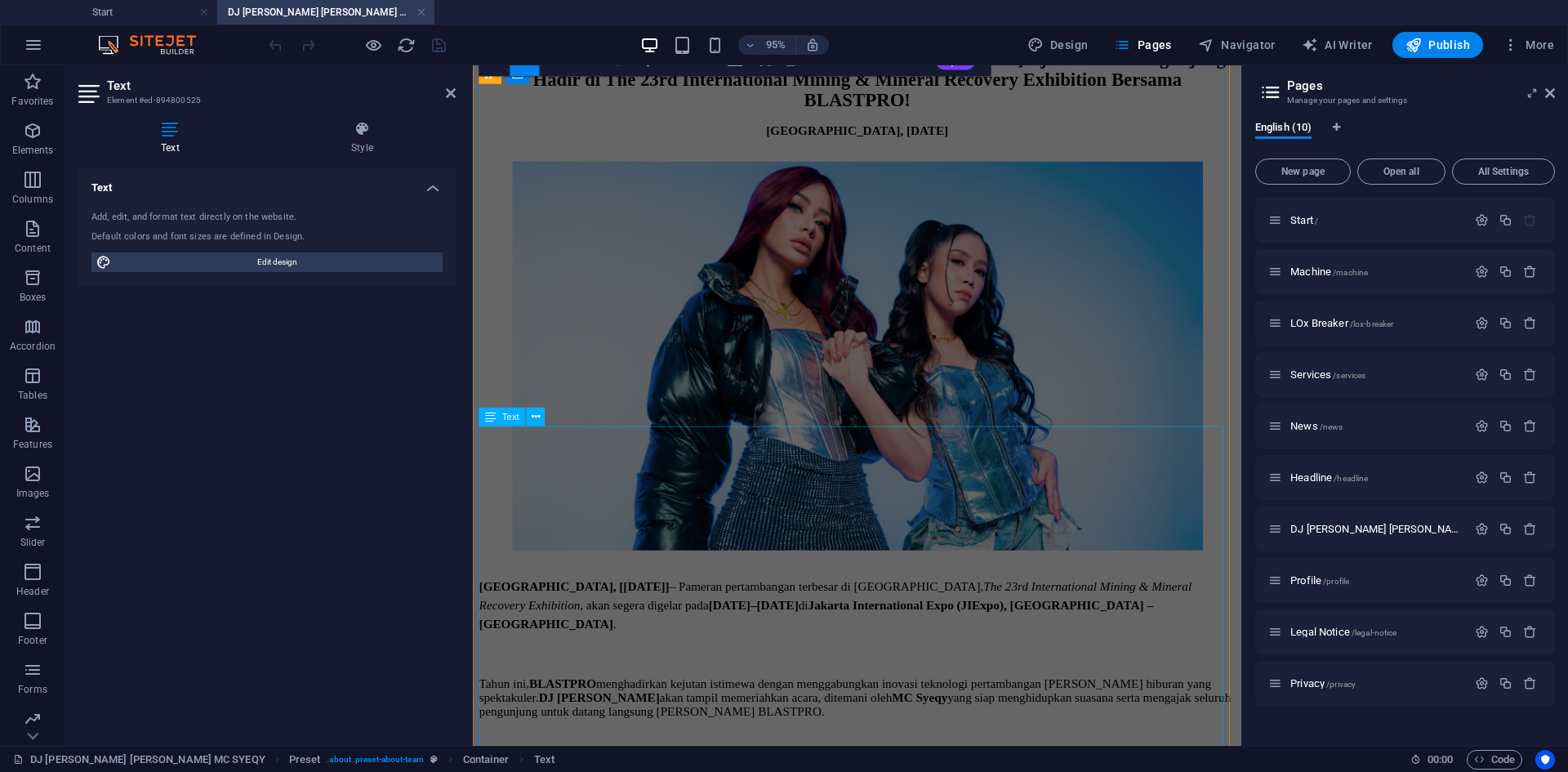
drag, startPoint x: 814, startPoint y: 524, endPoint x: 1140, endPoint y: 491, distance: 327.7
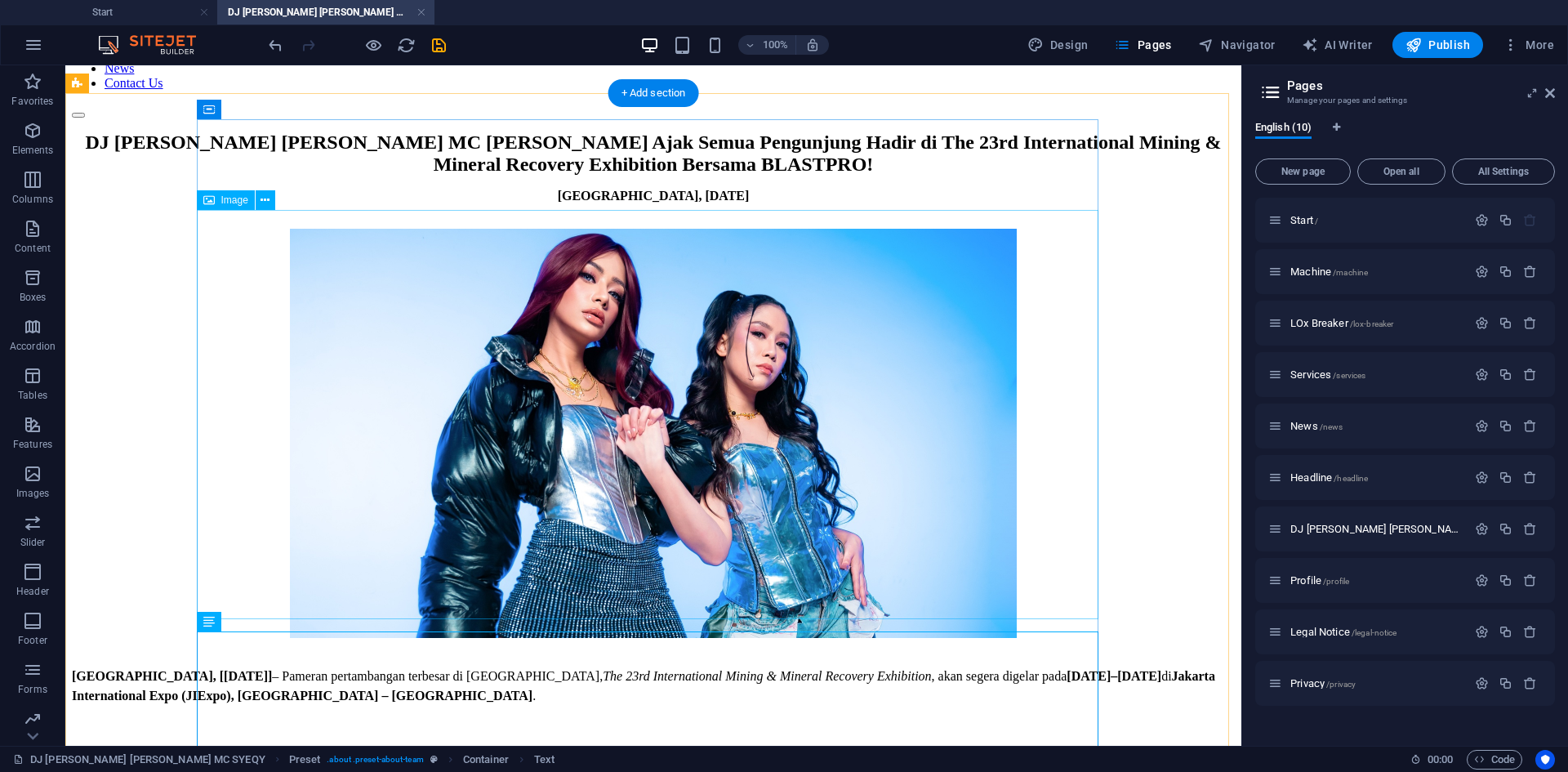
scroll to position [327, 0]
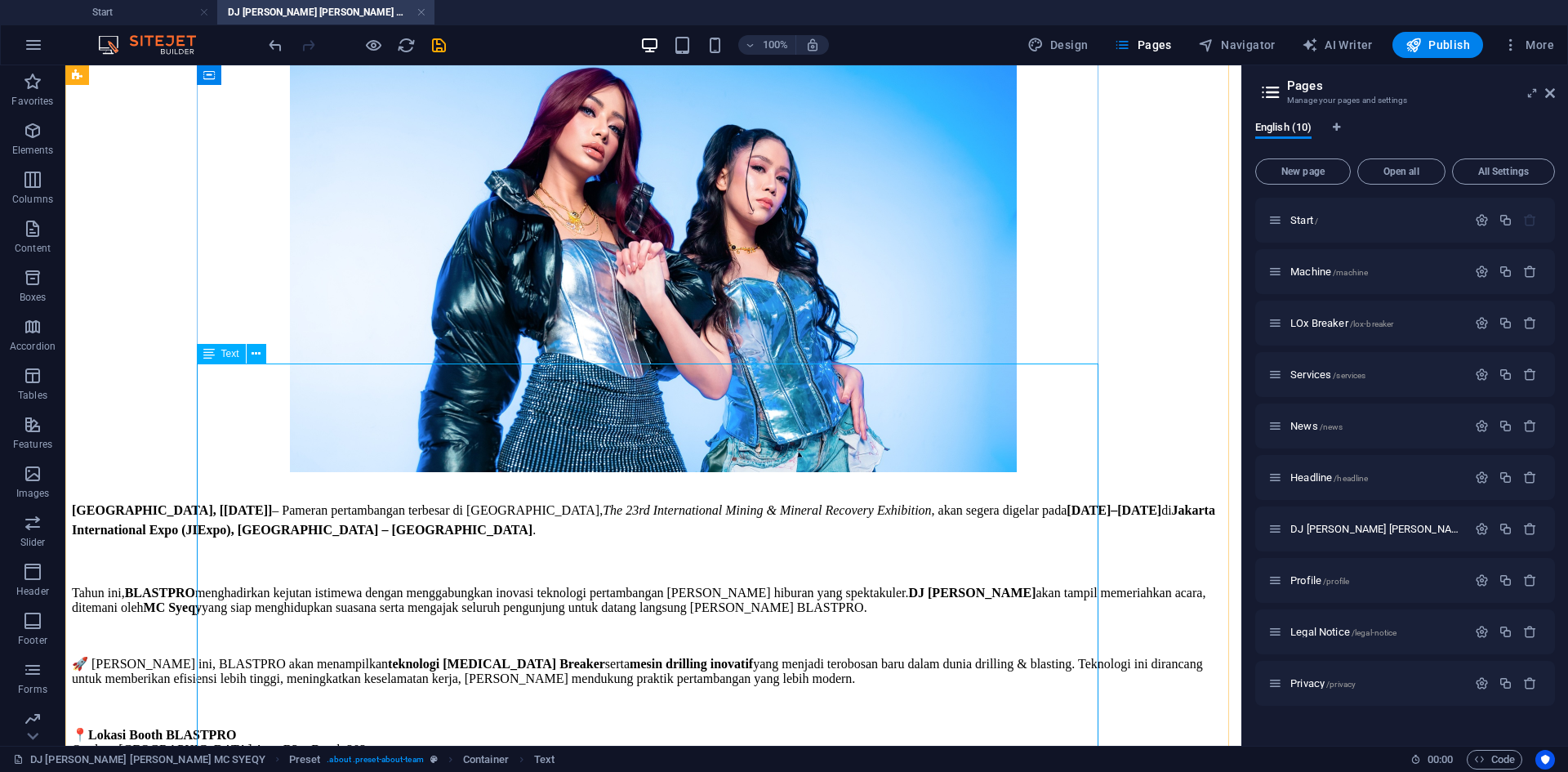
click at [255, 501] on div "[GEOGRAPHIC_DATA], [[DATE]] – Pameran pertambangan terbesar di [GEOGRAPHIC_DATA…" at bounding box center [653, 762] width 1163 height 524
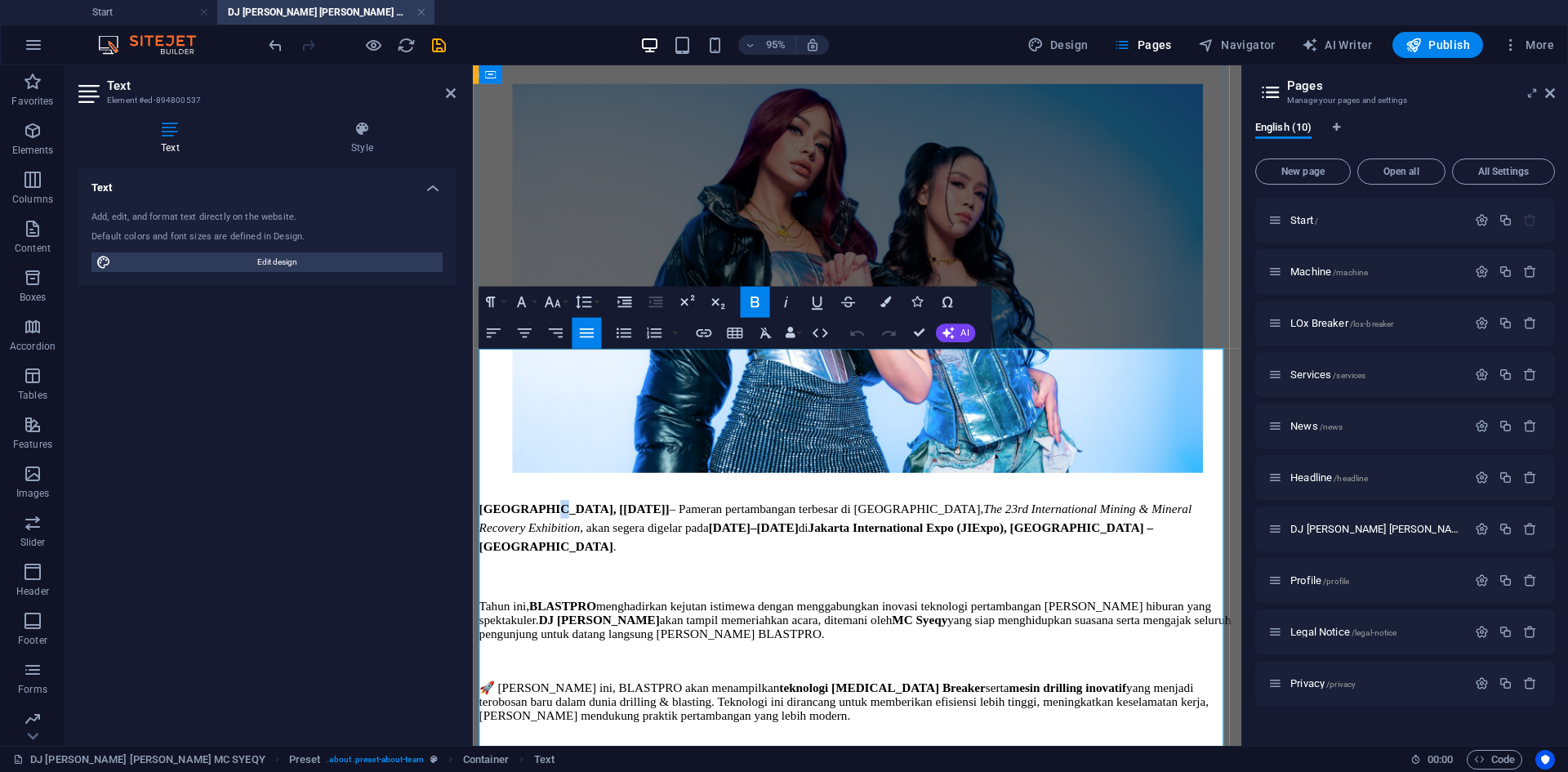
click at [535, 525] on strong "[GEOGRAPHIC_DATA], [[DATE]]" at bounding box center [579, 531] width 200 height 14
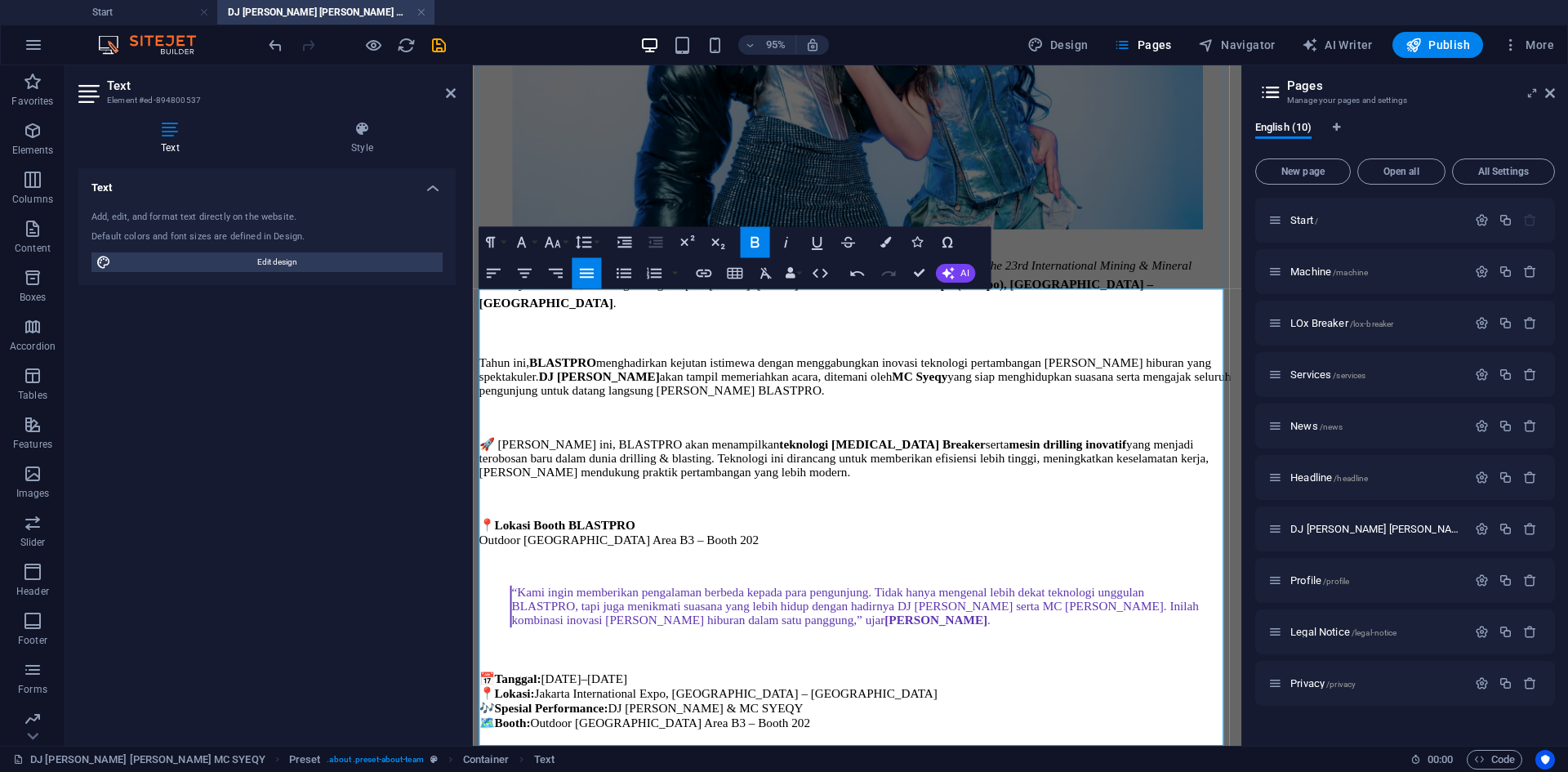
scroll to position [587, 0]
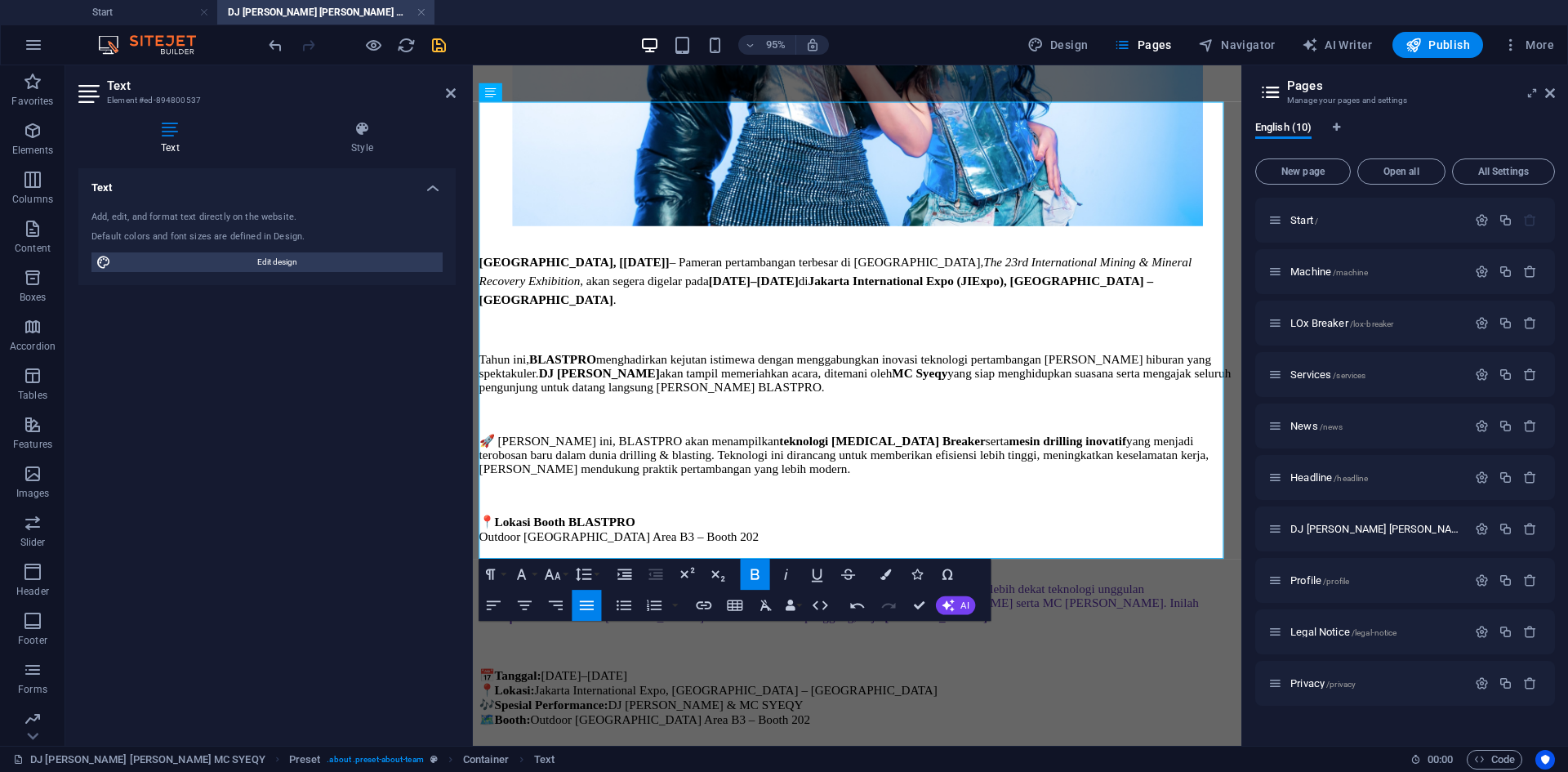
click at [433, 40] on icon "save" at bounding box center [439, 46] width 19 height 19
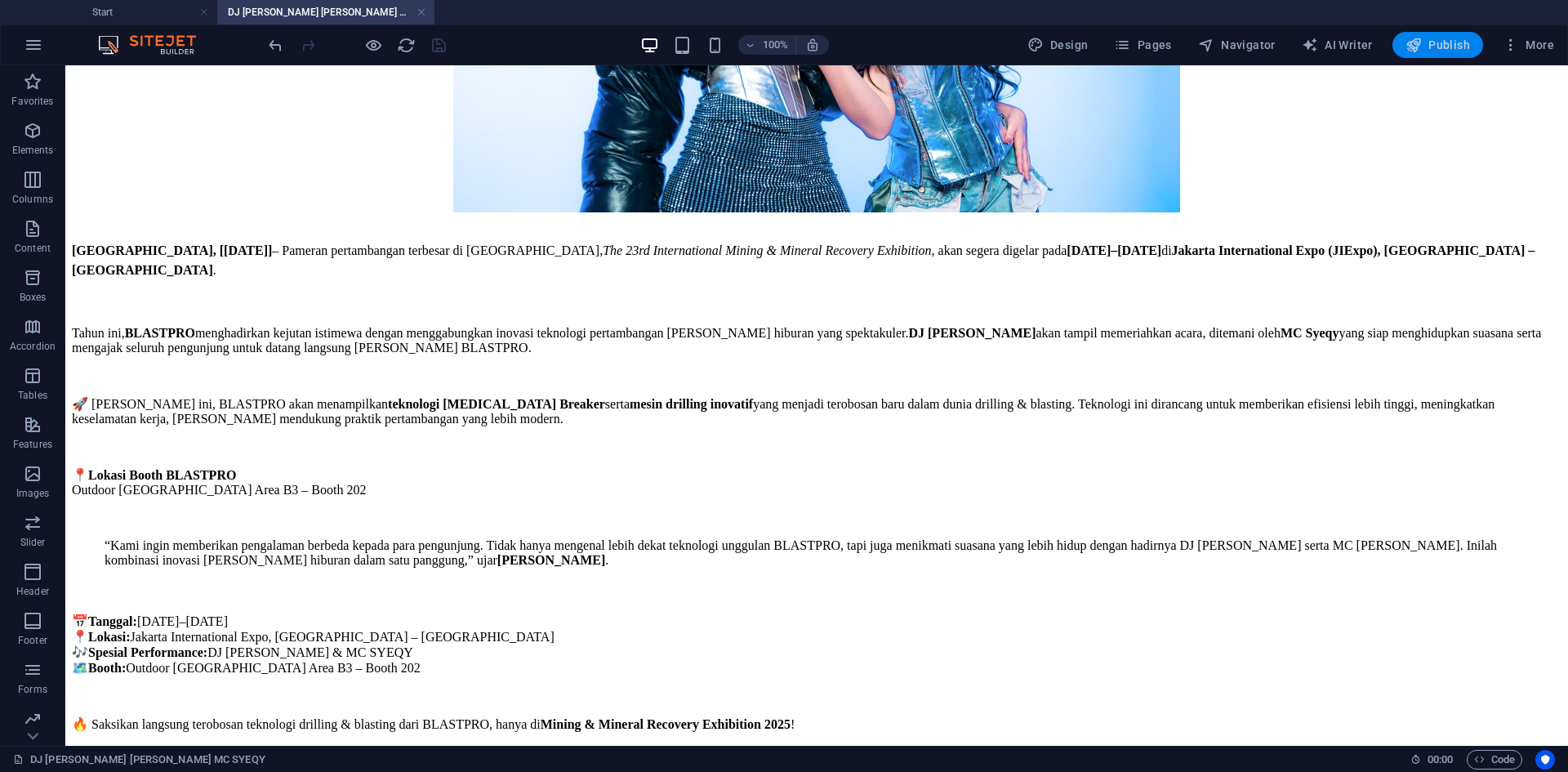
click at [857, 48] on span "Publish" at bounding box center [1438, 45] width 65 height 16
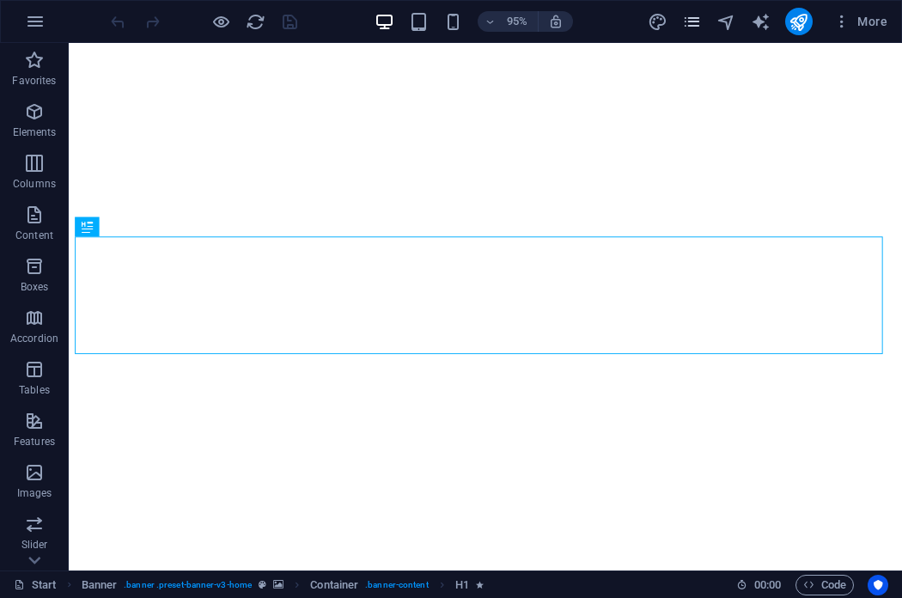
click at [697, 29] on icon "pages" at bounding box center [692, 22] width 20 height 20
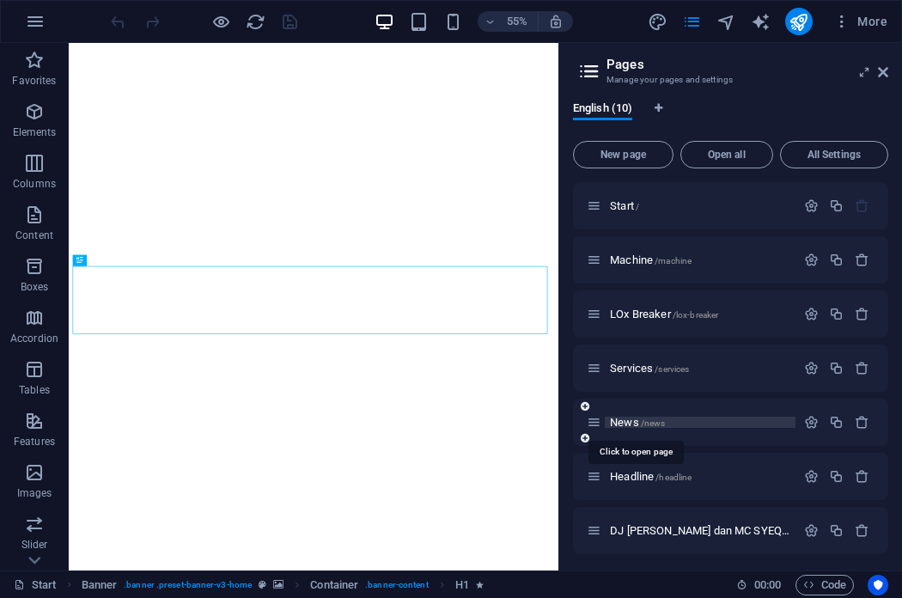
click at [632, 423] on span "News /news" at bounding box center [637, 422] width 55 height 13
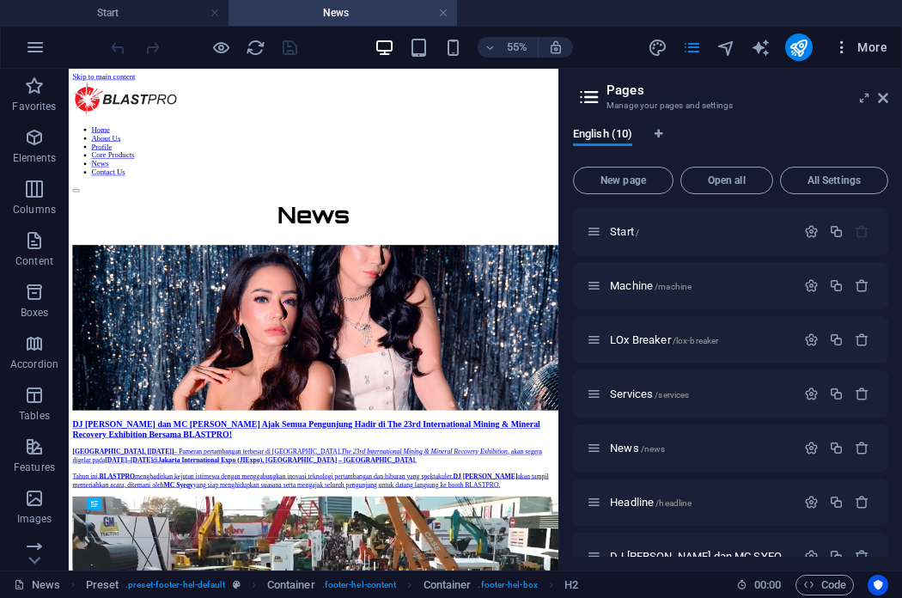
scroll to position [207, 0]
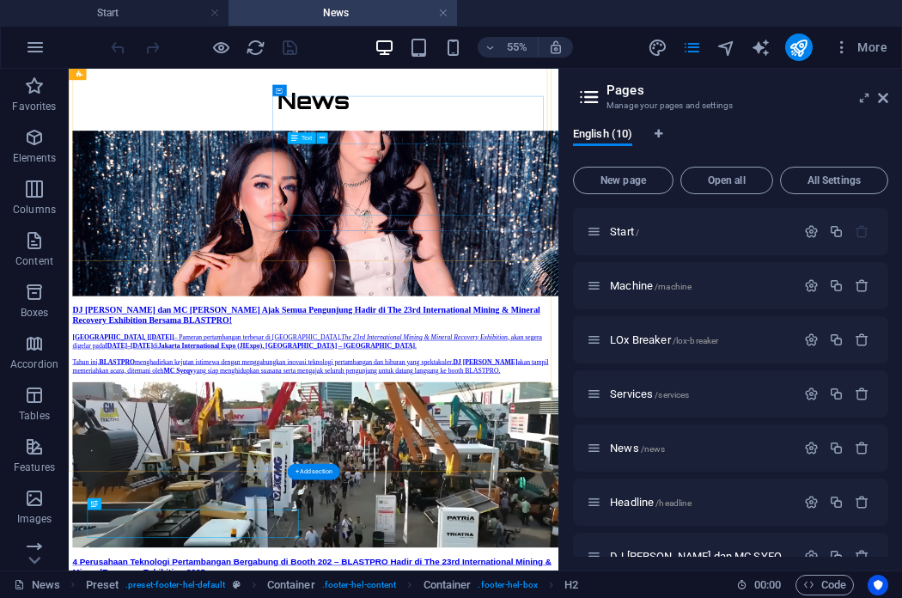
click at [552, 550] on div "[GEOGRAPHIC_DATA], [[DATE]] – Pameran pertambangan terbesar di [GEOGRAPHIC_DATA…" at bounding box center [514, 588] width 876 height 76
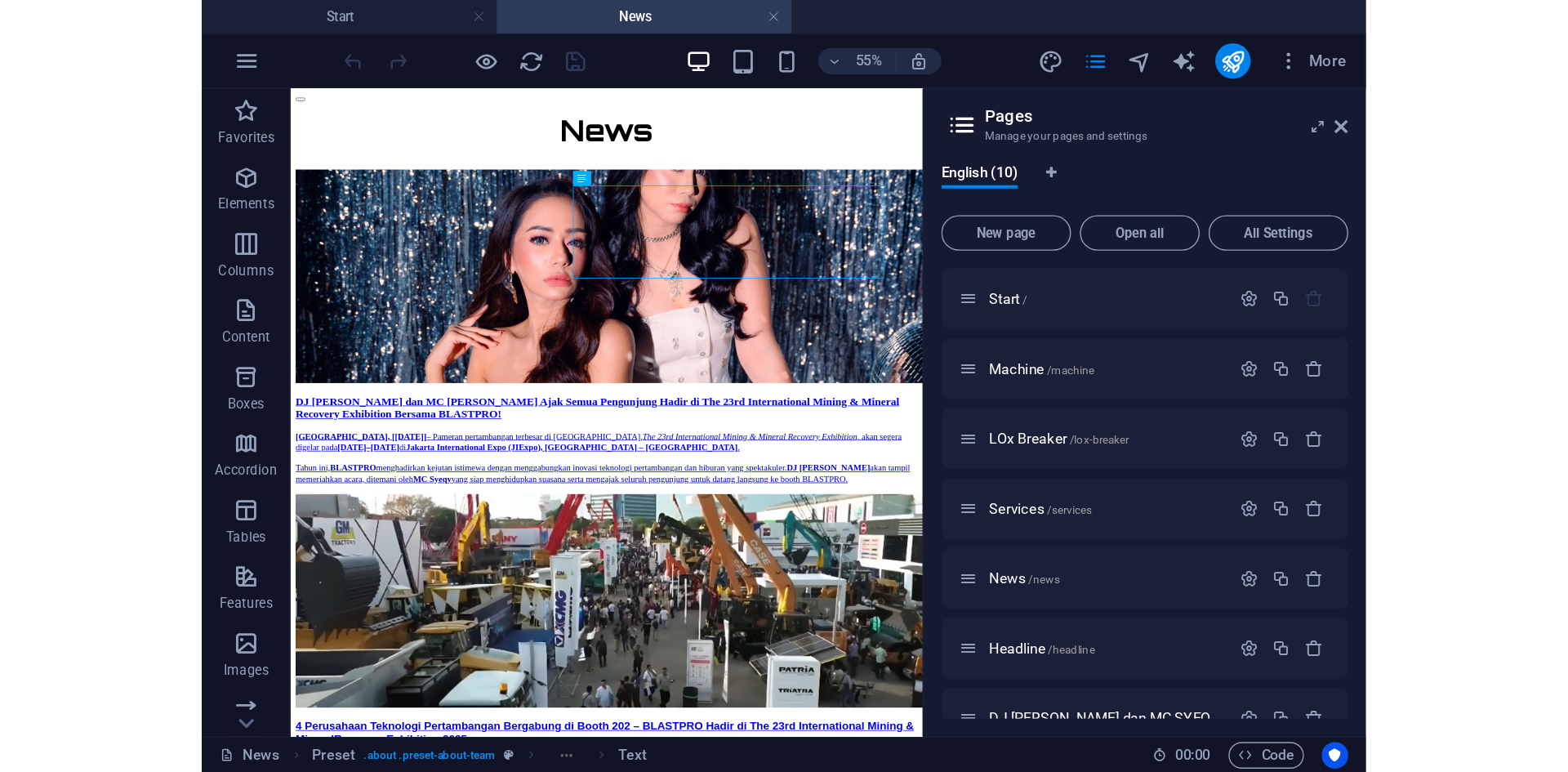
scroll to position [0, 0]
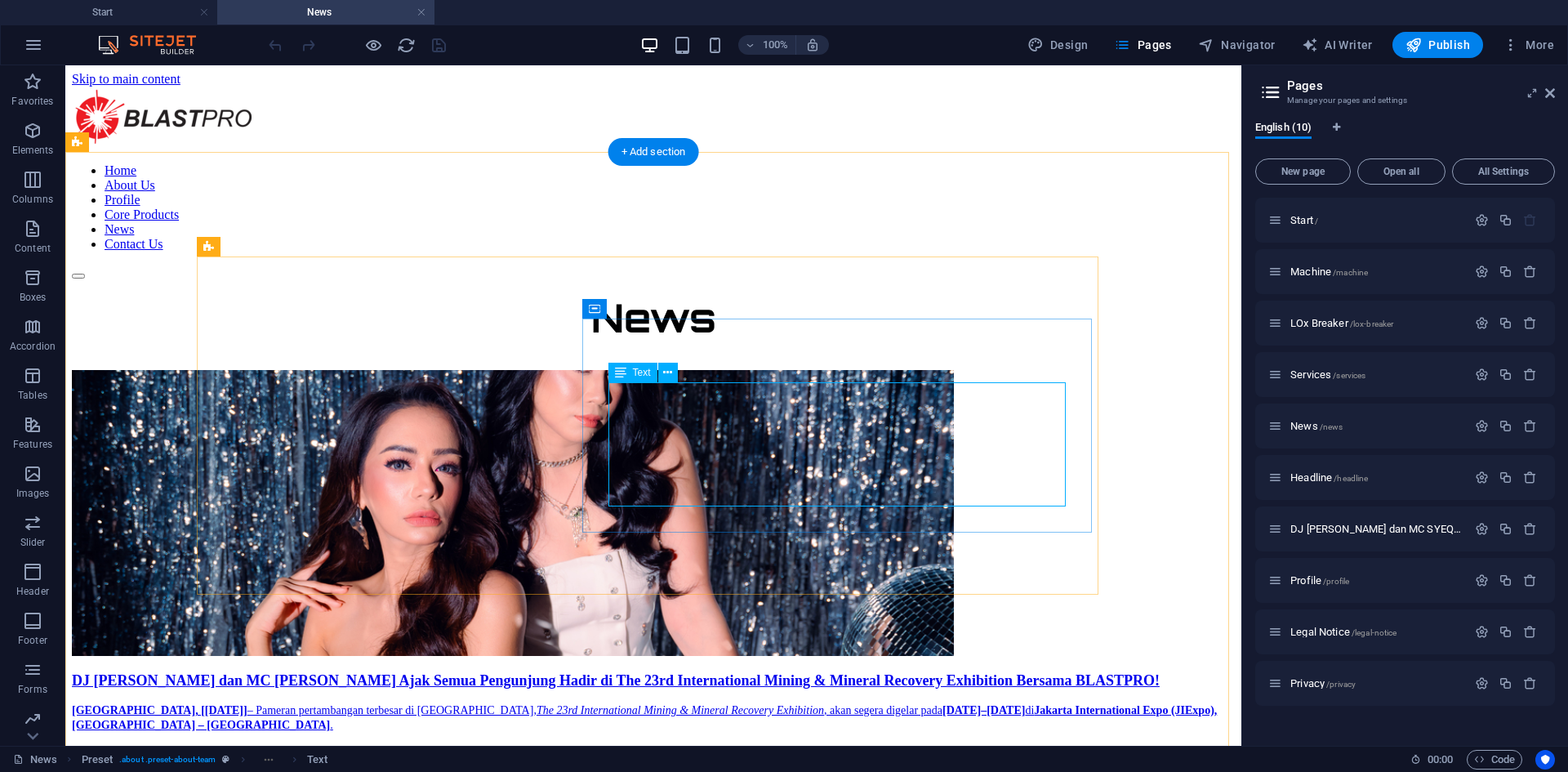
click at [658, 568] on div "[GEOGRAPHIC_DATA], [[DATE]] – Pameran pertambangan terbesar di [GEOGRAPHIC_DATA…" at bounding box center [653, 739] width 1163 height 72
click at [659, 568] on div "[GEOGRAPHIC_DATA], [[DATE]] – Pameran pertambangan terbesar di [GEOGRAPHIC_DATA…" at bounding box center [653, 739] width 1163 height 72
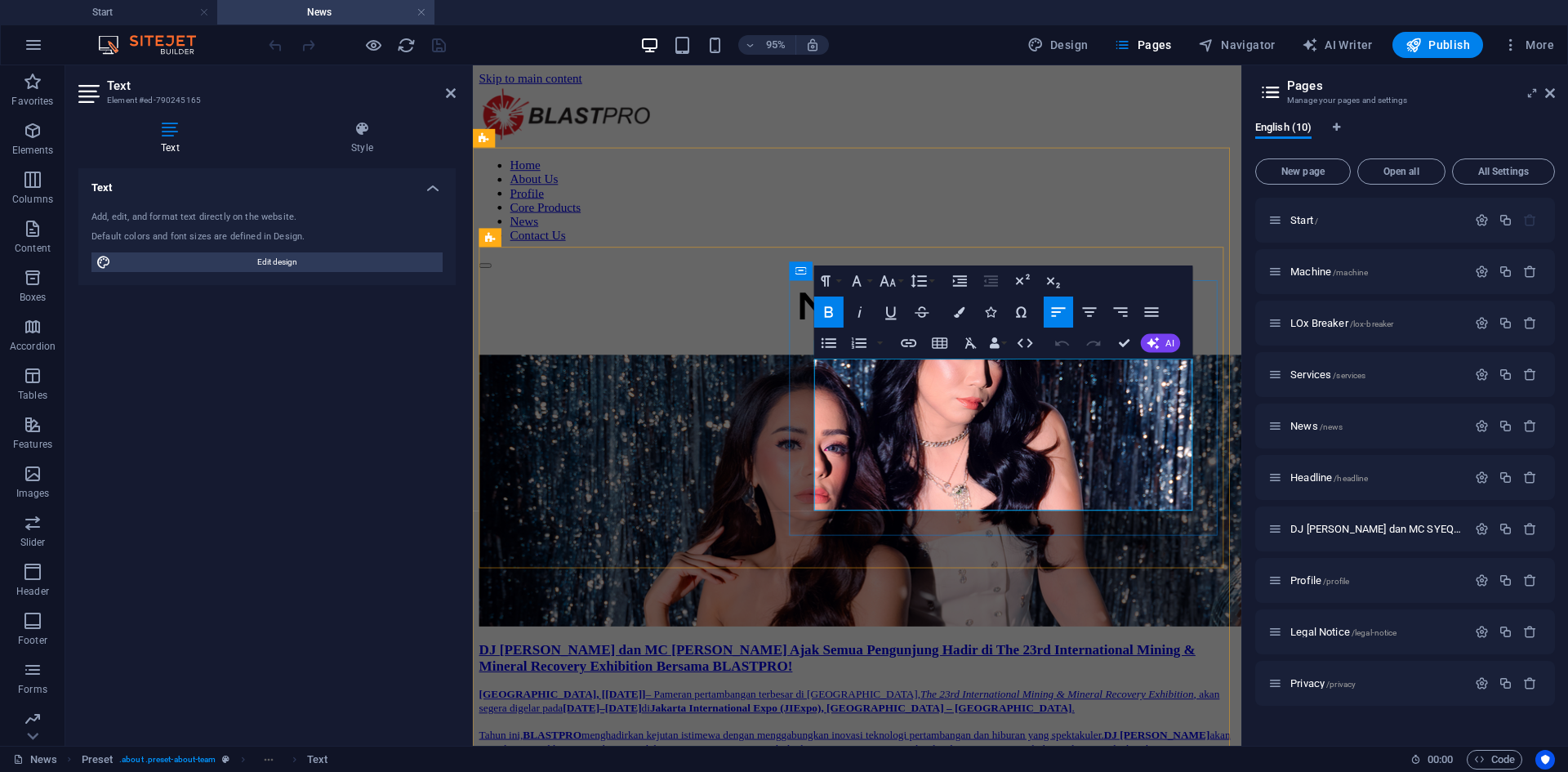
click at [655, 568] on span "[GEOGRAPHIC_DATA], [[DATE]]" at bounding box center [567, 726] width 176 height 12
click at [857, 51] on span "Publish" at bounding box center [1438, 45] width 65 height 16
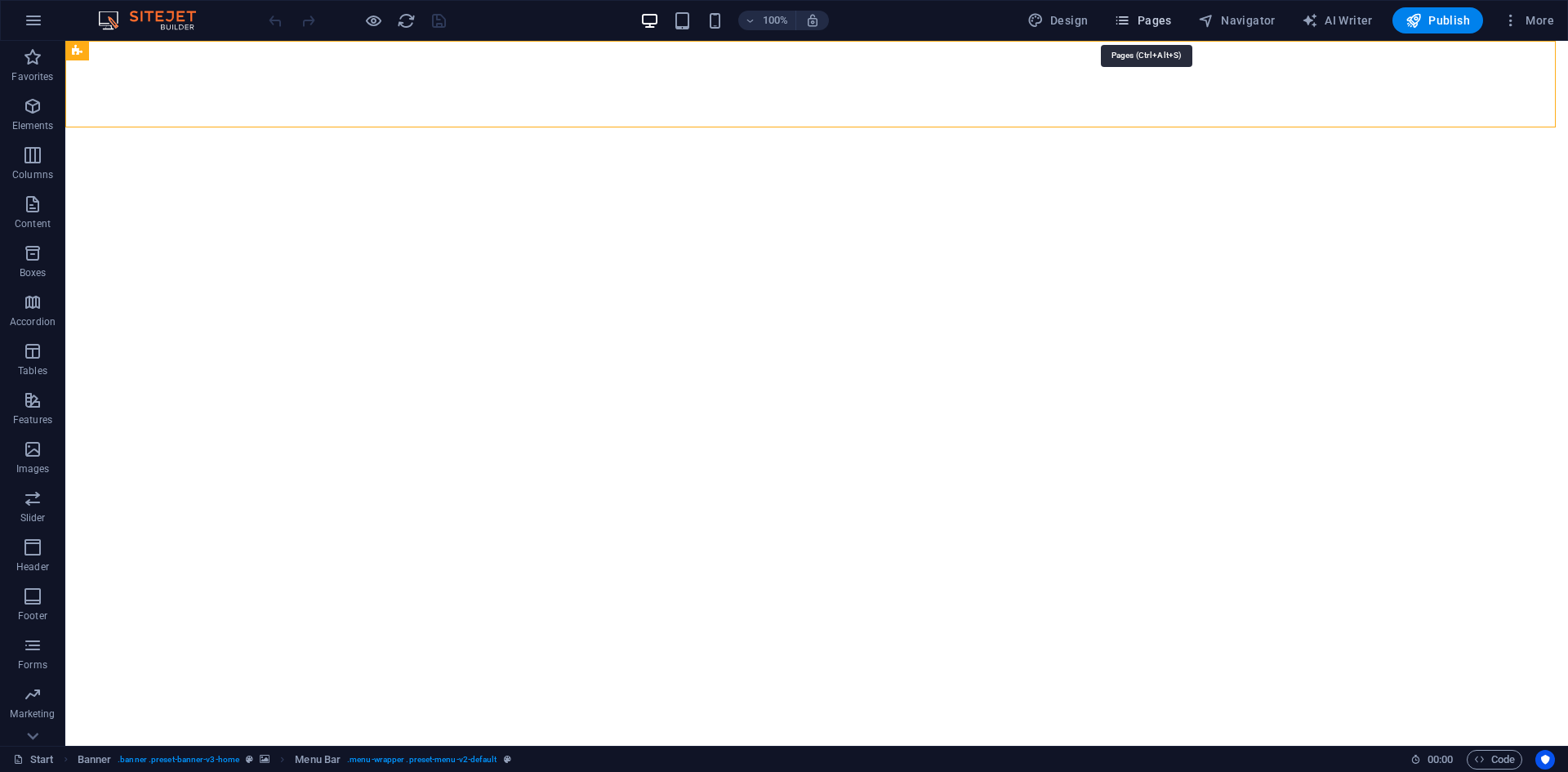
click at [1148, 20] on span "Pages" at bounding box center [1143, 20] width 57 height 16
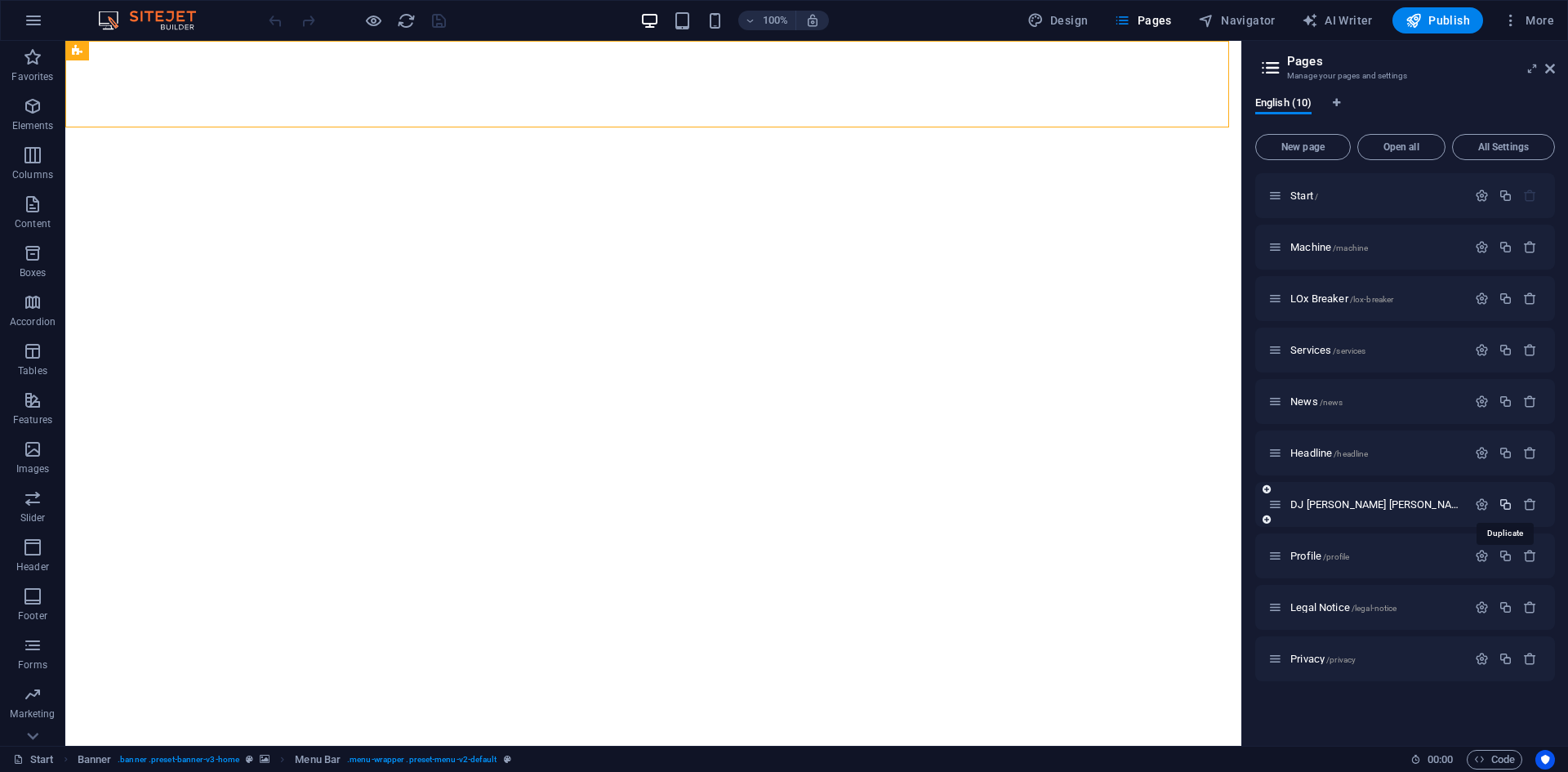
click at [1505, 504] on icon "button" at bounding box center [1505, 504] width 14 height 14
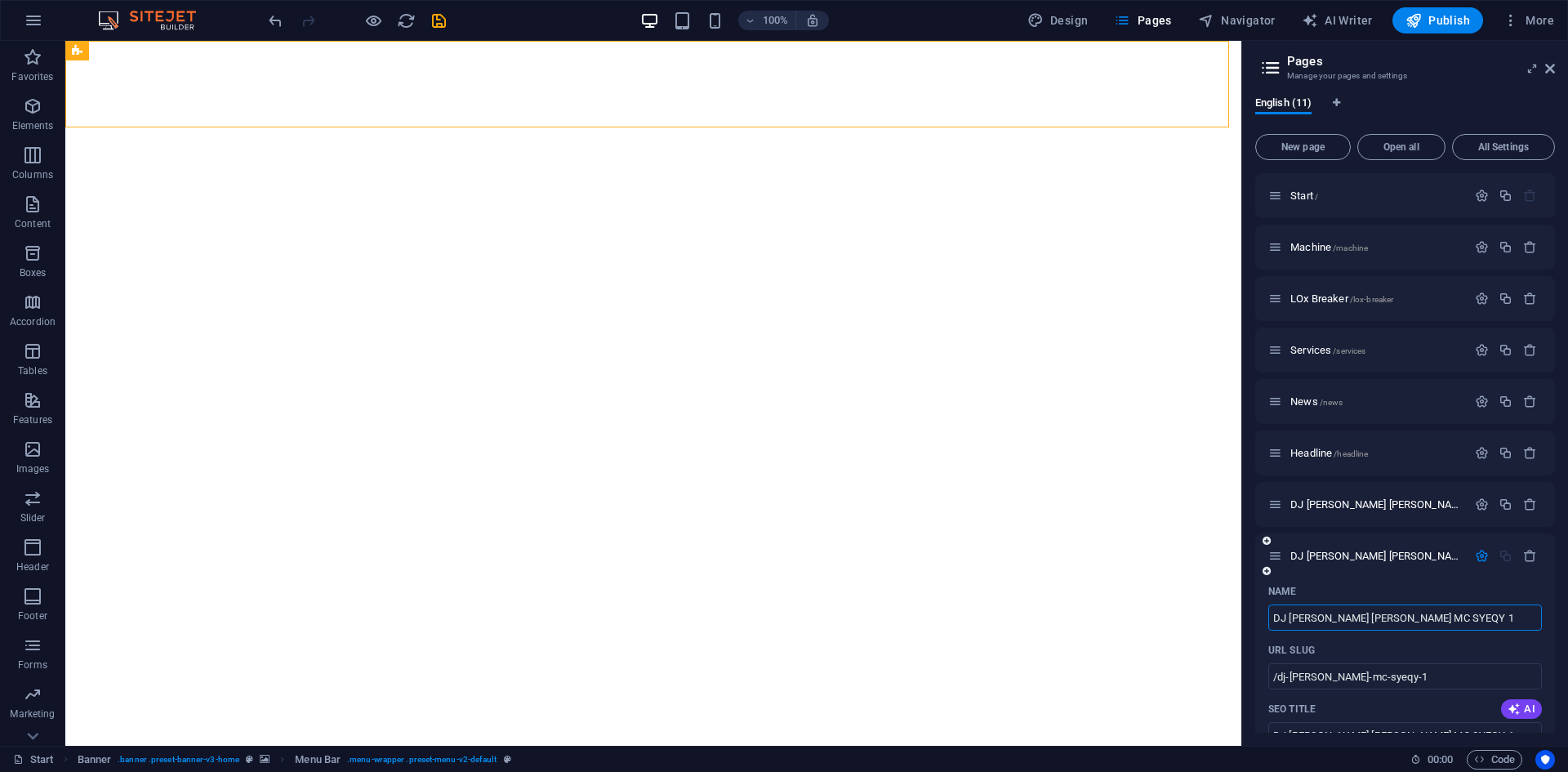
click at [1413, 614] on input "DJ Freya dan MC SYEQY 1" at bounding box center [1405, 617] width 274 height 26
click at [1420, 622] on input "DJ Freya dan MC SYEQY 1" at bounding box center [1405, 617] width 274 height 26
paste input "14 Hari Menuju Kehadiran BLASTPRO di The 23rd International Mining"
type input "14 Hari Menuju Kehadiran BLASTPRO di The 23rd International Mining"
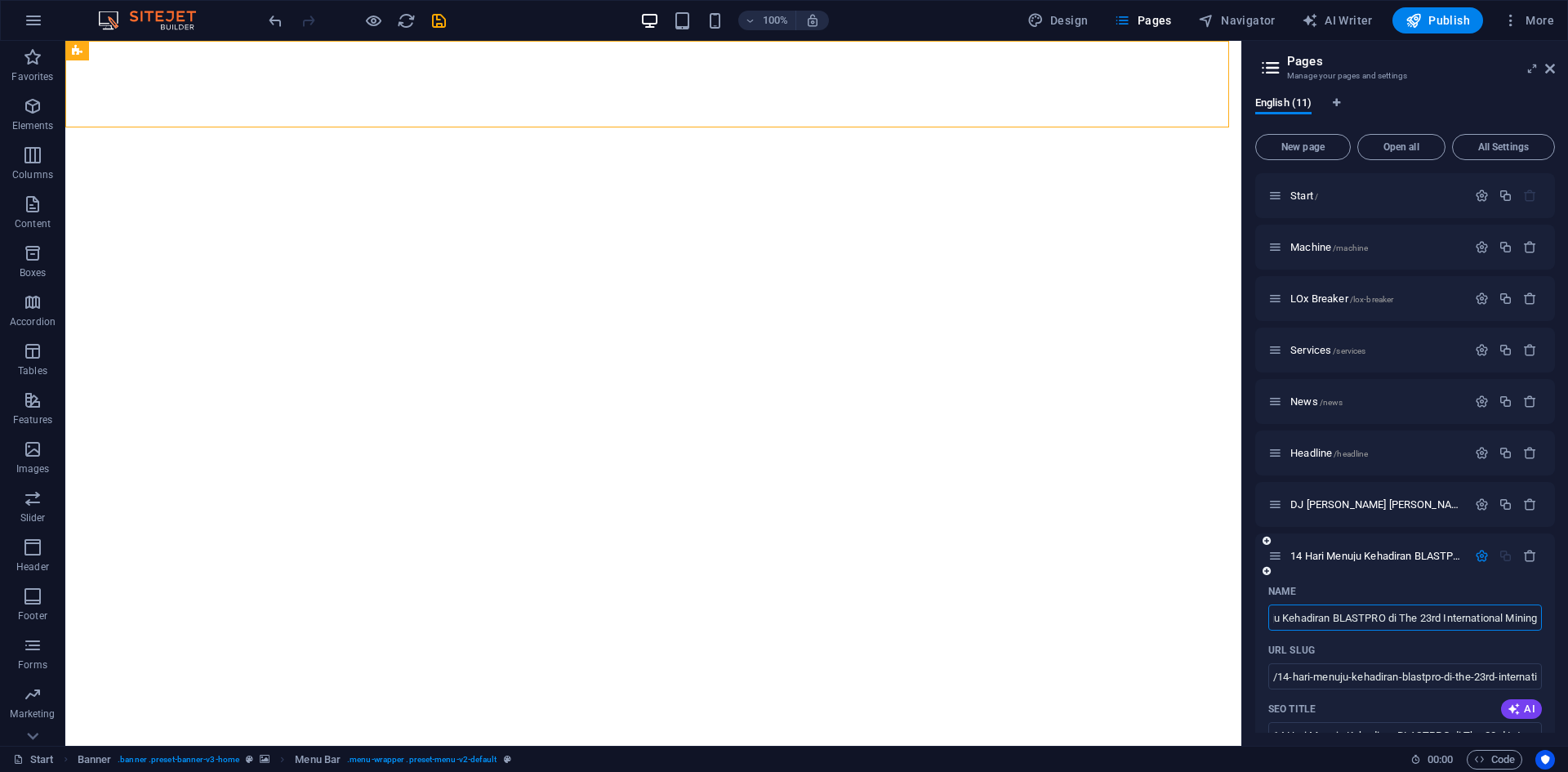
type input "/14-hari-menuju-kehadiran-blastpro-di-the-23rd-international-mining"
type input "14 Hari Menuju Kehadiran BLASTPRO di The 23rd International Mining"
click at [1358, 554] on span "14 Hari Menuju Kehadiran BLASTPRO di The 23rd International Mining /14-hari-men…" at bounding box center [1581, 555] width 583 height 12
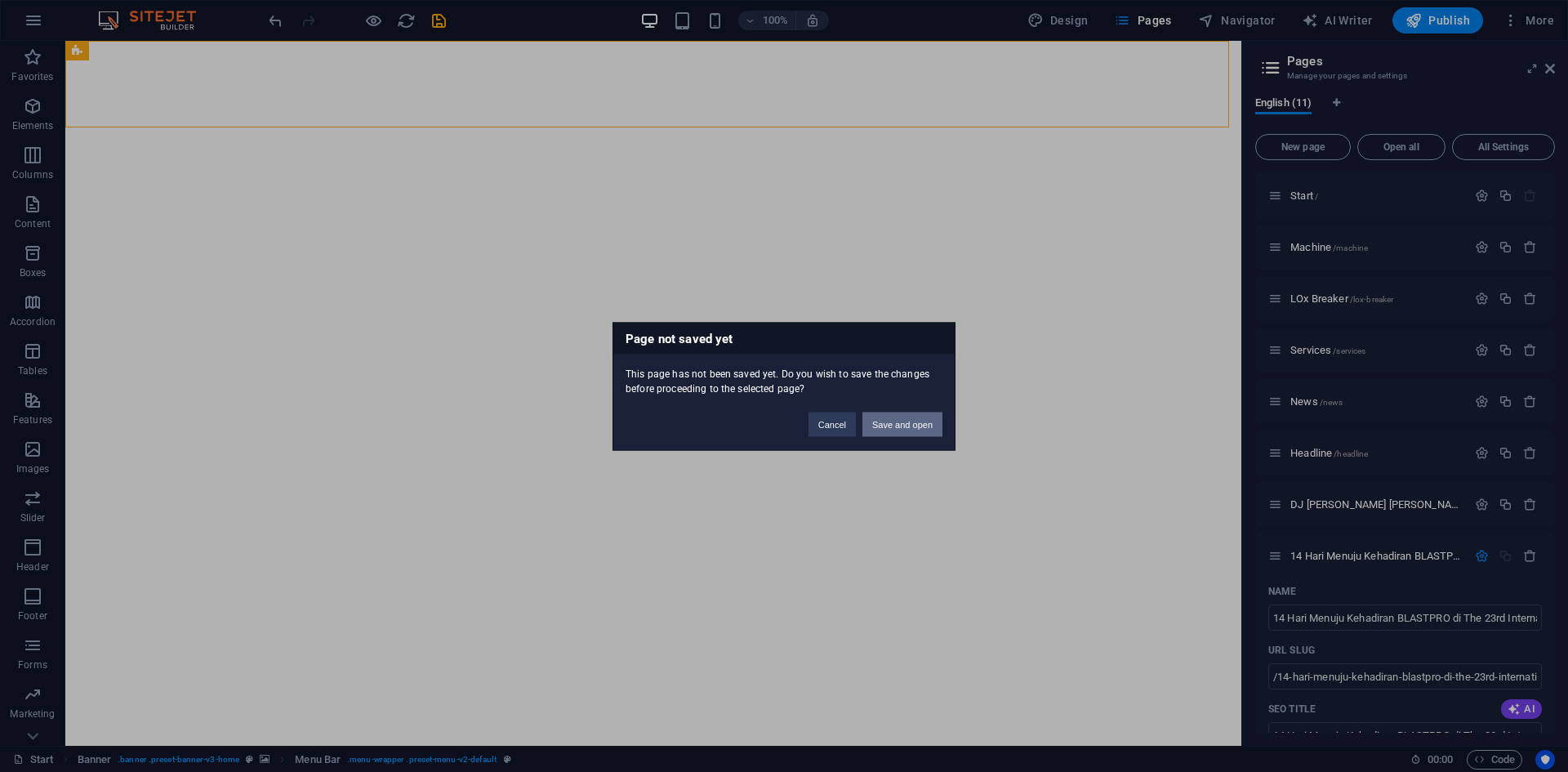
click at [913, 426] on button "Save and open" at bounding box center [902, 424] width 80 height 25
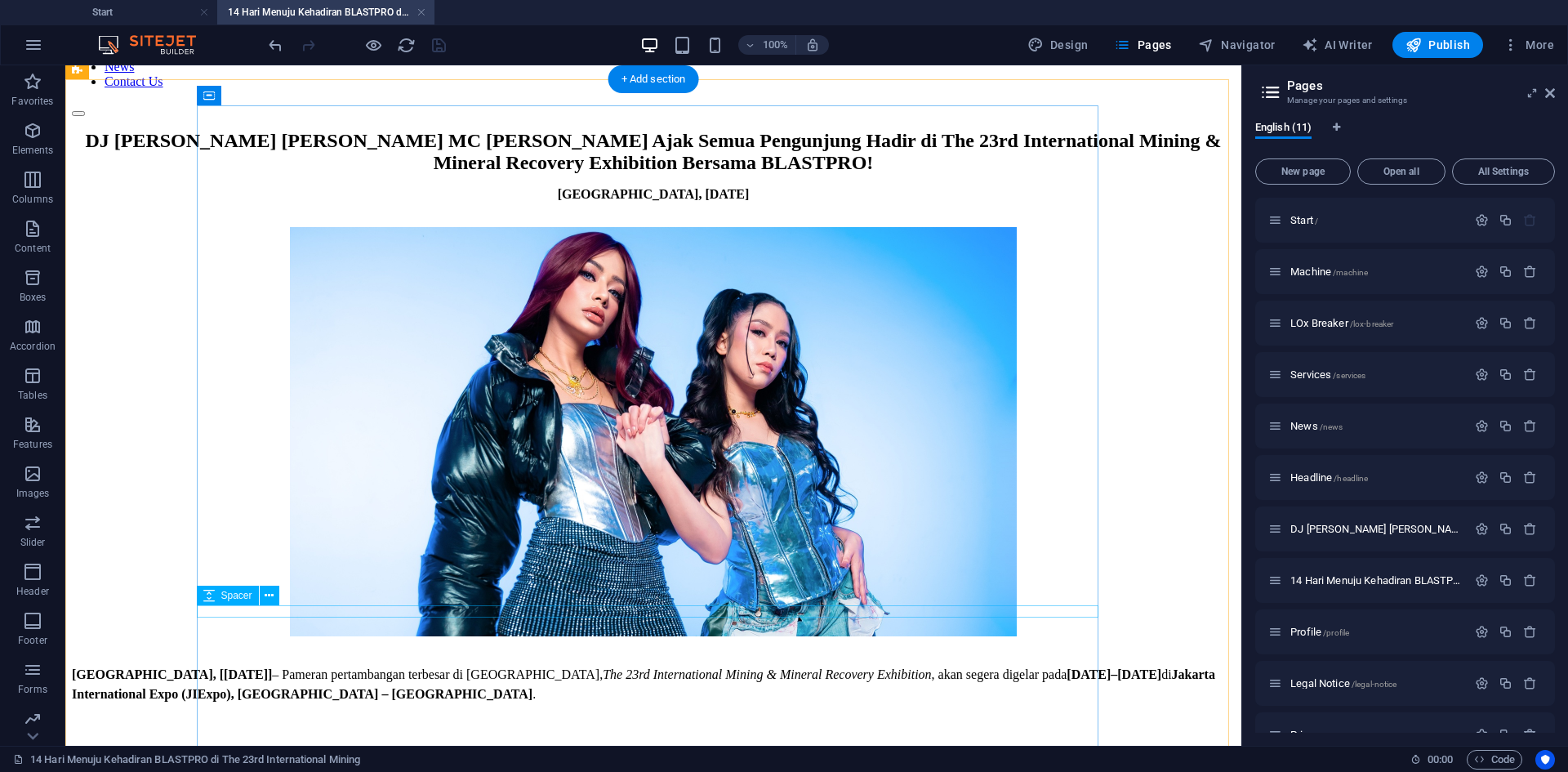
scroll to position [164, 0]
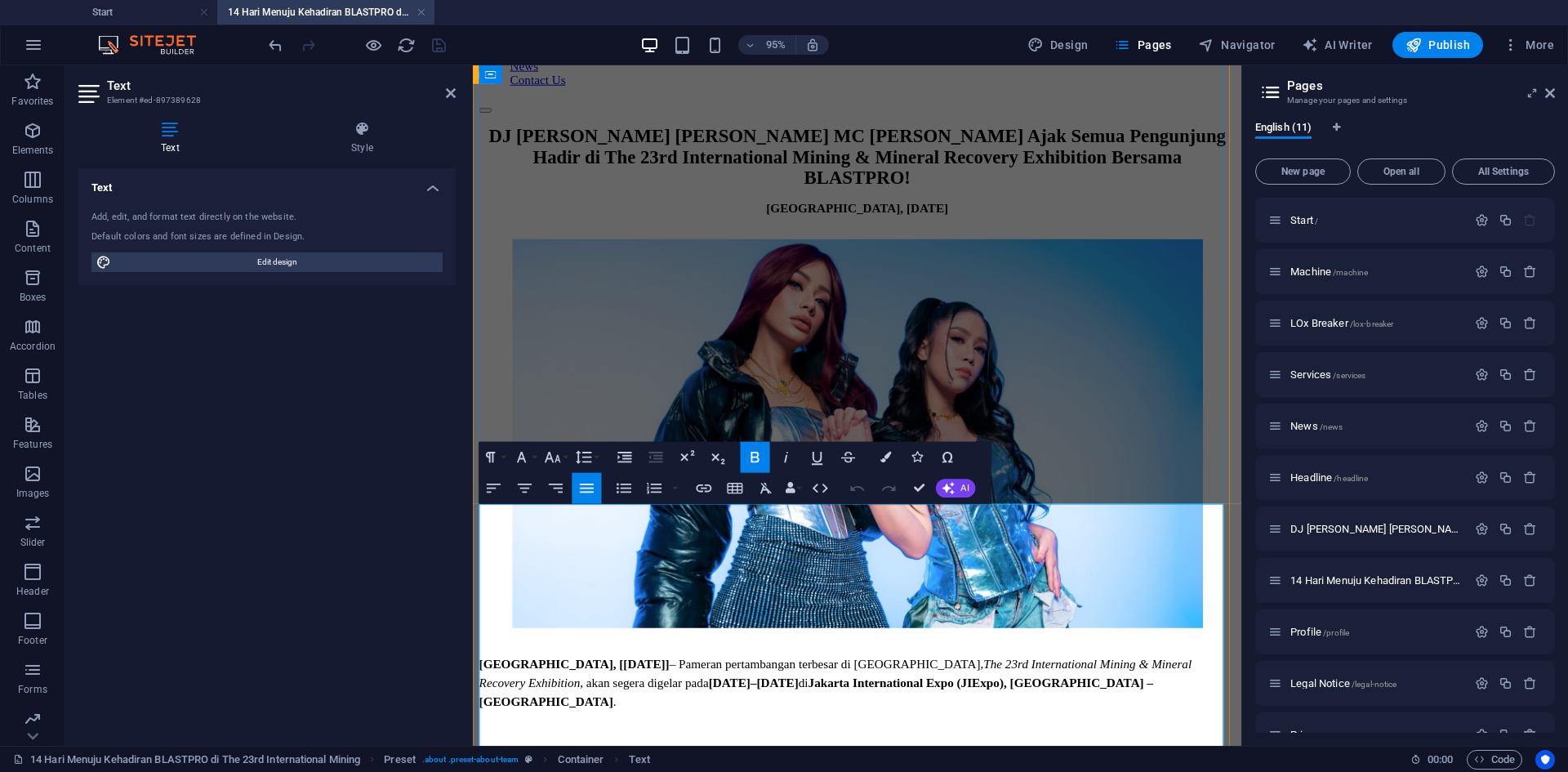
click at [481, 688] on strong "Jakarta, [2 September 2025]" at bounding box center [579, 695] width 200 height 14
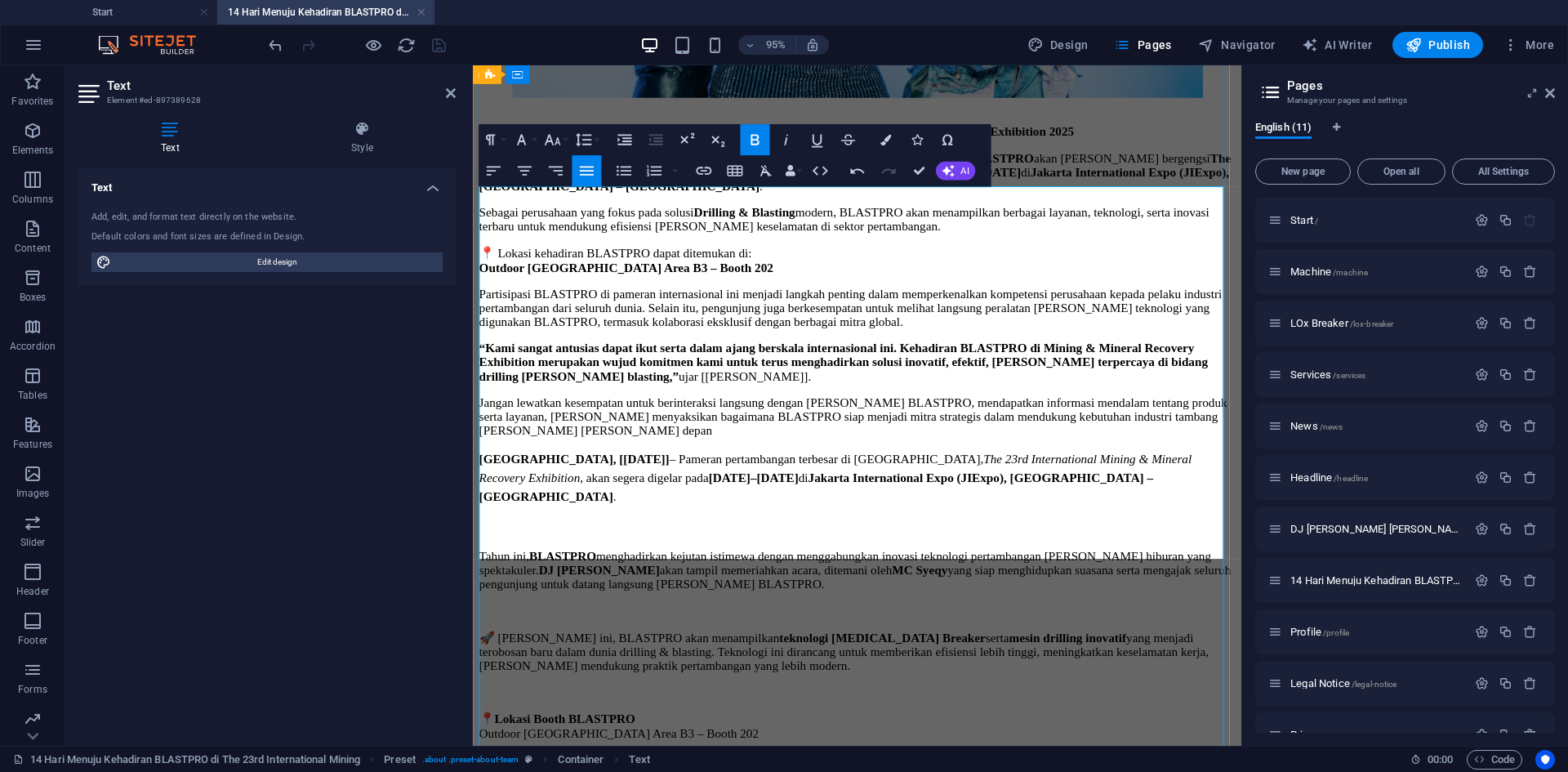
scroll to position [497, 0]
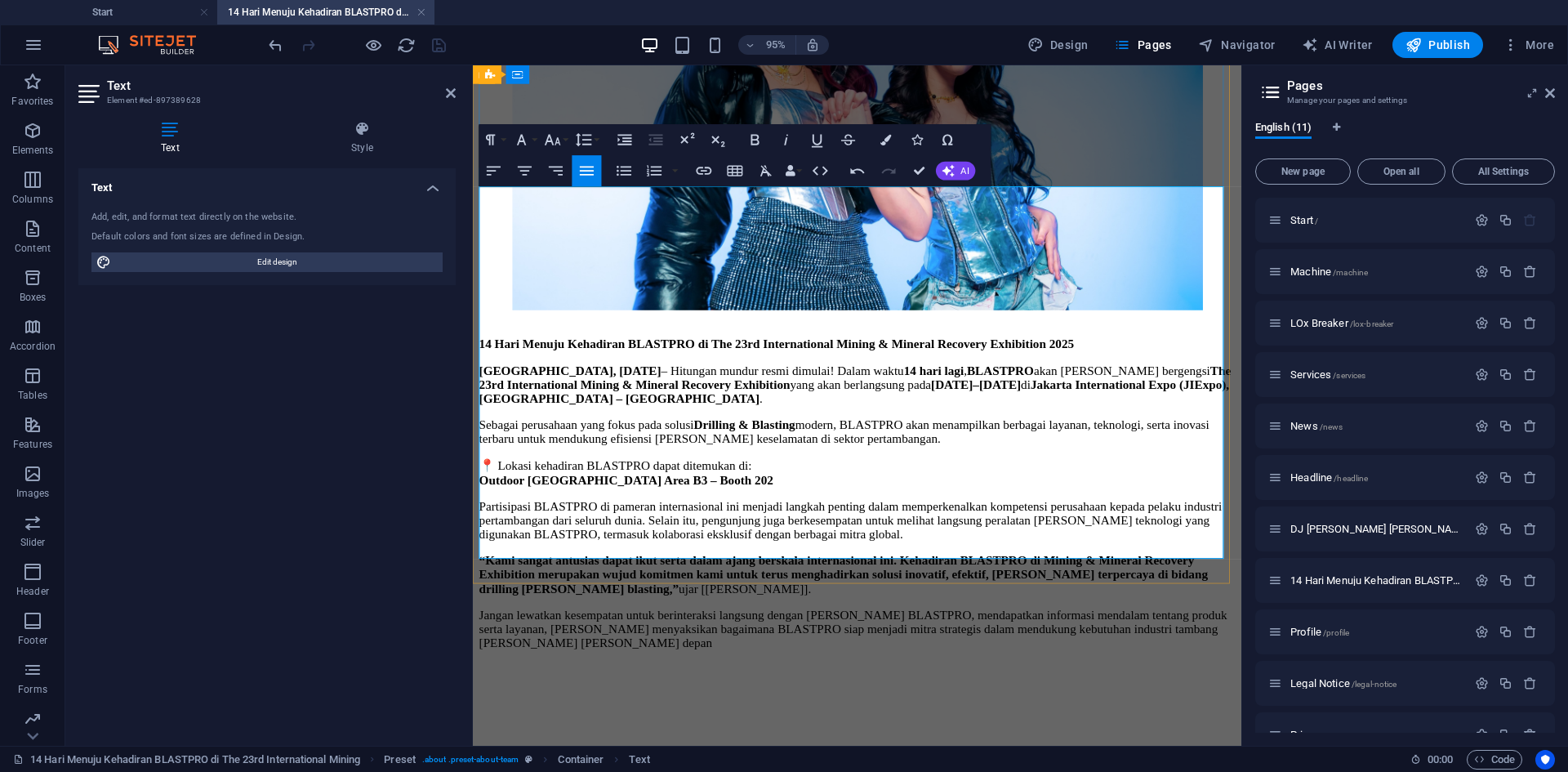
click at [568, 637] on p "Jangan lewatkan kesempatan untuk berinteraksi langsung dengan tim BLASTPRO, men…" at bounding box center [877, 659] width 796 height 44
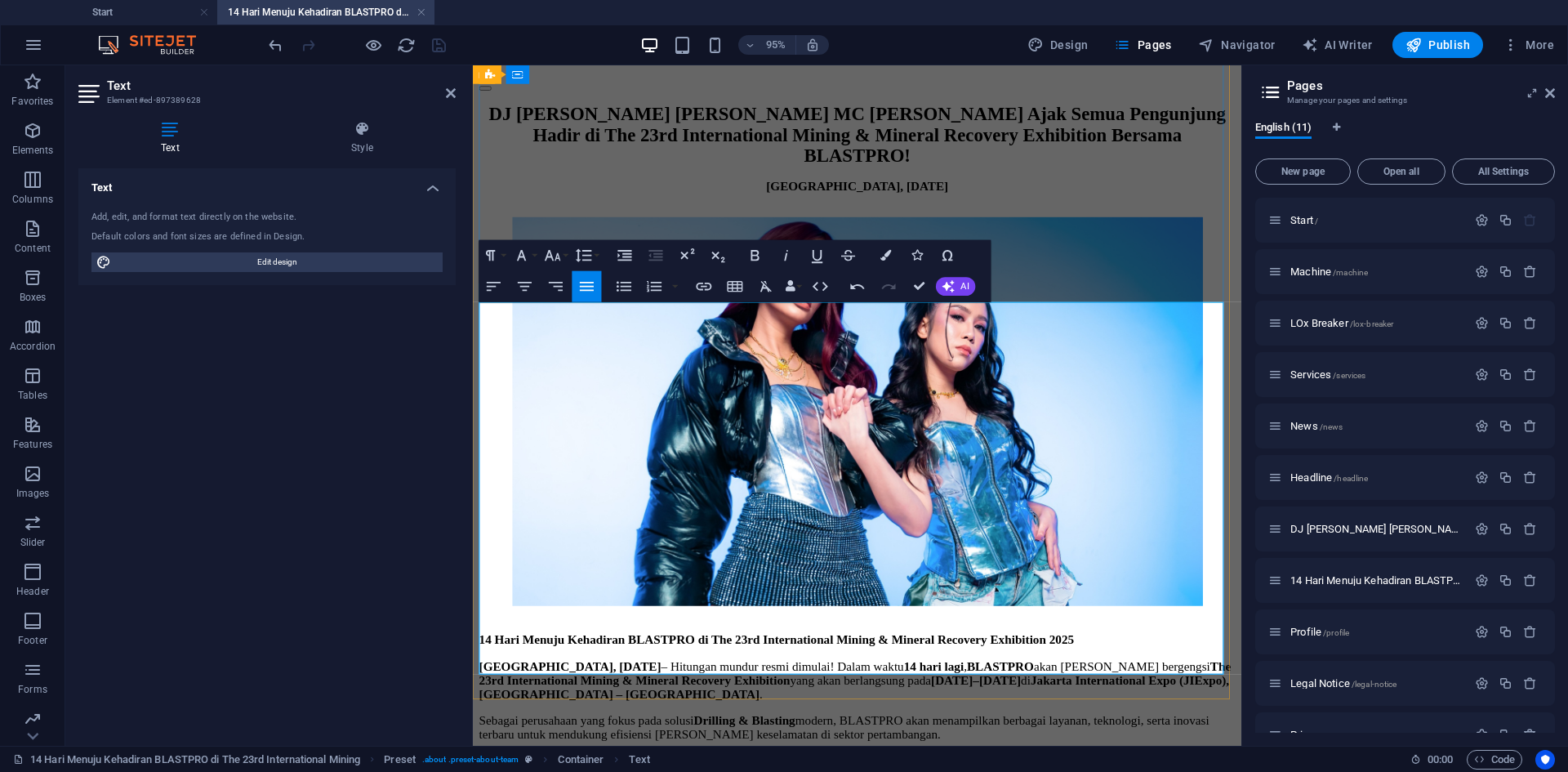
scroll to position [8, 0]
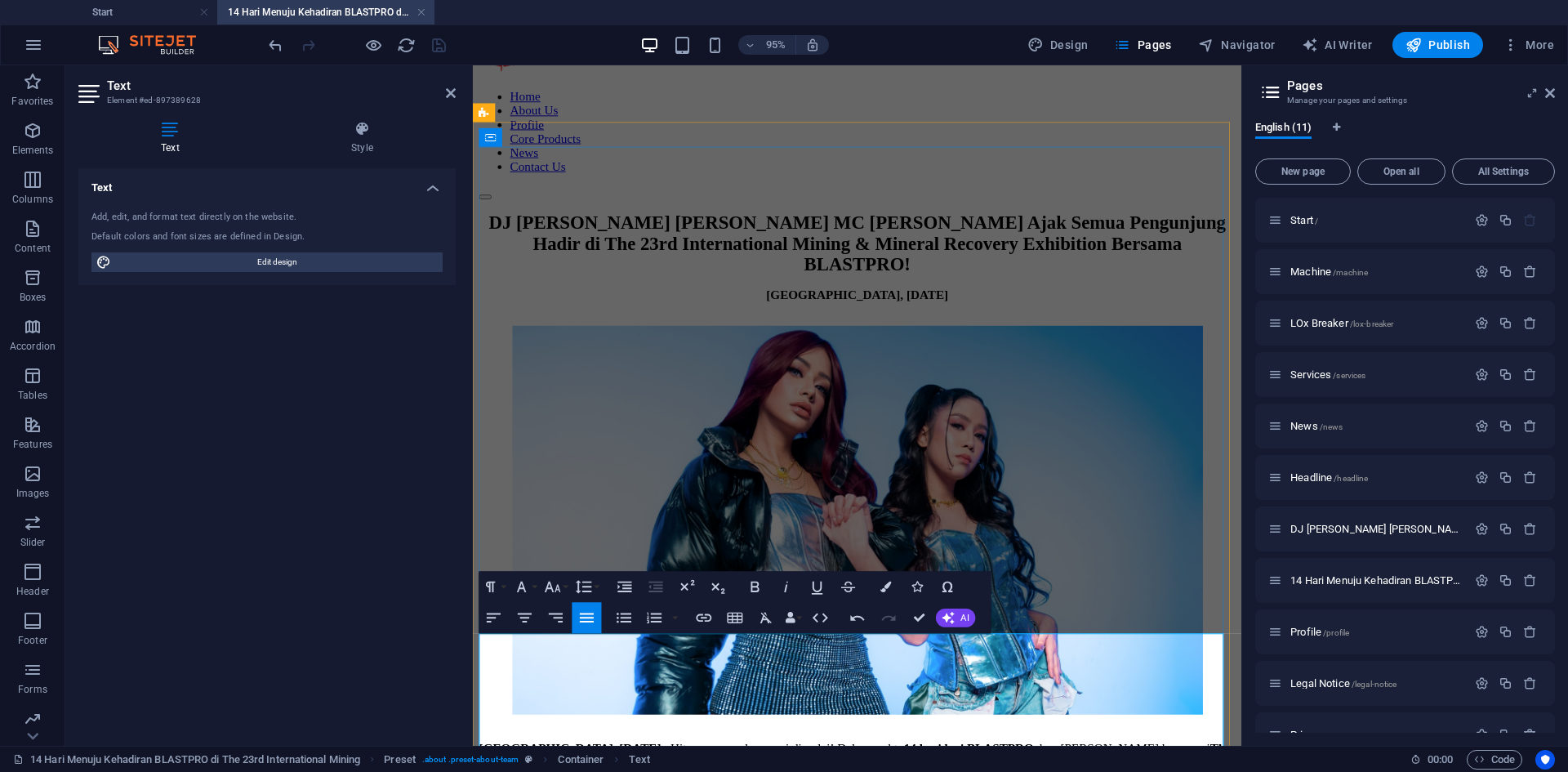
scroll to position [108, 0]
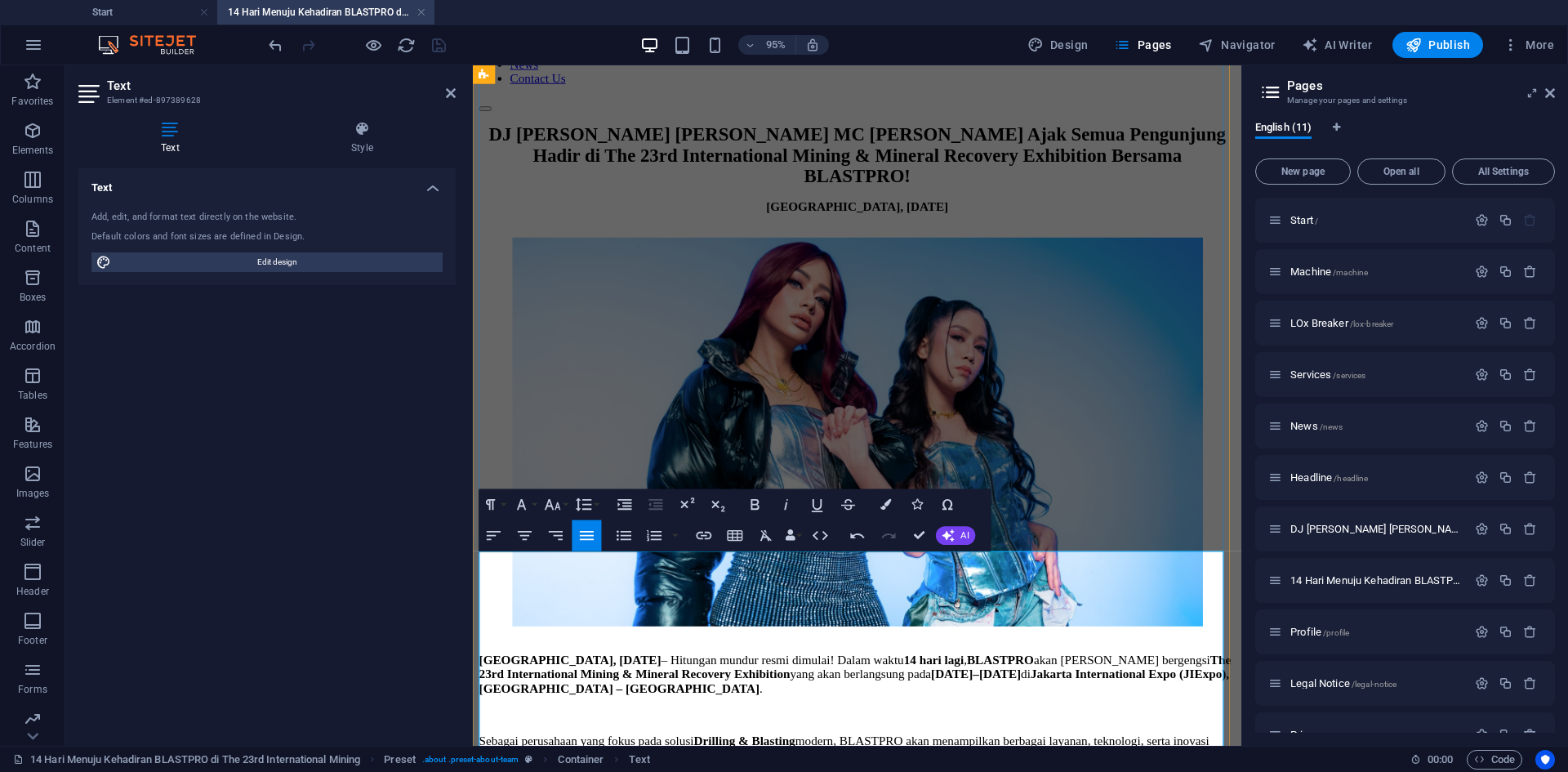
scroll to position [190, 0]
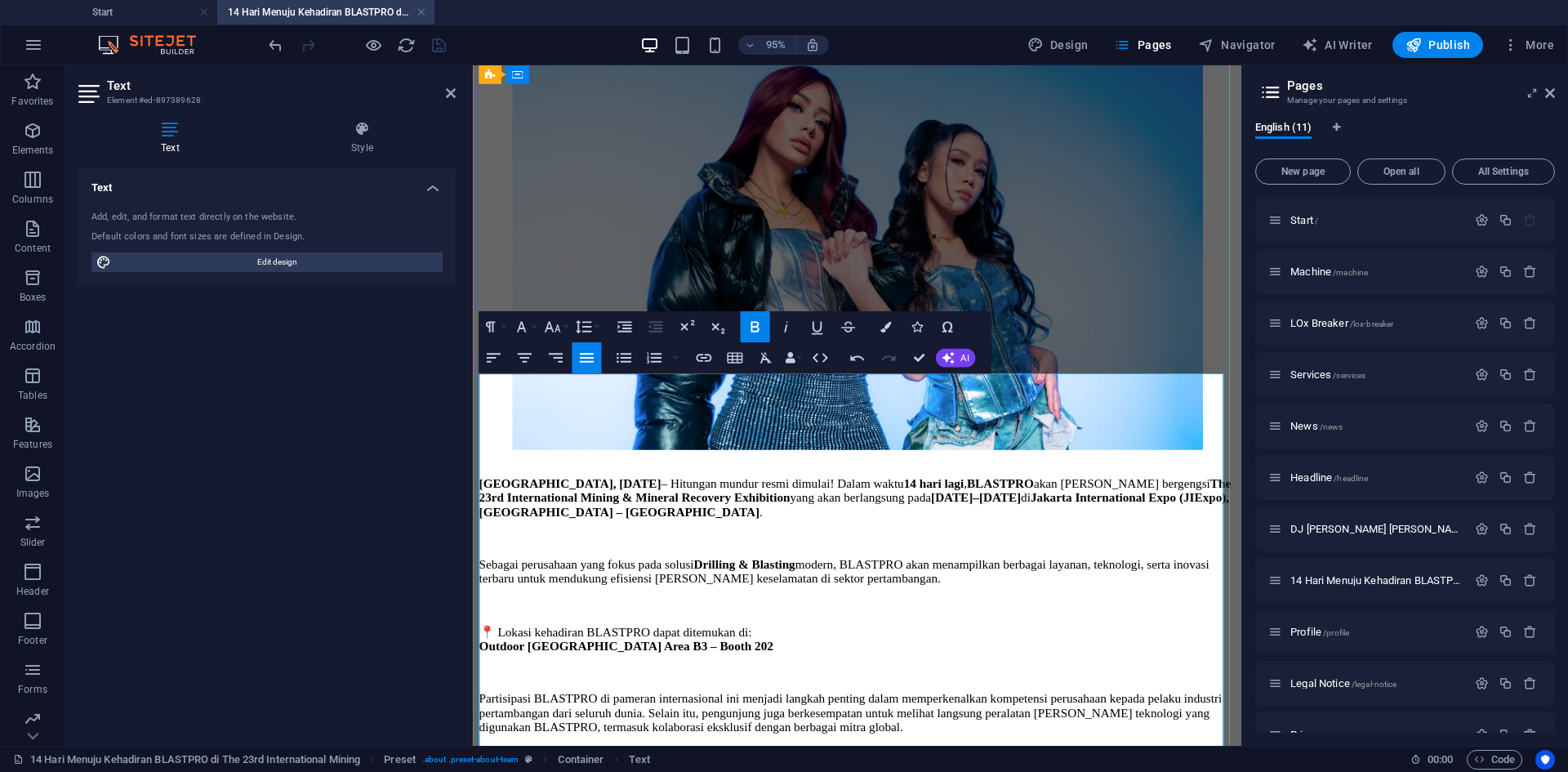
scroll to position [354, 0]
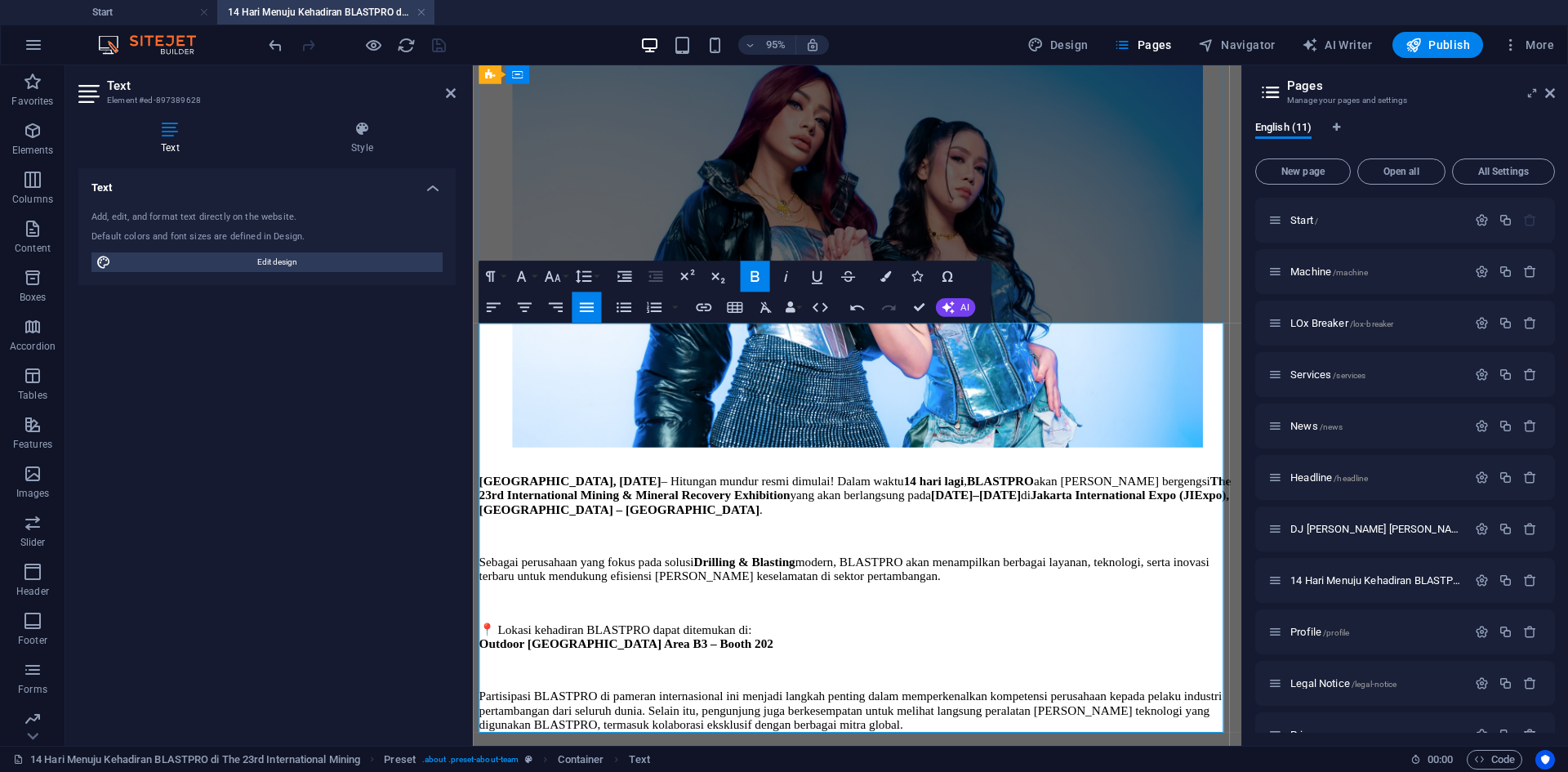
click at [981, 722] on p "Partisipasi BLASTPRO di pameran internasional ini menjadi langkah penting dalam…" at bounding box center [877, 743] width 796 height 44
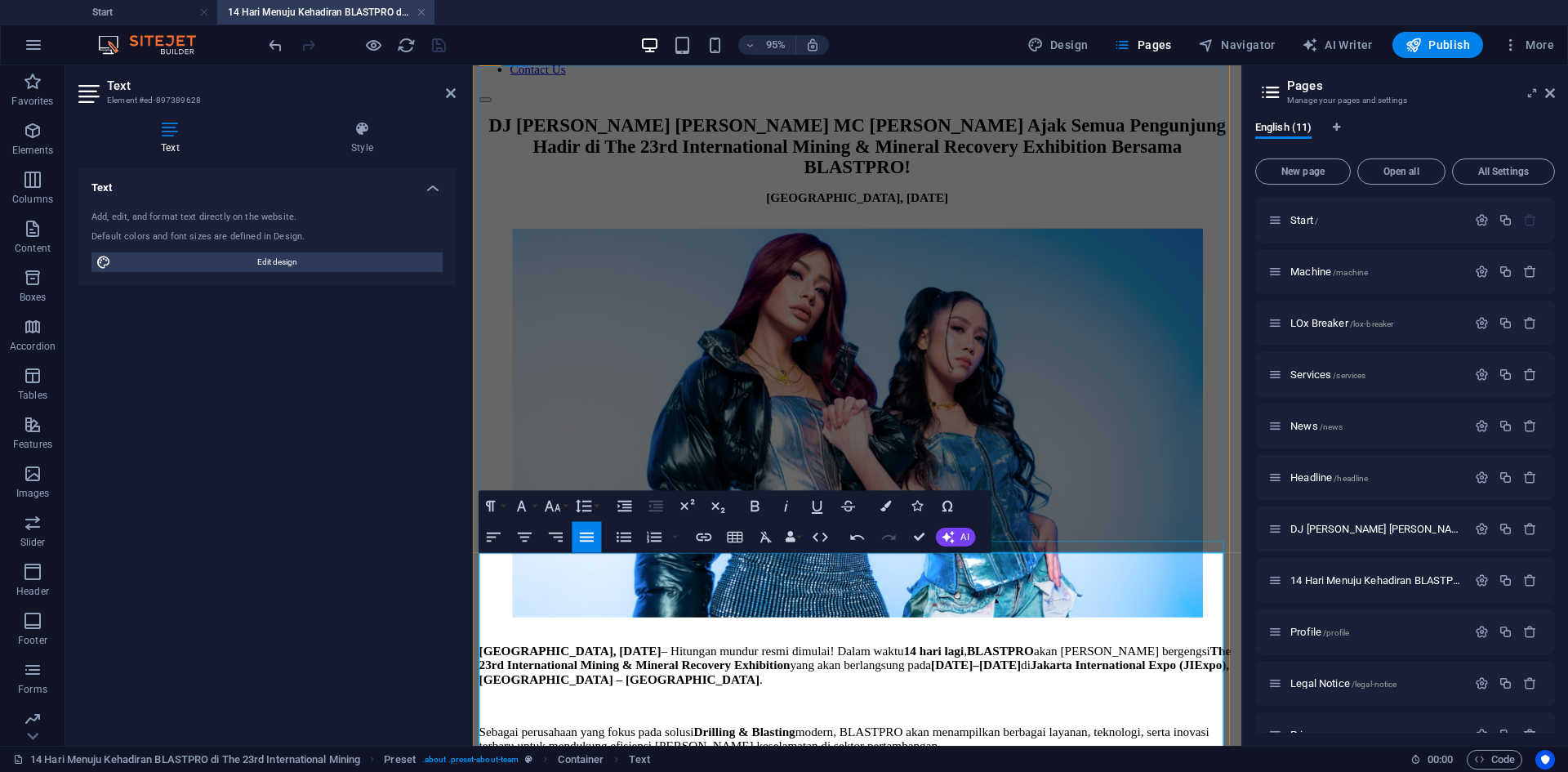
scroll to position [86, 0]
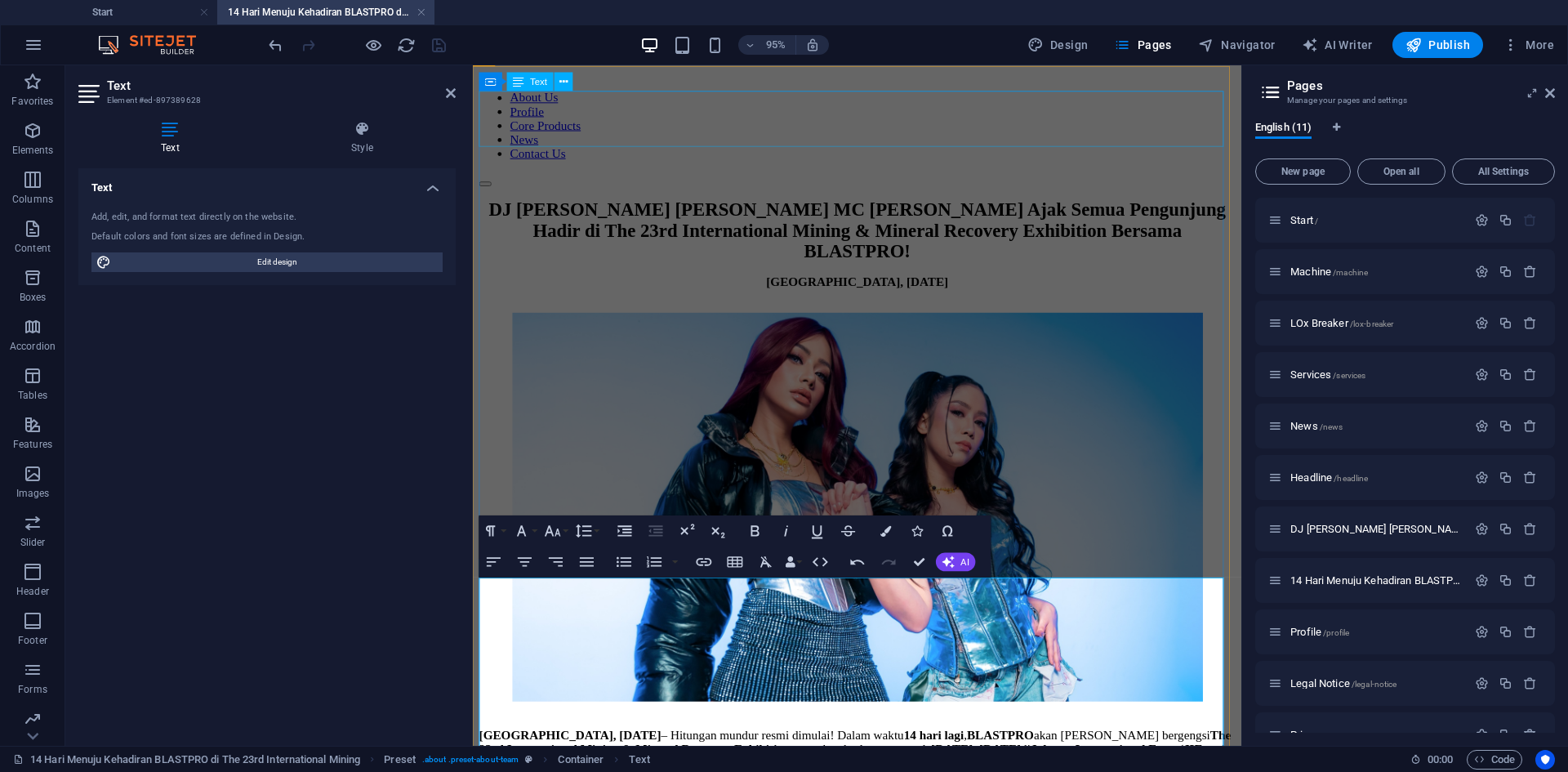
click at [1068, 206] on div "DJ [PERSON_NAME] dan MC [PERSON_NAME] Ajak Semua Pengunjung Hadir di The 23rd I…" at bounding box center [877, 240] width 796 height 67
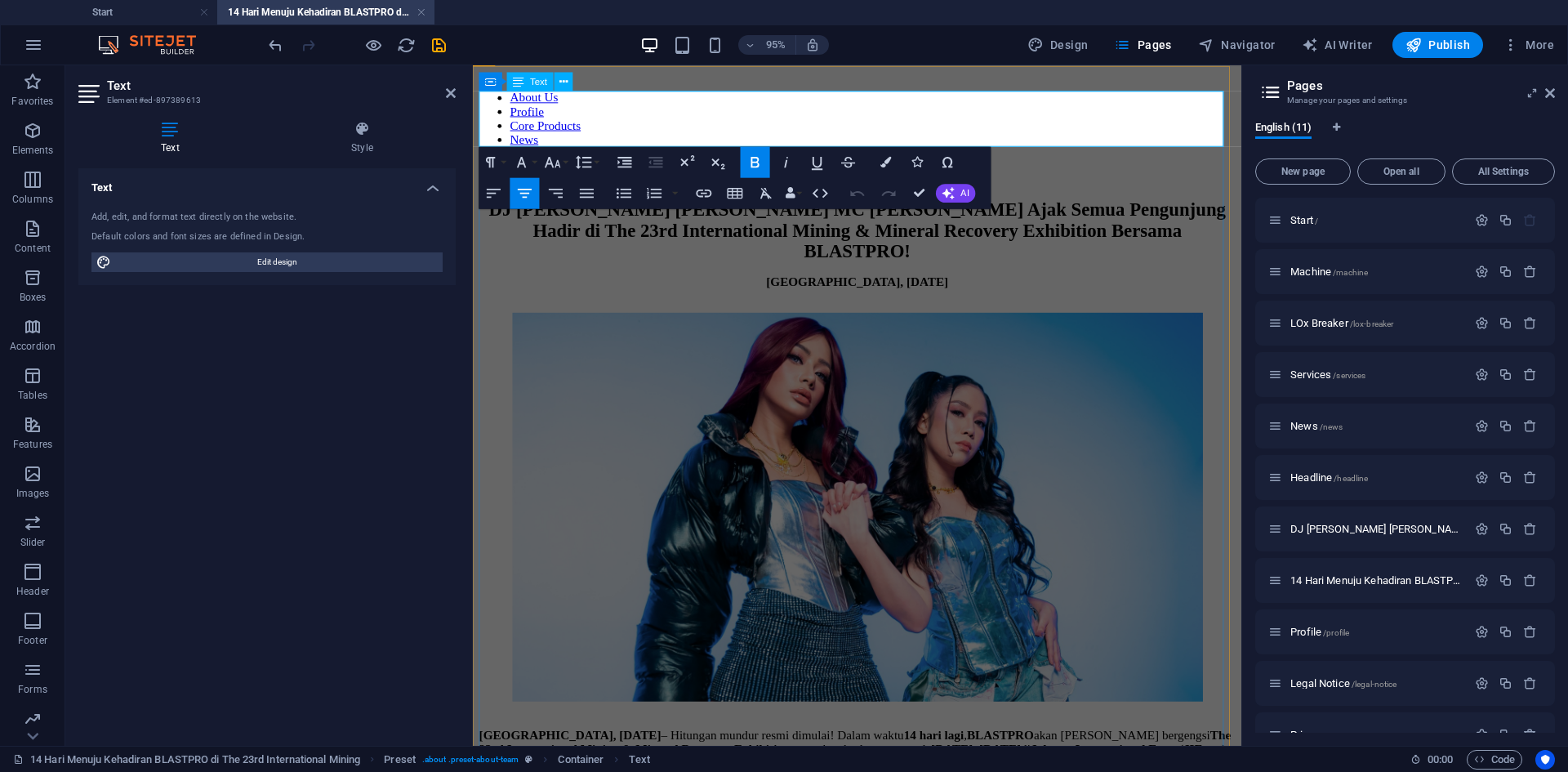
click at [1095, 206] on p "DJ [PERSON_NAME] dan MC [PERSON_NAME] Ajak Semua Pengunjung Hadir di The 23rd I…" at bounding box center [877, 240] width 796 height 67
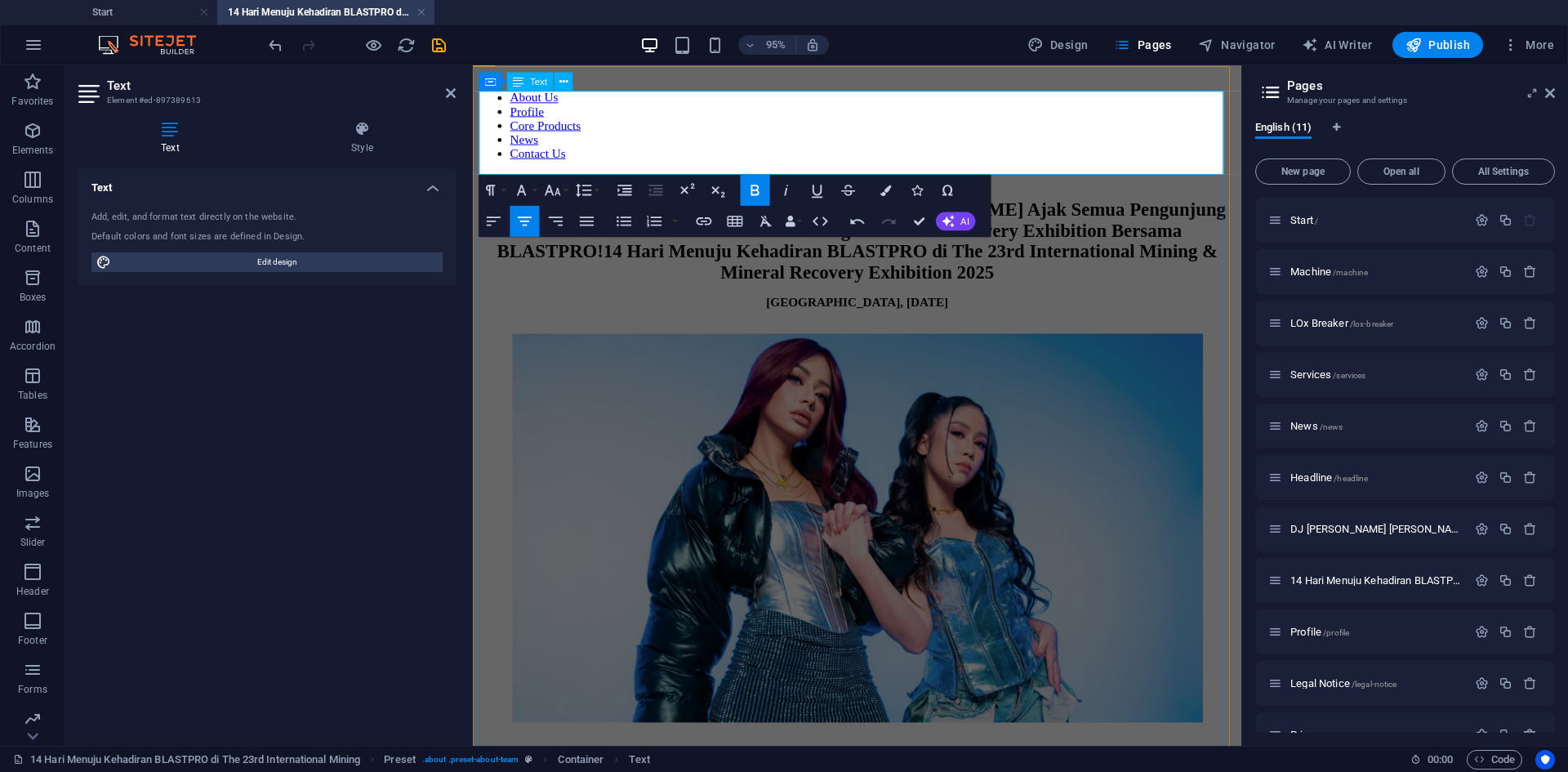
click strong "14 Hari Menuju Kehadiran BLASTPRO di The 23rd International Mining & Mineral Re…"
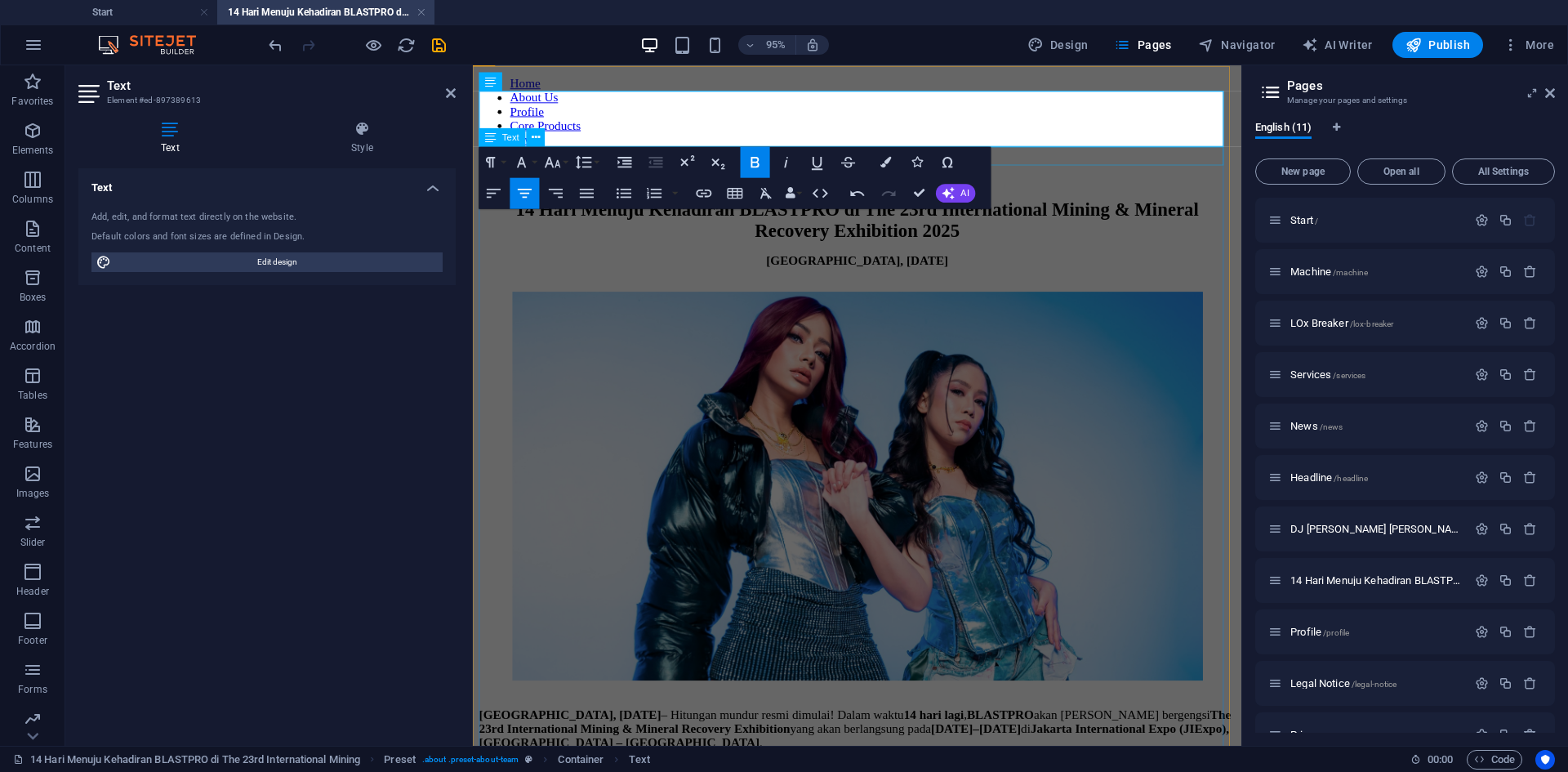
click at [1052, 263] on div "Jakarta, 2 September 2025" at bounding box center [877, 270] width 796 height 14
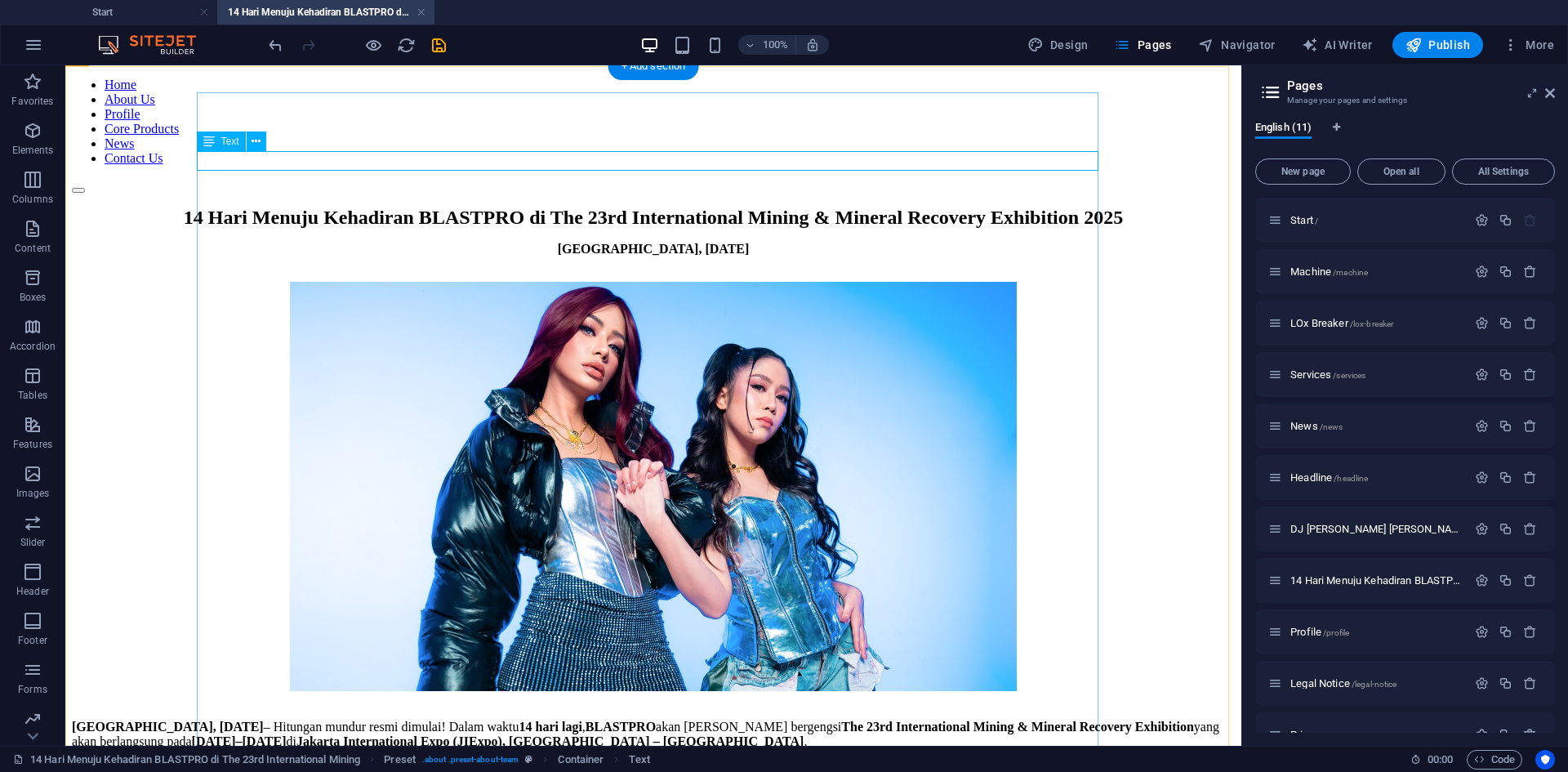
click at [625, 241] on div "Jakarta, 2 September 2025" at bounding box center [653, 248] width 1163 height 14
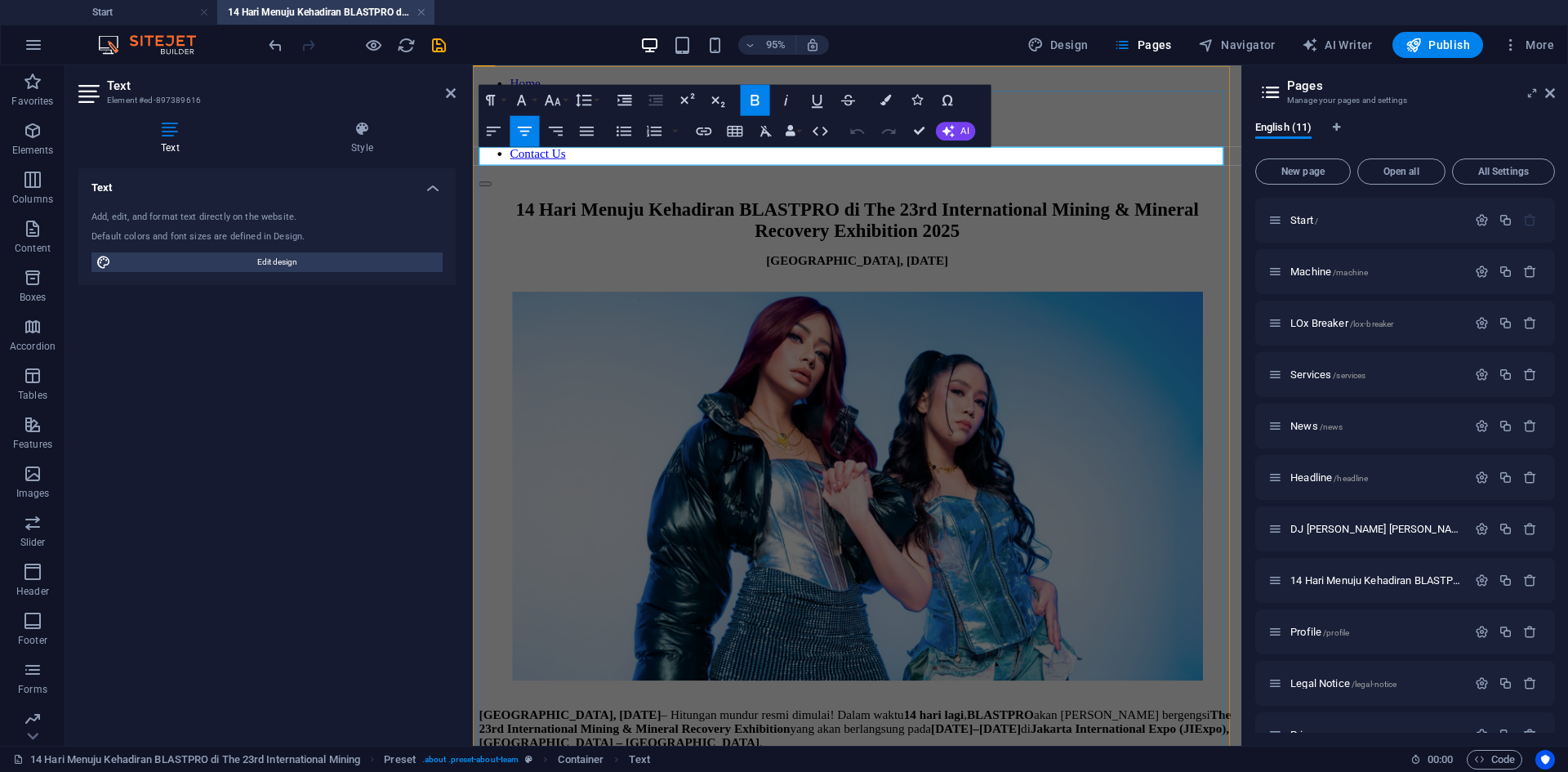
click at [843, 263] on strong "Jakarta, 2 September 2025" at bounding box center [878, 270] width 192 height 14
click at [913, 396] on figure at bounding box center [877, 511] width 796 height 413
select select "px"
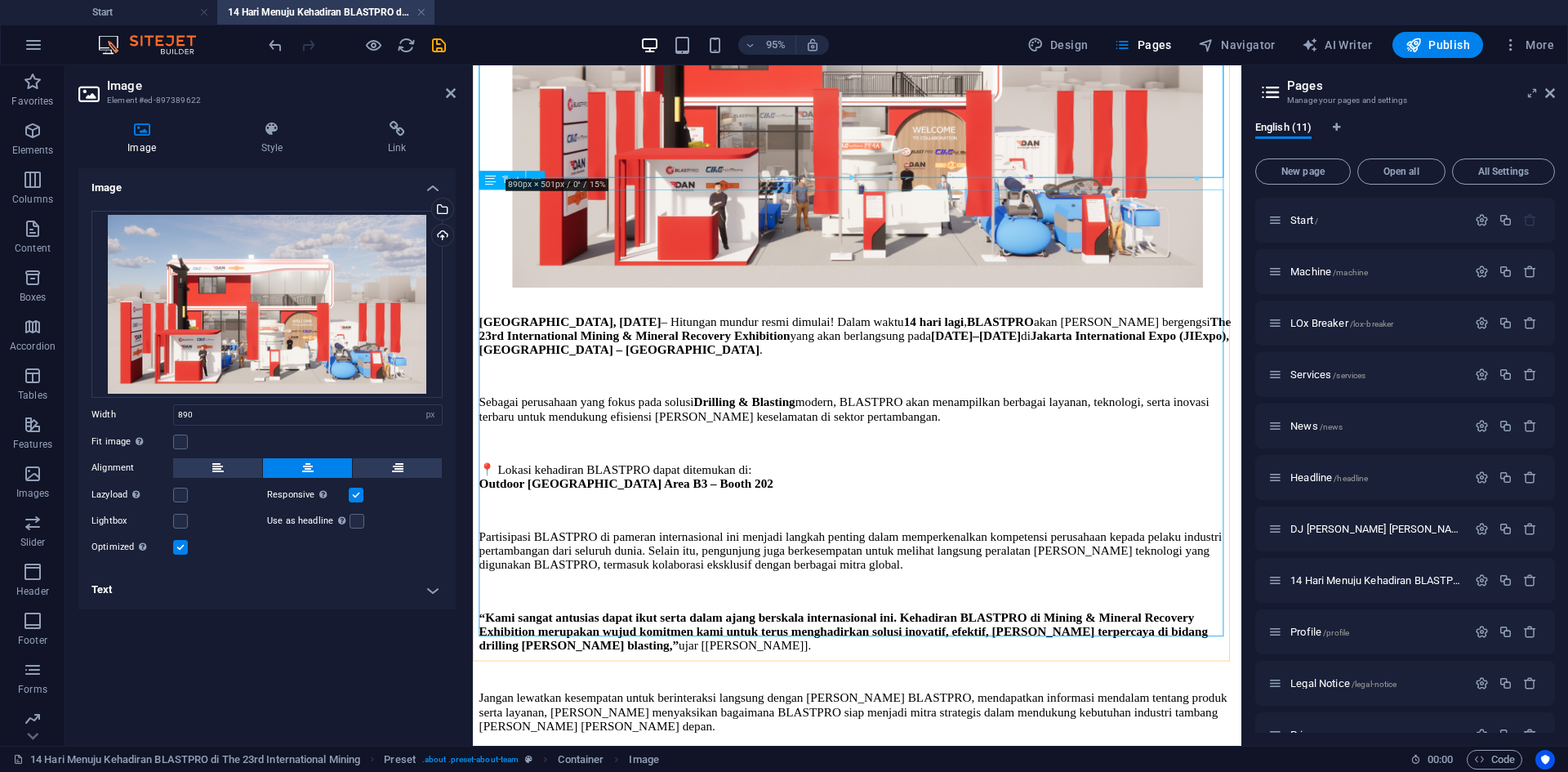
scroll to position [494, 0]
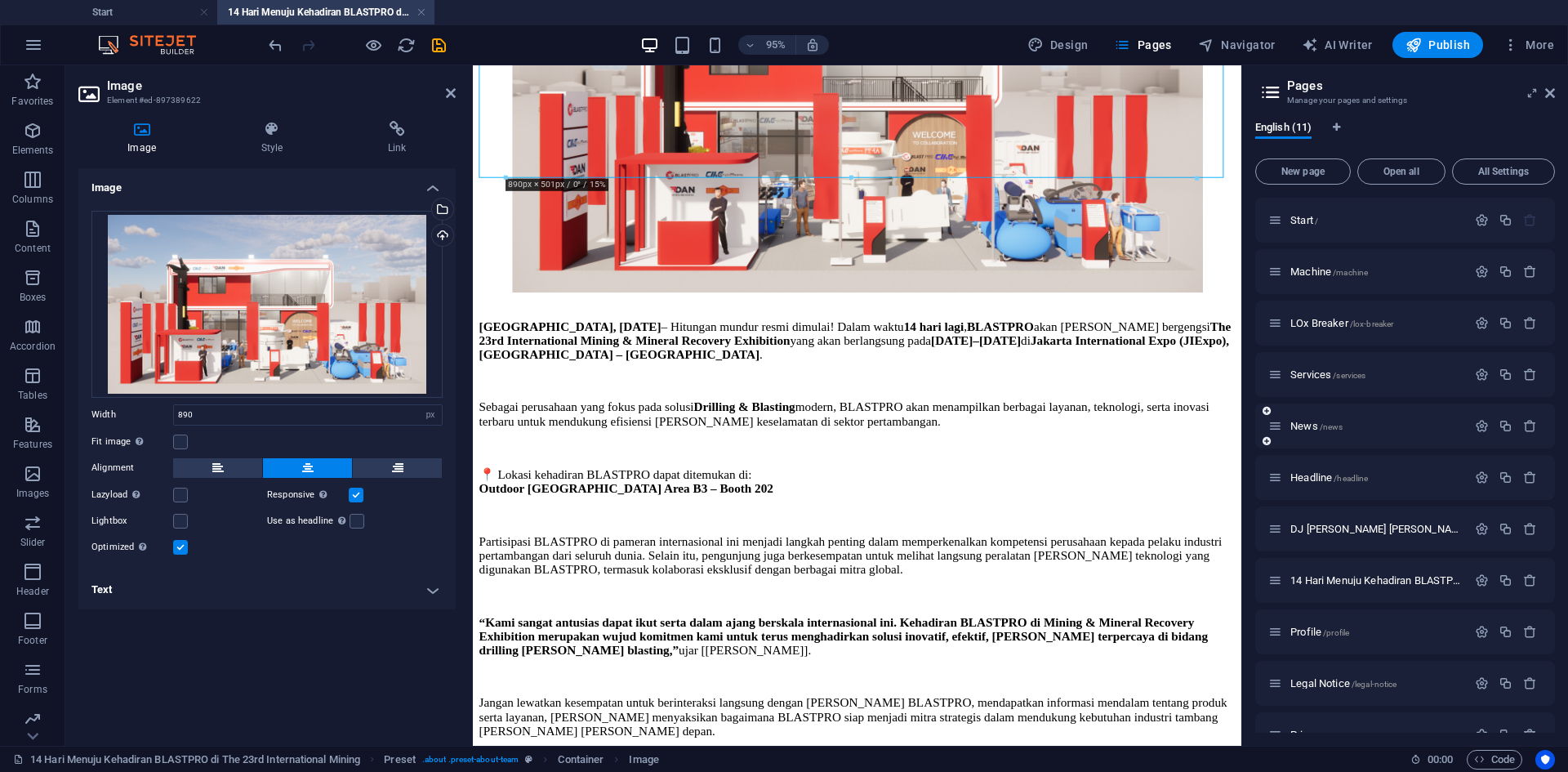
click at [1309, 419] on div "News /news" at bounding box center [1367, 426] width 199 height 19
click at [1311, 425] on span "News /news" at bounding box center [1316, 425] width 52 height 12
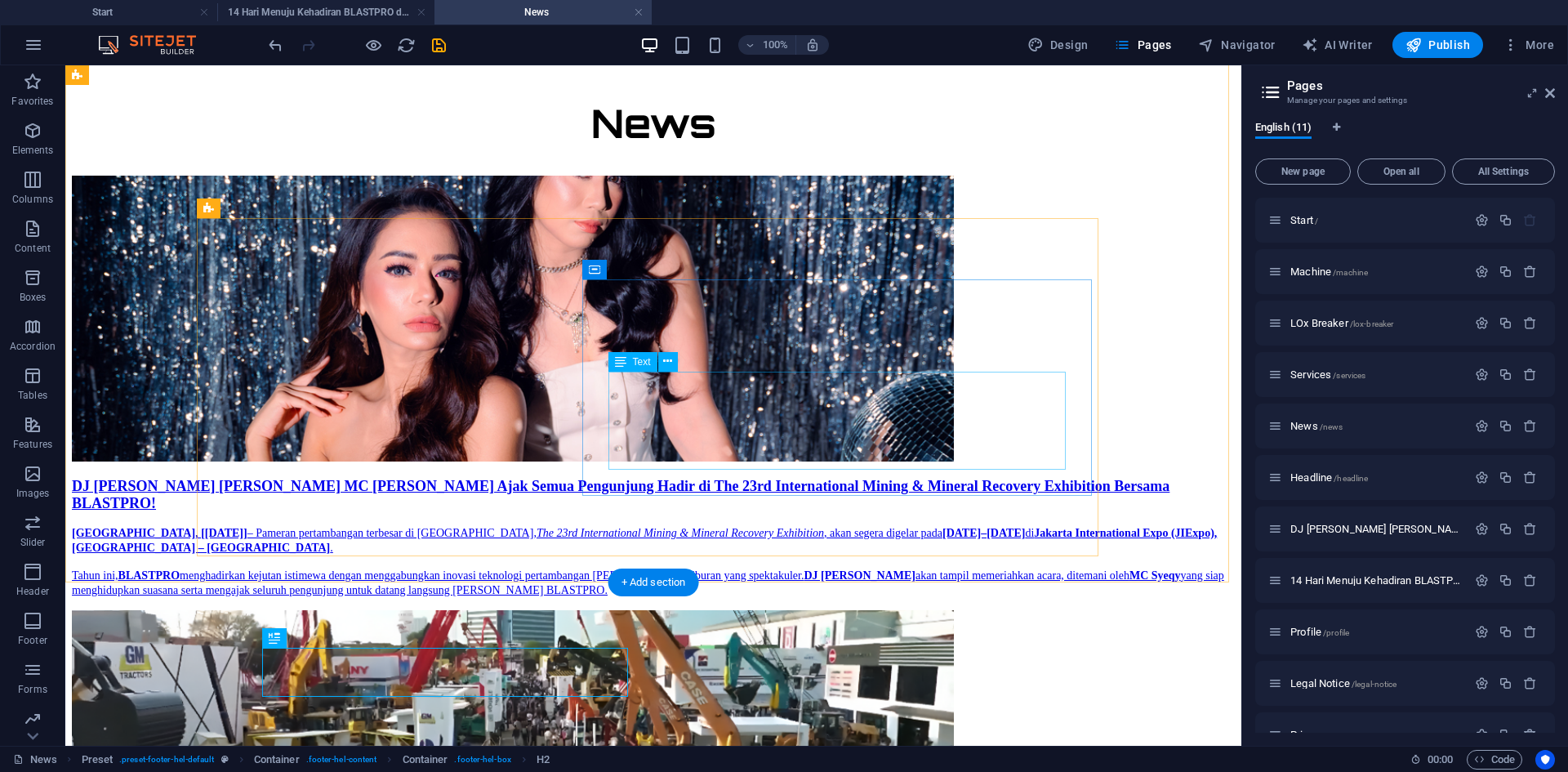
scroll to position [57, 0]
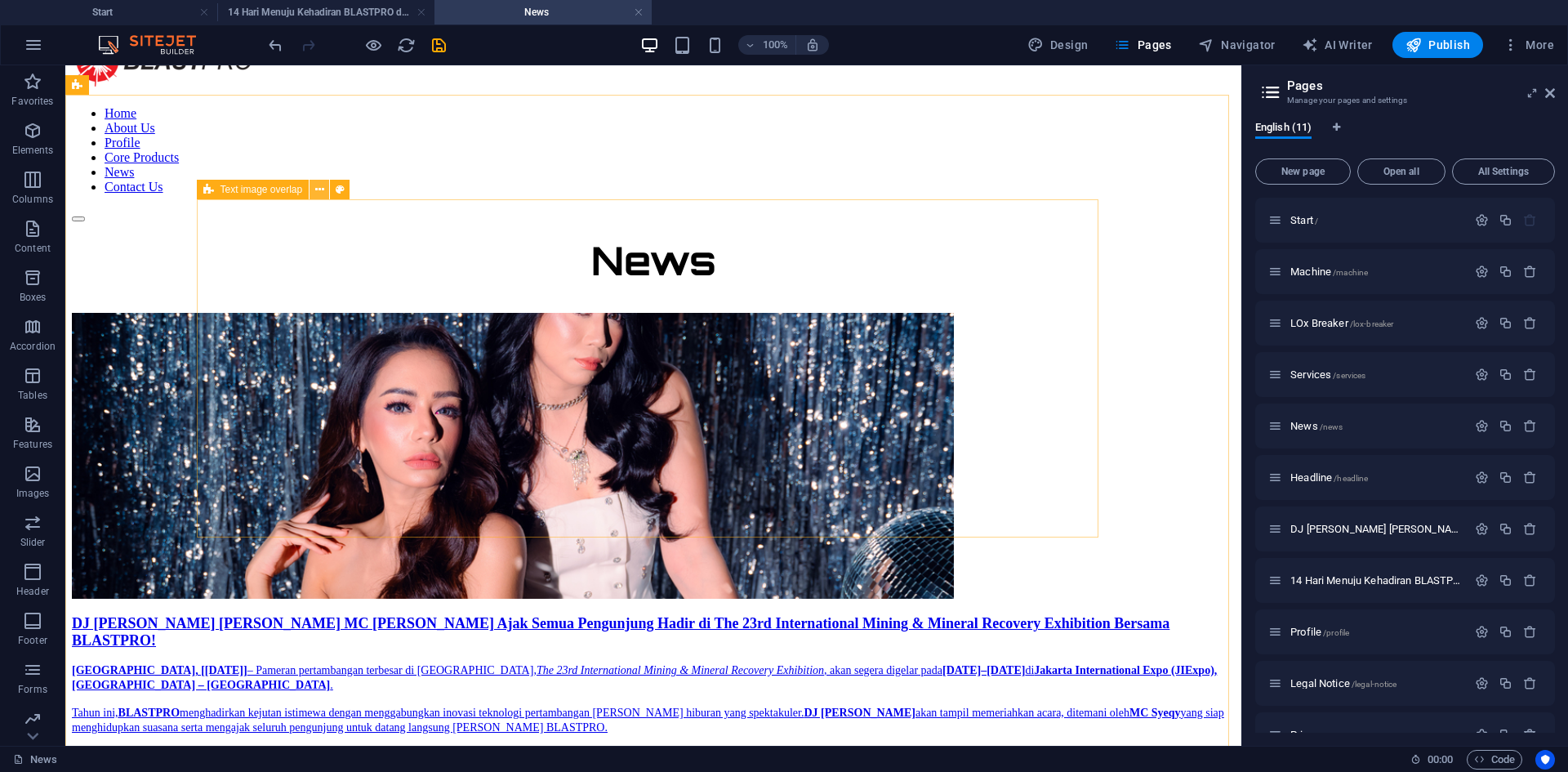
click at [326, 194] on button at bounding box center [319, 189] width 20 height 20
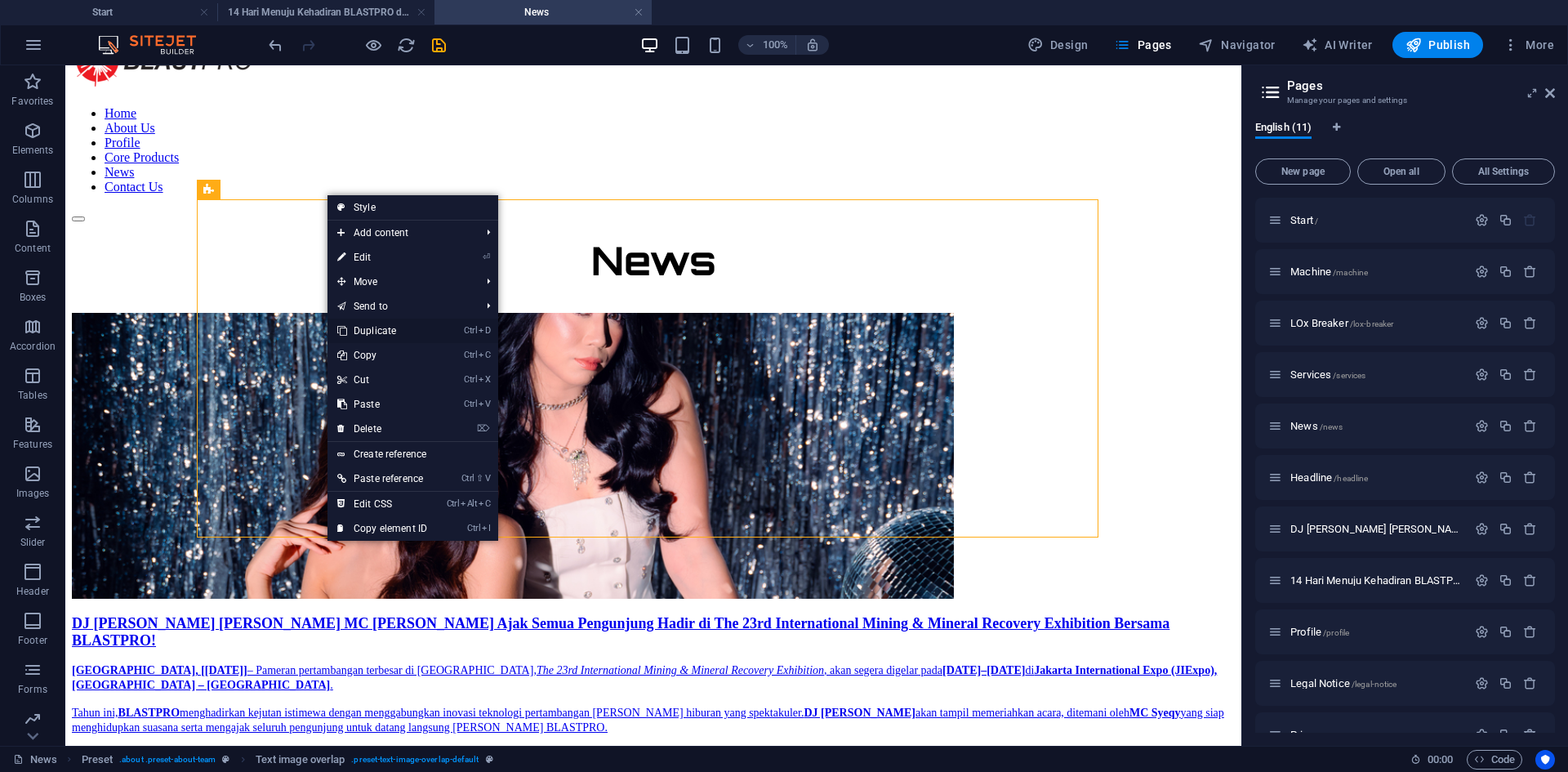
click at [417, 323] on link "Ctrl D Duplicate" at bounding box center [381, 331] width 109 height 25
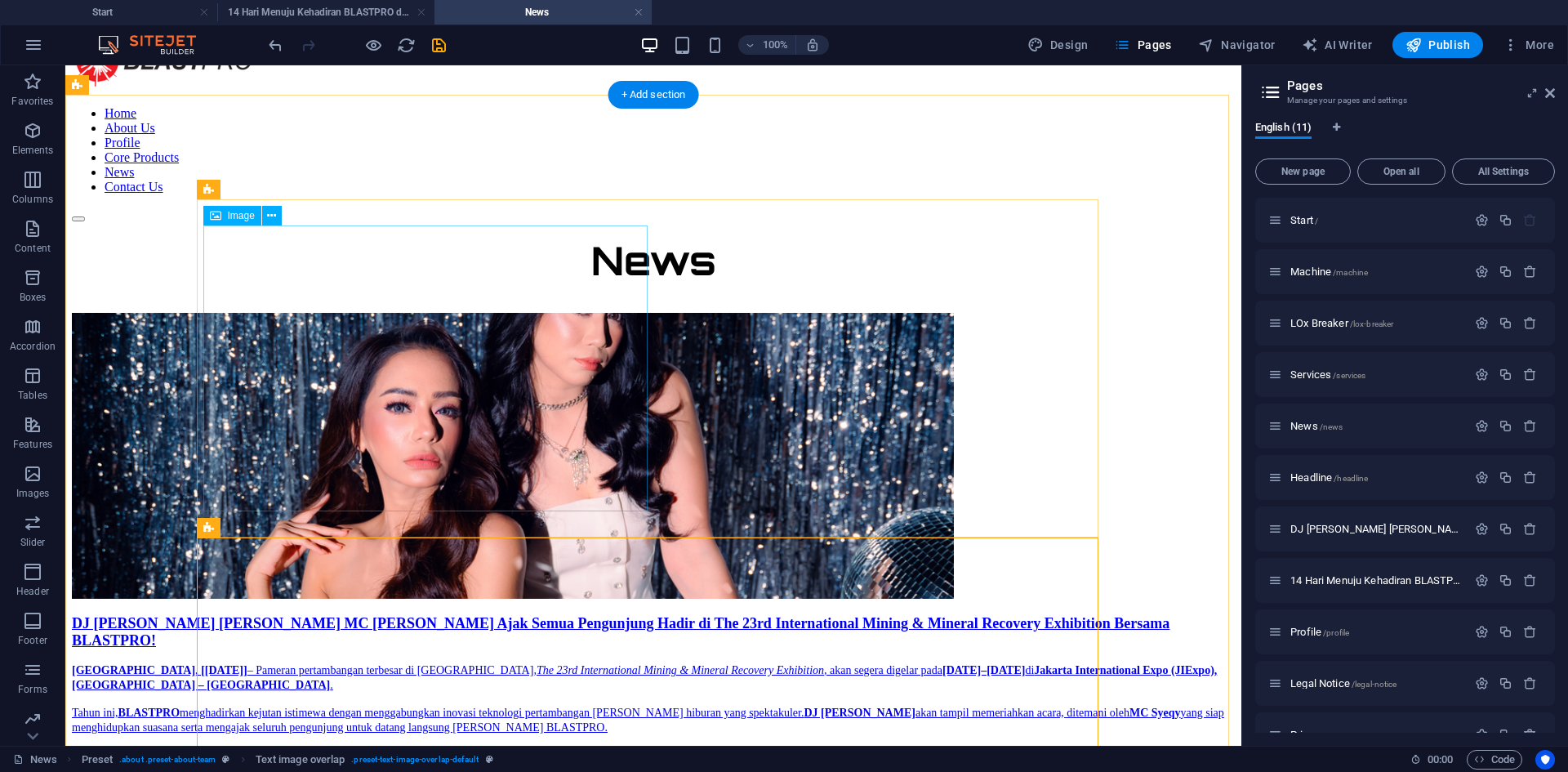
click at [460, 363] on figure at bounding box center [653, 457] width 1163 height 289
select select "px"
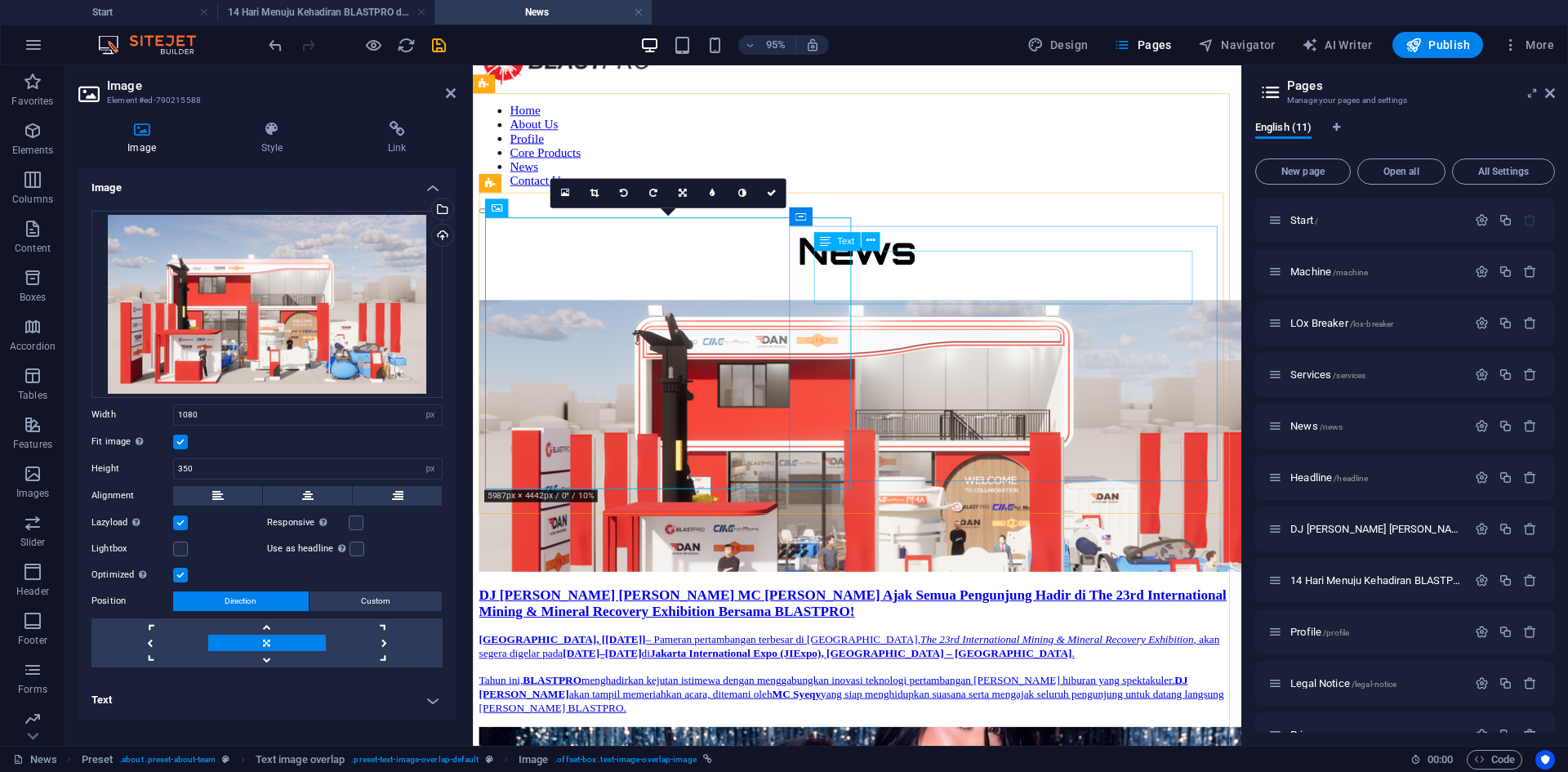
click at [923, 615] on div "DJ [PERSON_NAME] dan MC [PERSON_NAME] Ajak Semua Pengunjung Hadir di The 23rd I…" at bounding box center [877, 632] width 796 height 34
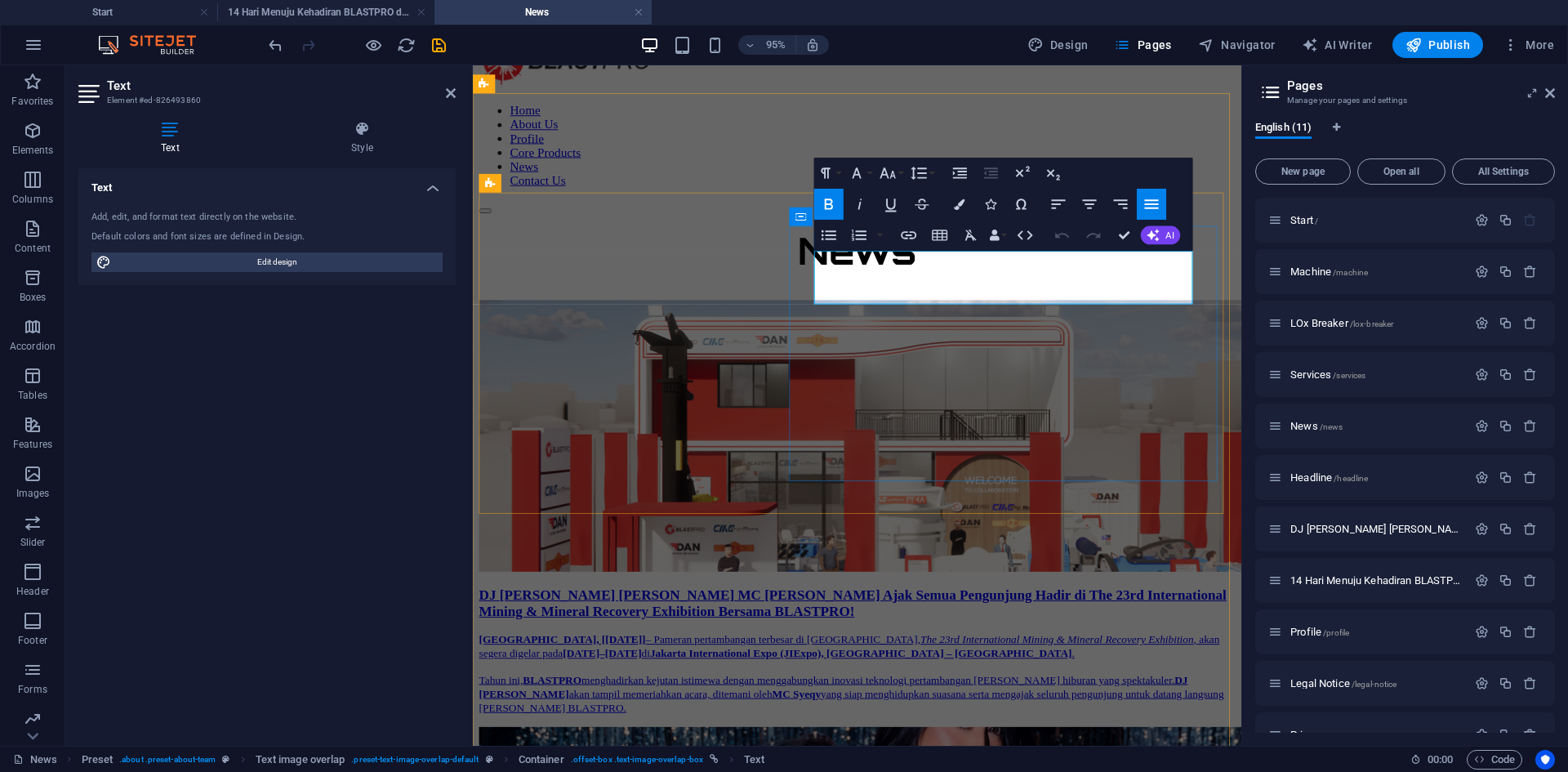
click at [972, 615] on p "DJ [PERSON_NAME] dan MC [PERSON_NAME] Ajak Semua Pengunjung Hadir di The 23rd I…" at bounding box center [877, 632] width 796 height 34
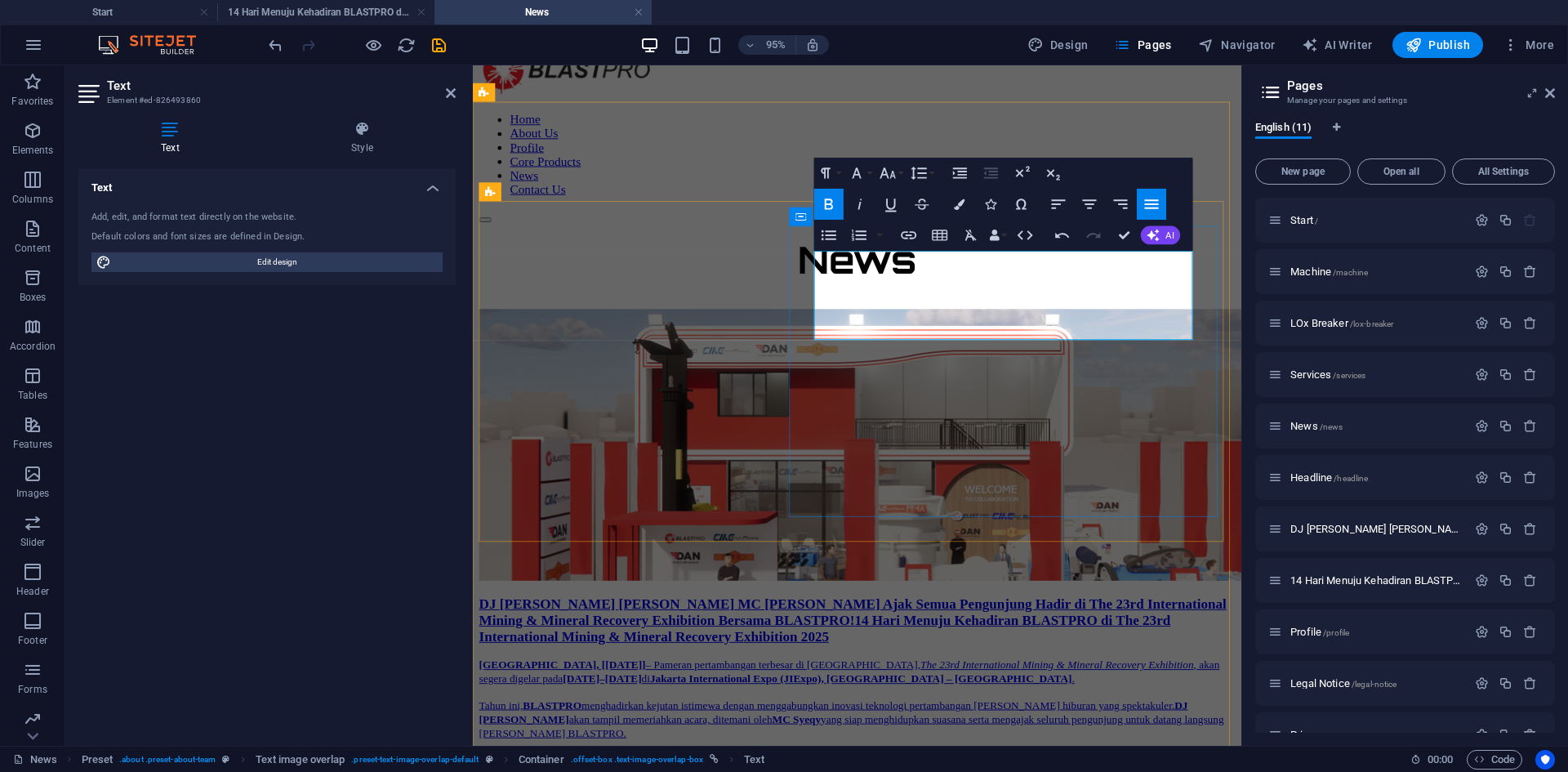
click strong "14 Hari Menuju Kehadiran BLASTPRO di The 23rd International Mining & Mineral Re…"
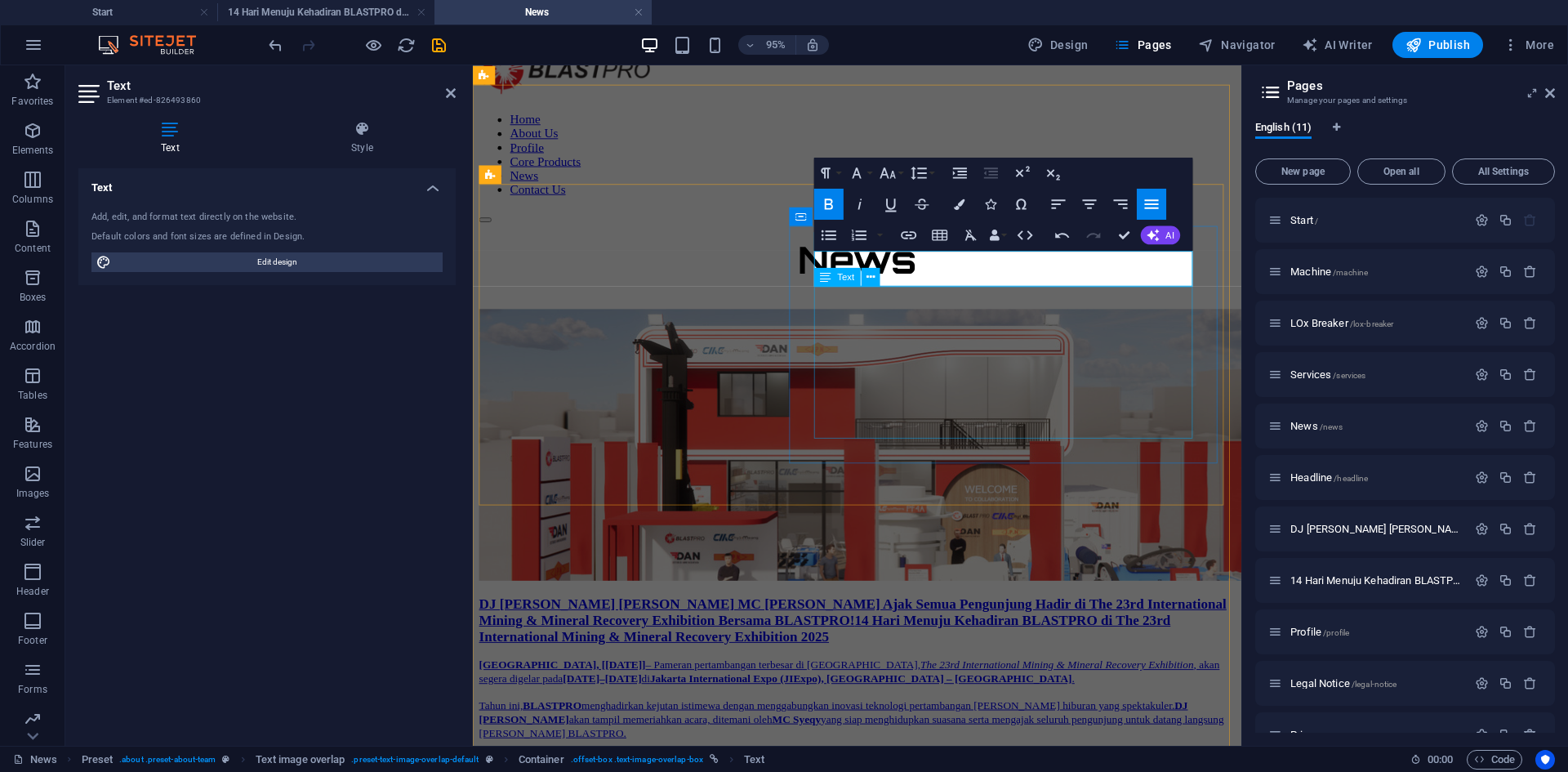
scroll to position [67, 0]
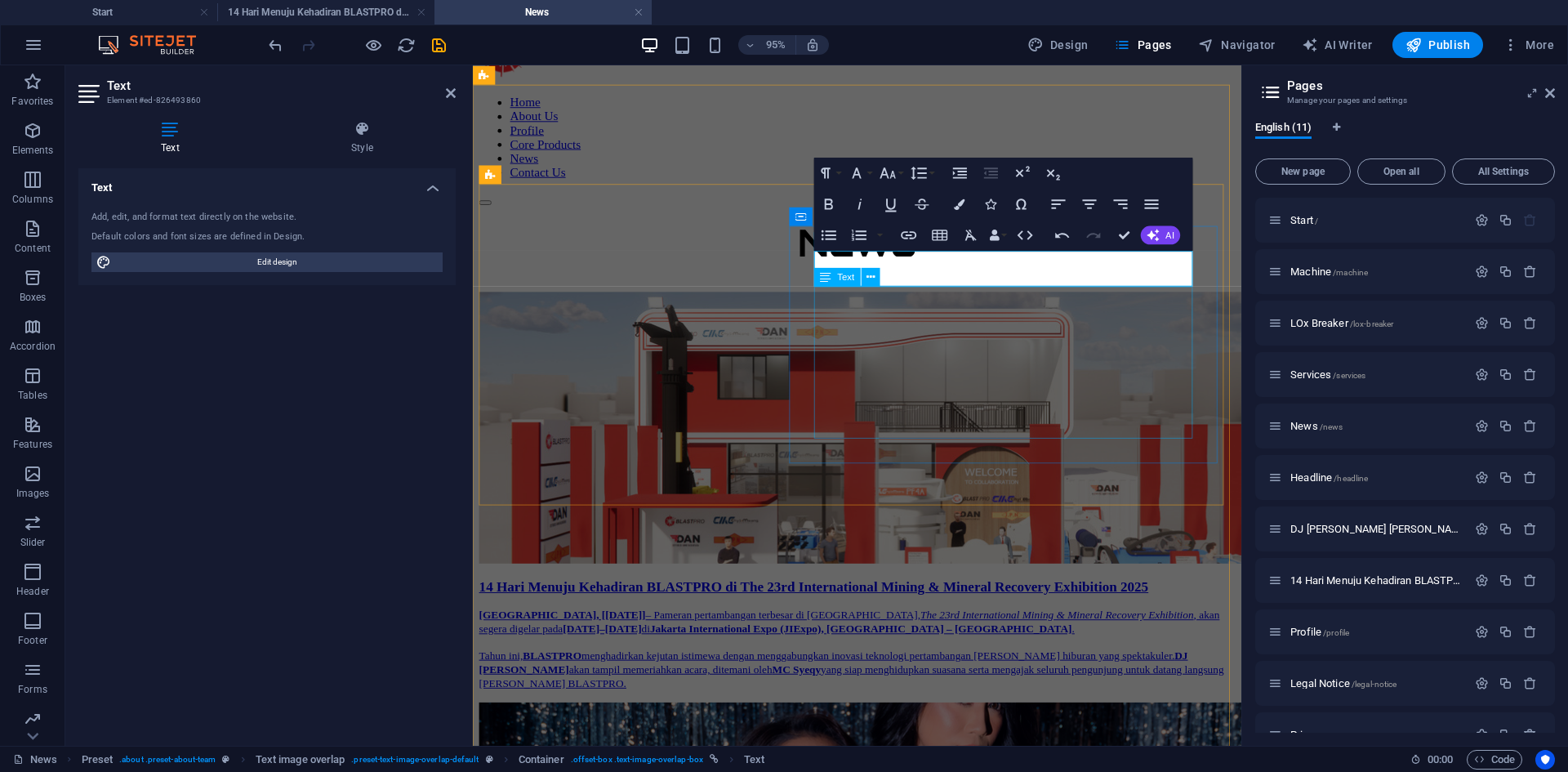
click at [989, 636] on div "Jakarta, [2 September 2025] – Pameran pertambangan terbesar di Asia Tenggara, T…" at bounding box center [877, 679] width 796 height 87
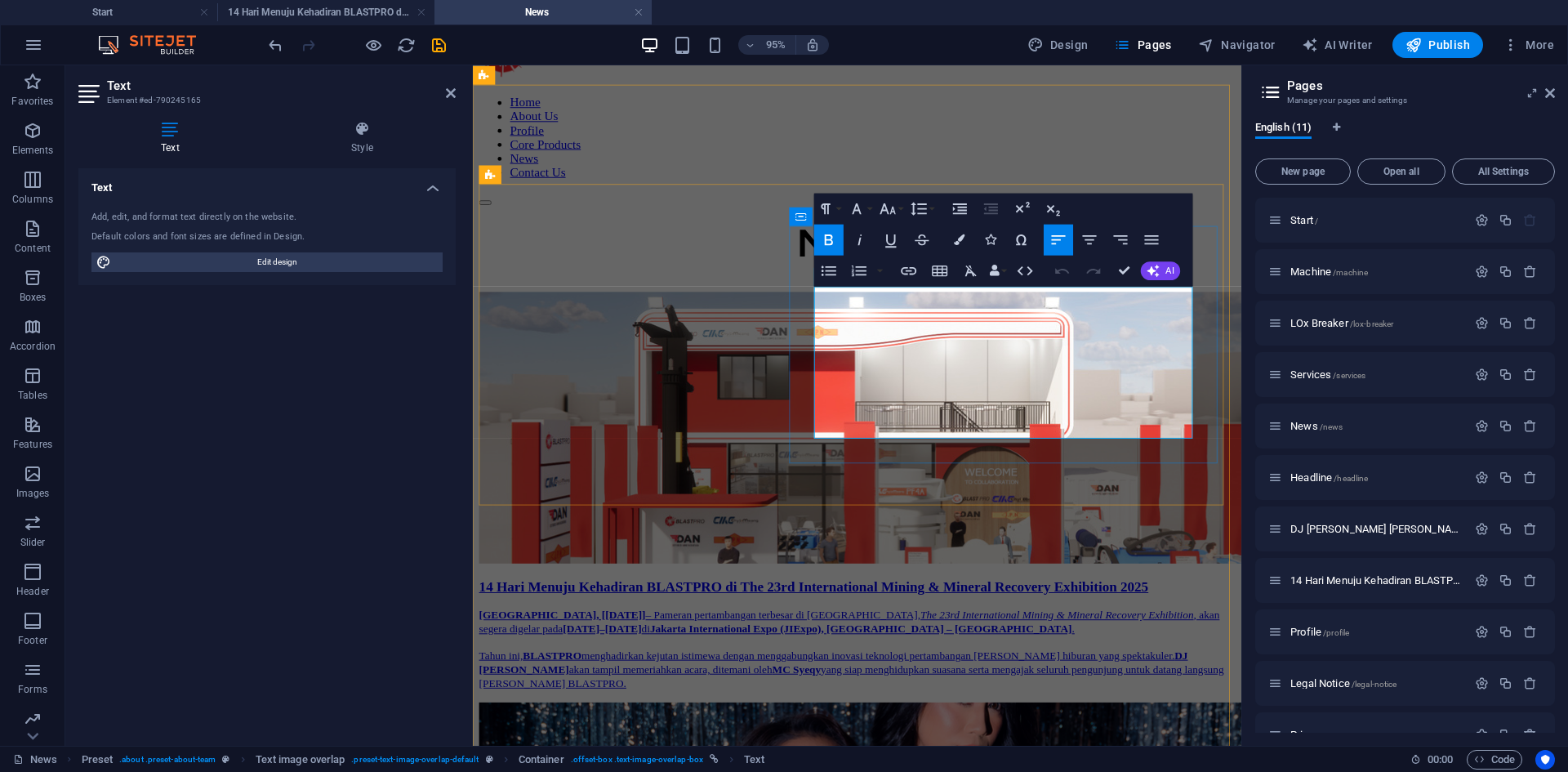
click at [884, 636] on p "Jakarta, [2 September 2025] – Pameran pertambangan terbesar di Asia Tenggara, T…" at bounding box center [877, 650] width 796 height 29
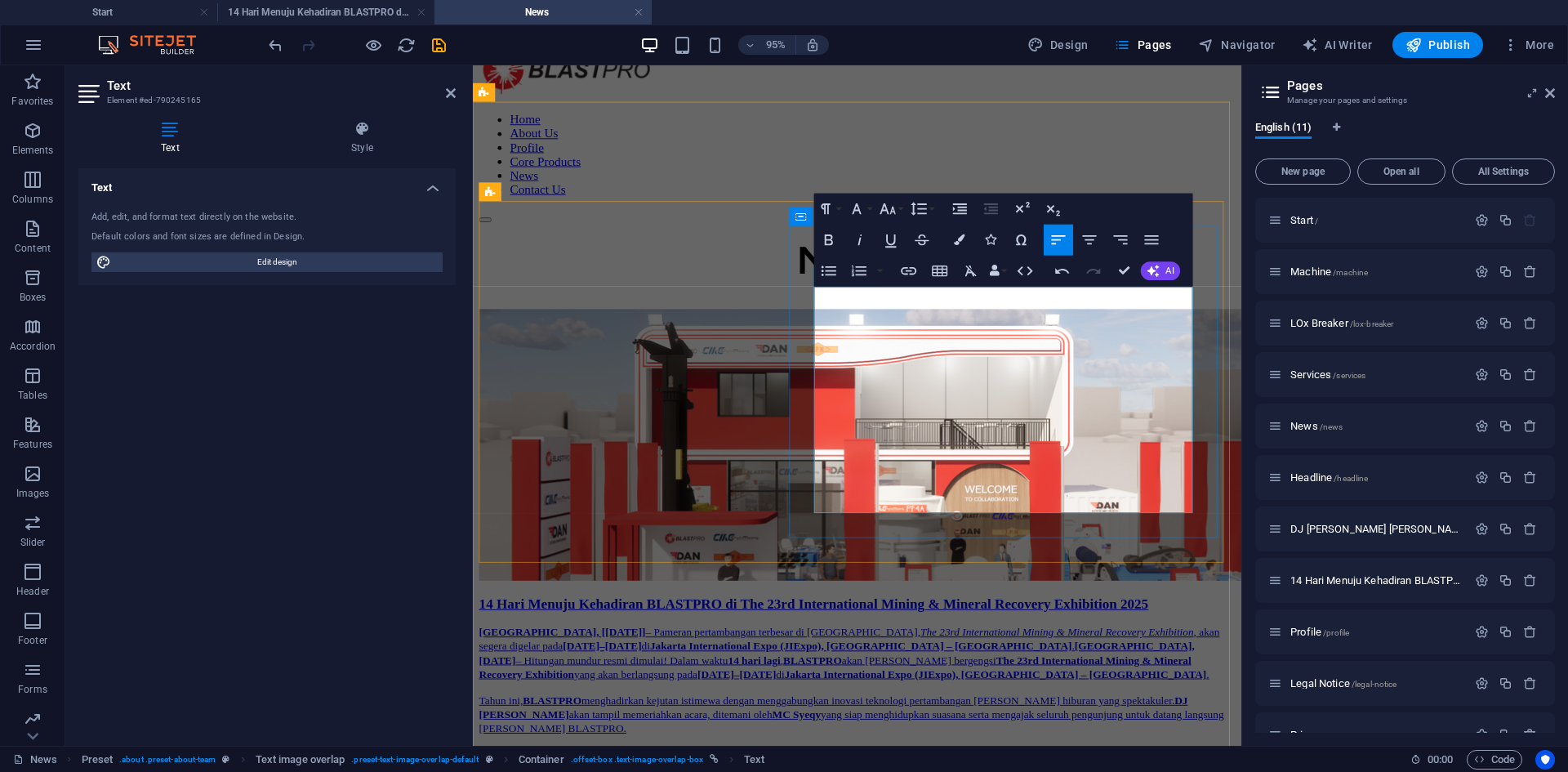
click at [873, 670] on strong "Jakarta, 3 September 2025" at bounding box center [856, 684] width 753 height 27
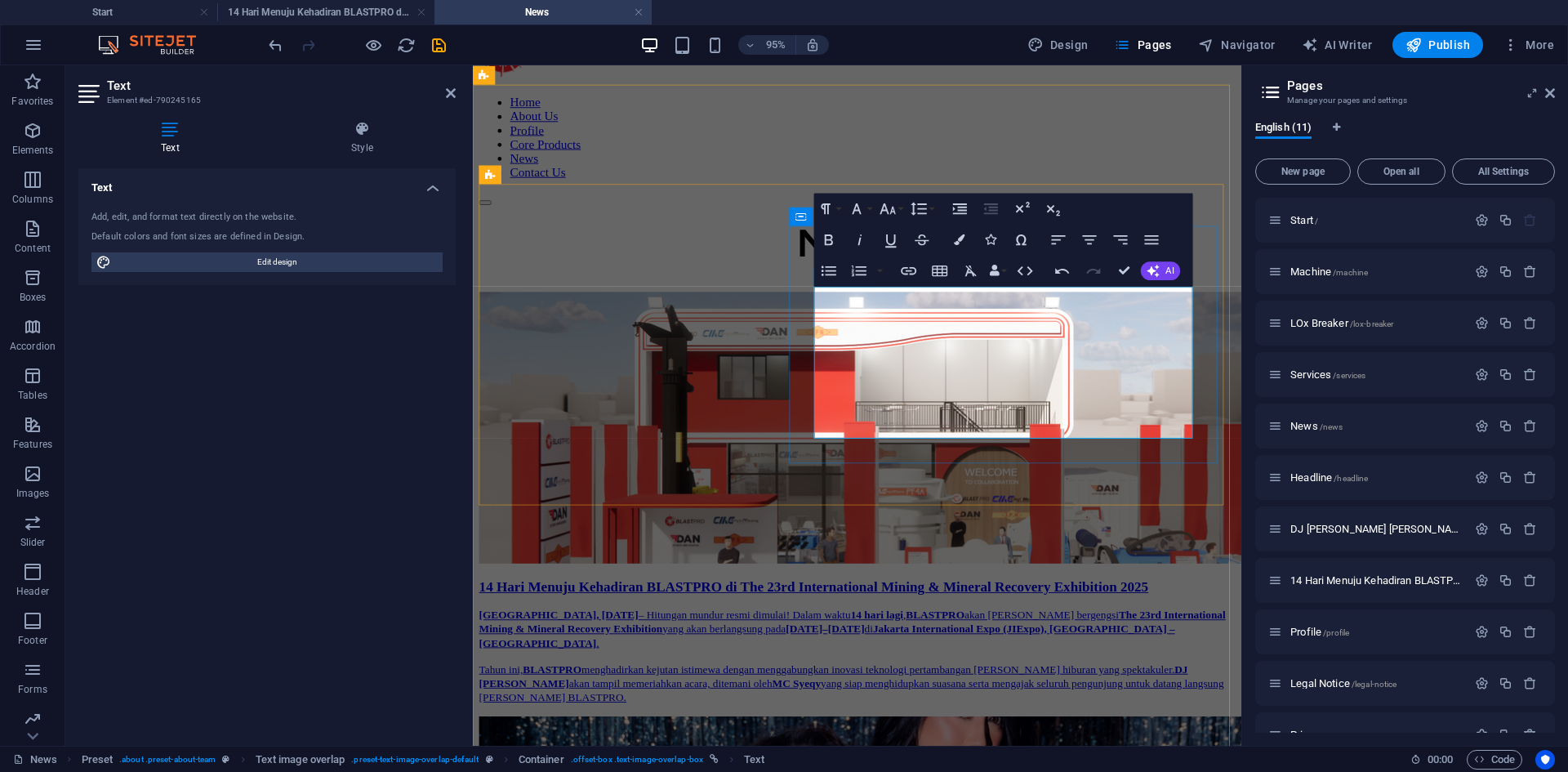
click at [1172, 636] on p "Jakarta, 3 September 2025 – Hitungan mundur resmi dimulai! Dalam waktu 14 hari …" at bounding box center [877, 658] width 796 height 44
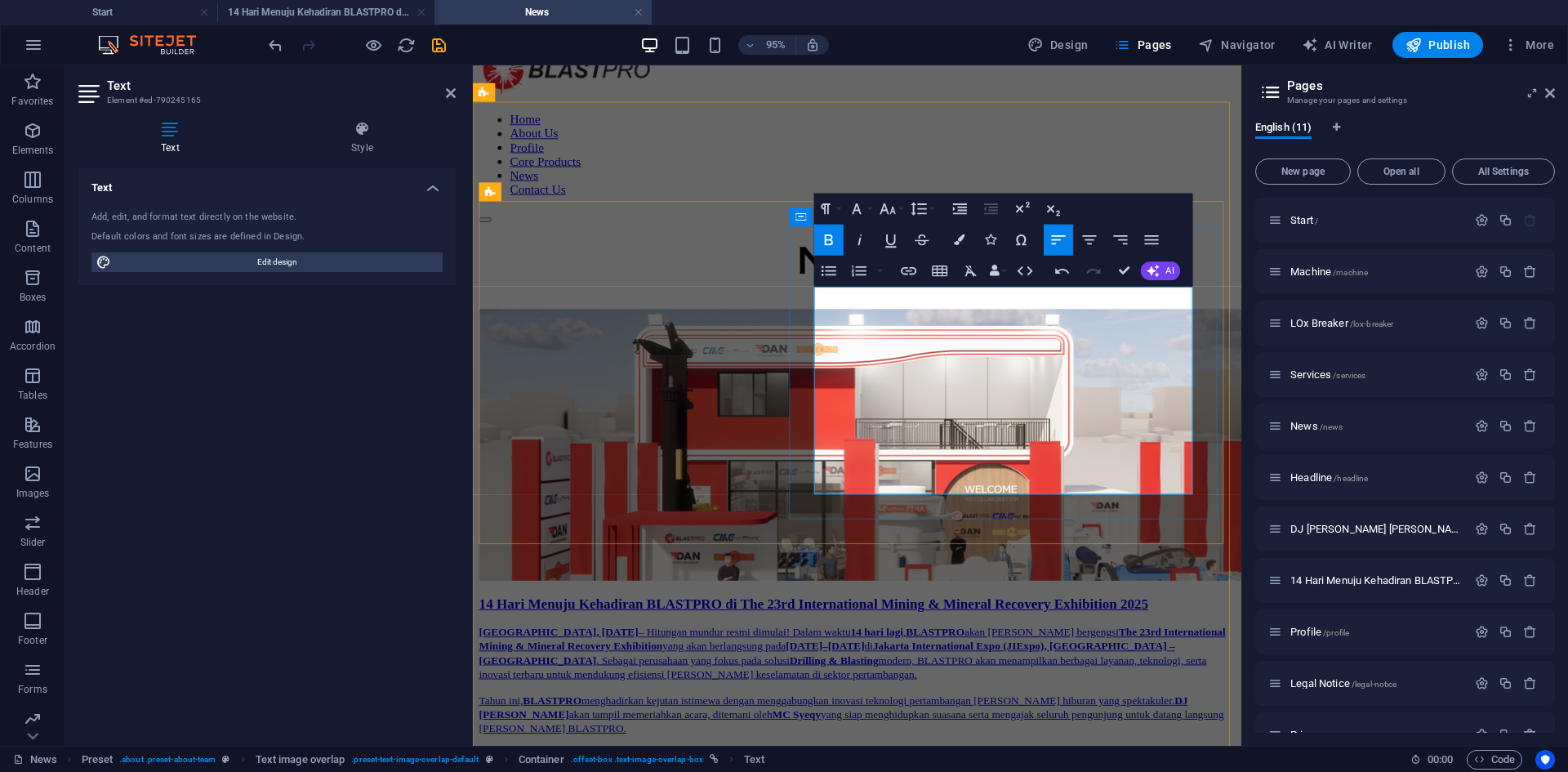
scroll to position [69, 0]
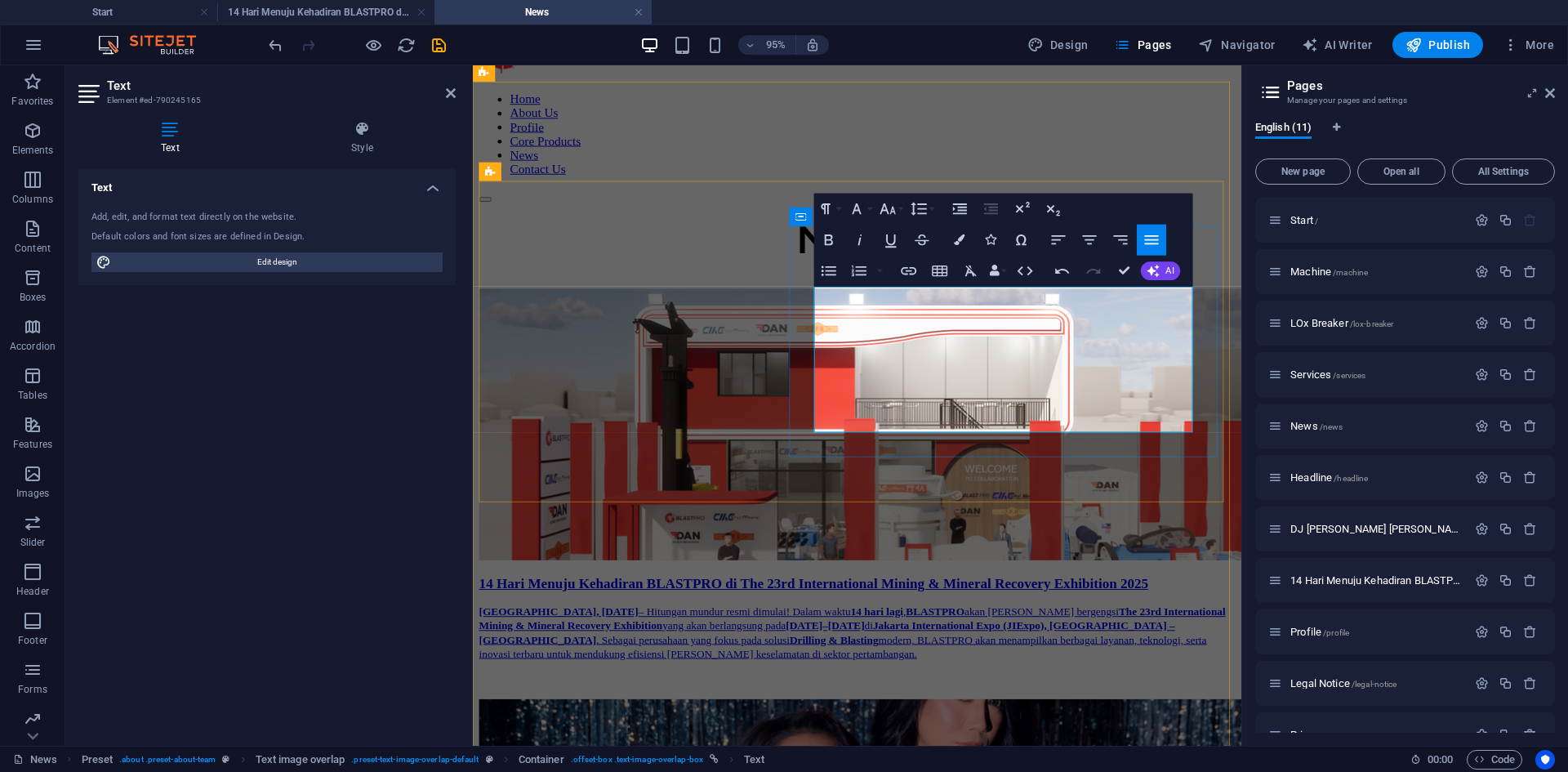
click at [1153, 633] on p "Jakarta, 3 September 2025 – Hitungan mundur resmi dimulai! Dalam waktu 14 hari …" at bounding box center [877, 663] width 796 height 59
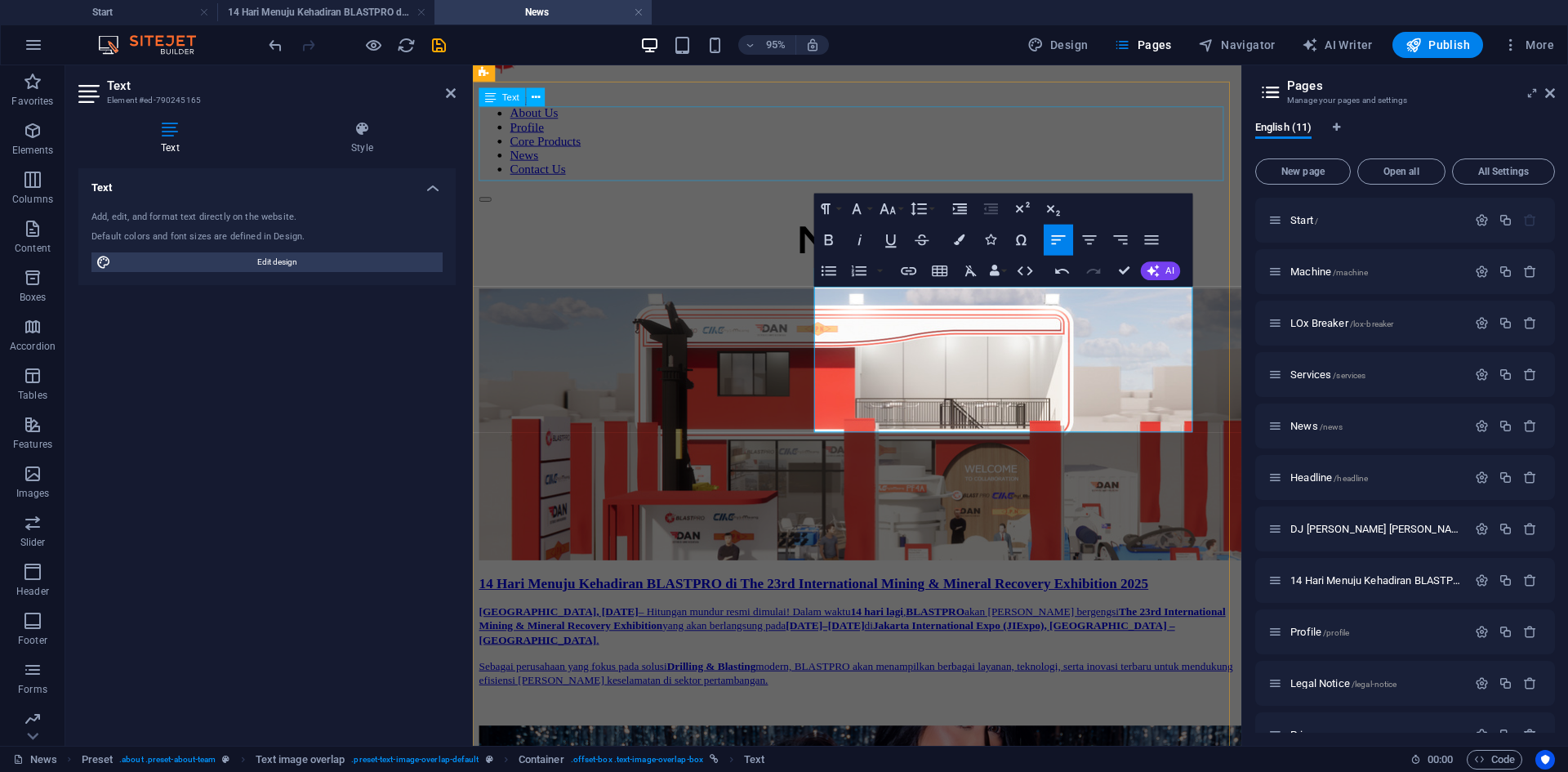
click at [726, 222] on div "News" at bounding box center [877, 261] width 796 height 78
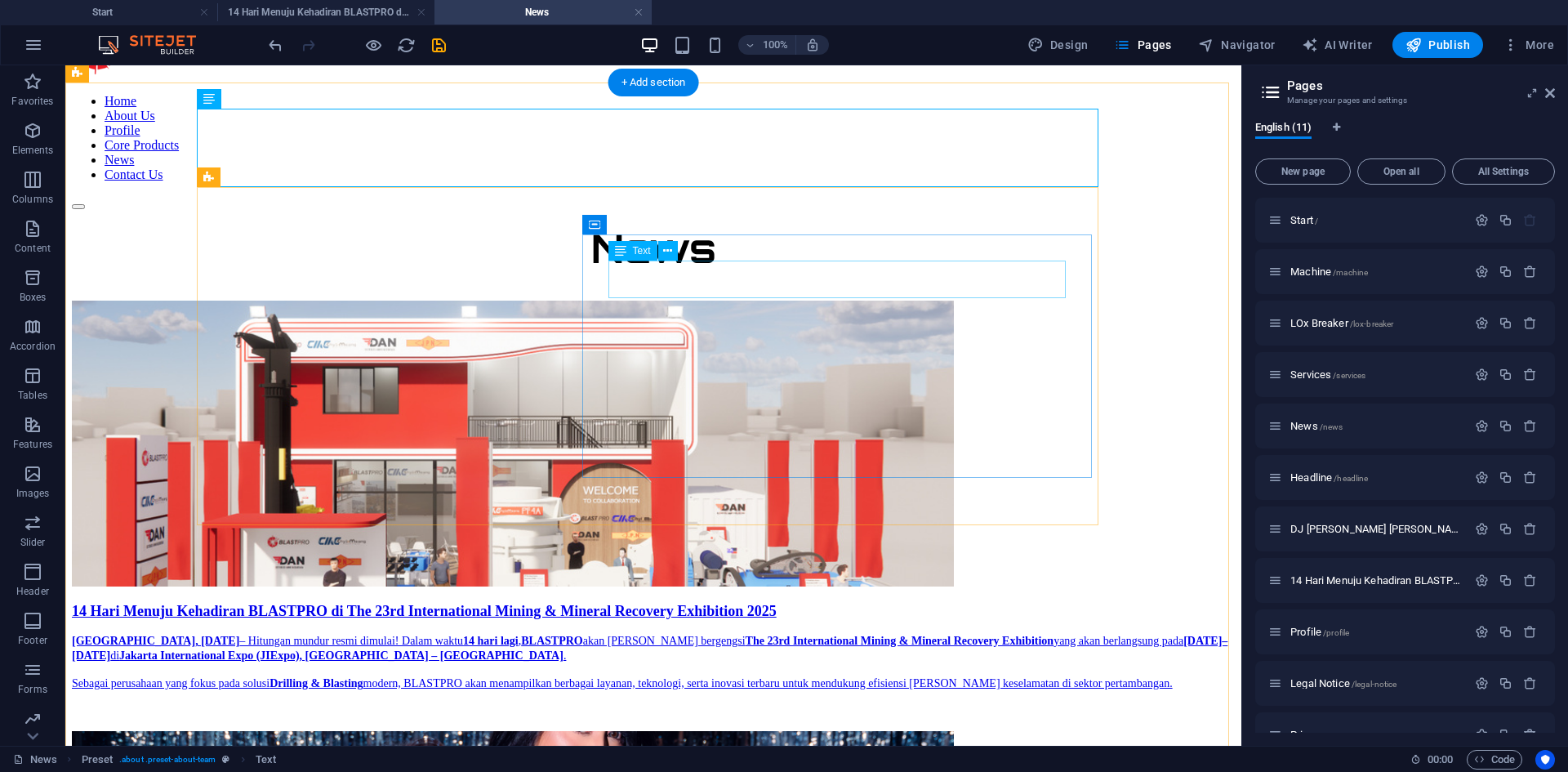
click at [765, 603] on div "14 Hari Menuju Kehadiran BLASTPRO di The 23rd International Mining & Mineral Re…" at bounding box center [653, 611] width 1163 height 17
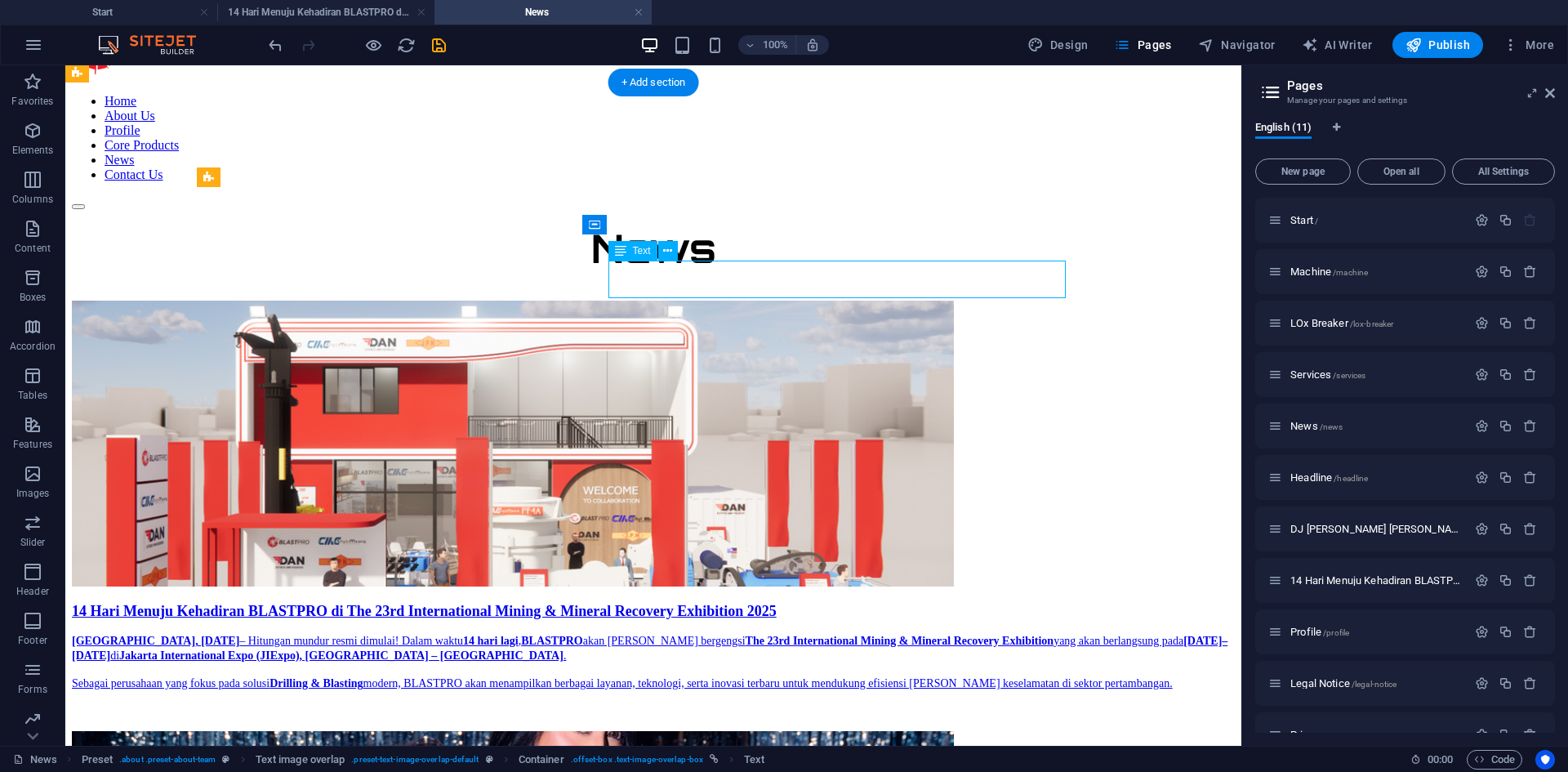
click at [765, 603] on div "14 Hari Menuju Kehadiran BLASTPRO di The 23rd International Mining & Mineral Re…" at bounding box center [653, 611] width 1163 height 17
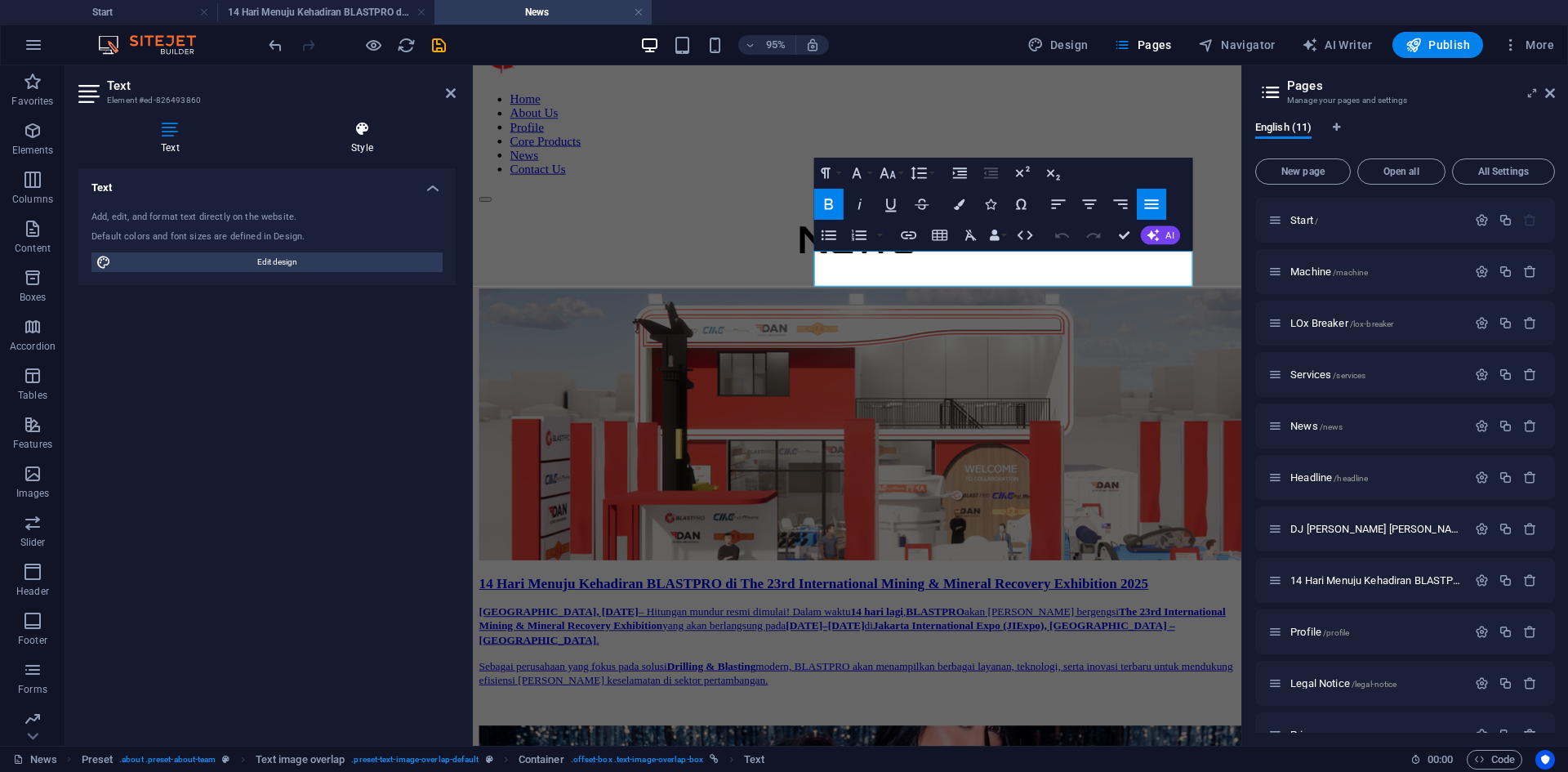
click at [371, 136] on icon at bounding box center [362, 128] width 187 height 16
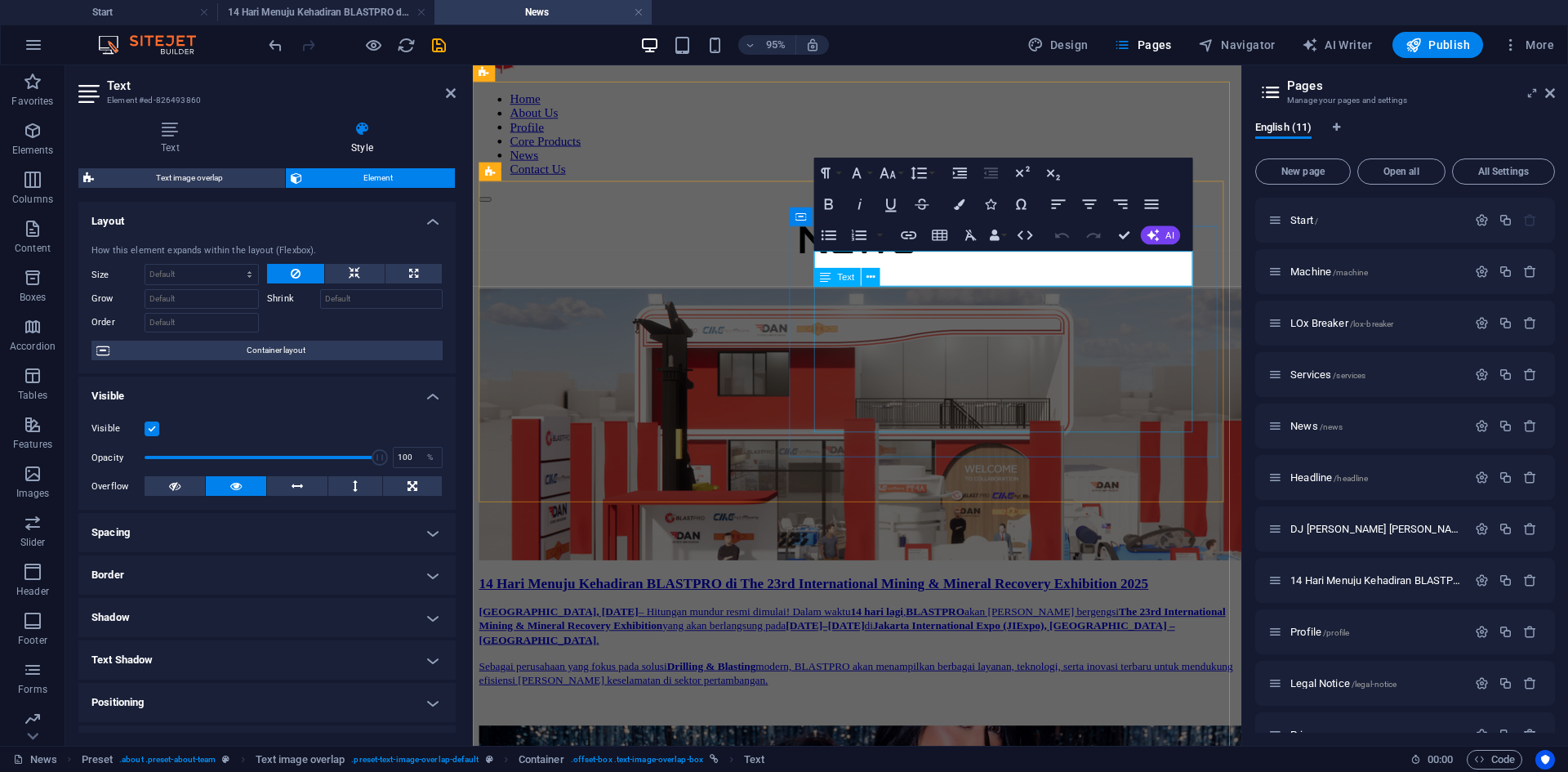
click at [1031, 633] on div "Jakarta, 3 September 2025 – Hitungan mundur resmi dimulai! Dalam waktu 14 hari …" at bounding box center [877, 690] width 796 height 114
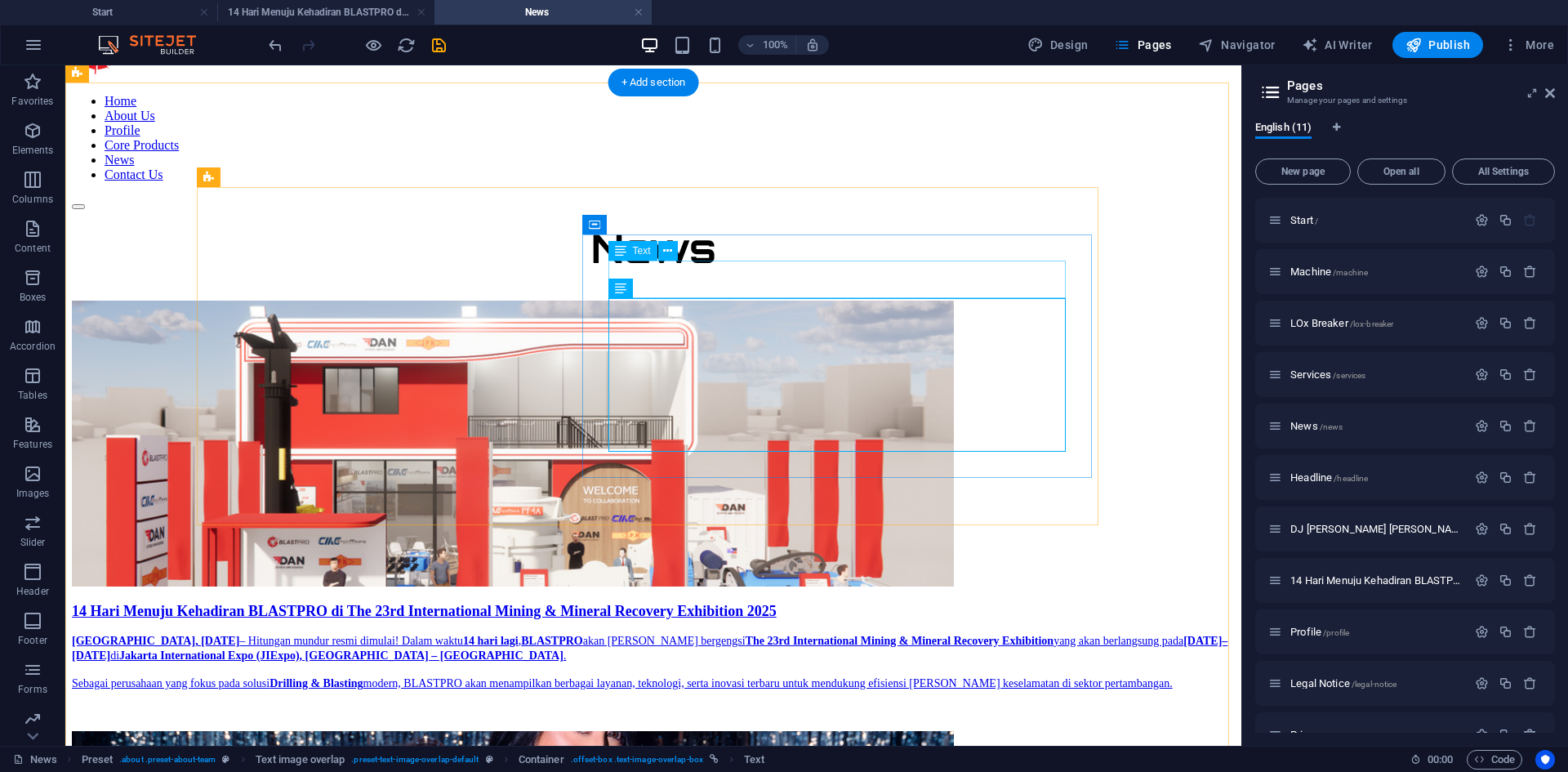
click at [743, 603] on div "14 Hari Menuju Kehadiran BLASTPRO di The 23rd International Mining & Mineral Re…" at bounding box center [653, 611] width 1163 height 17
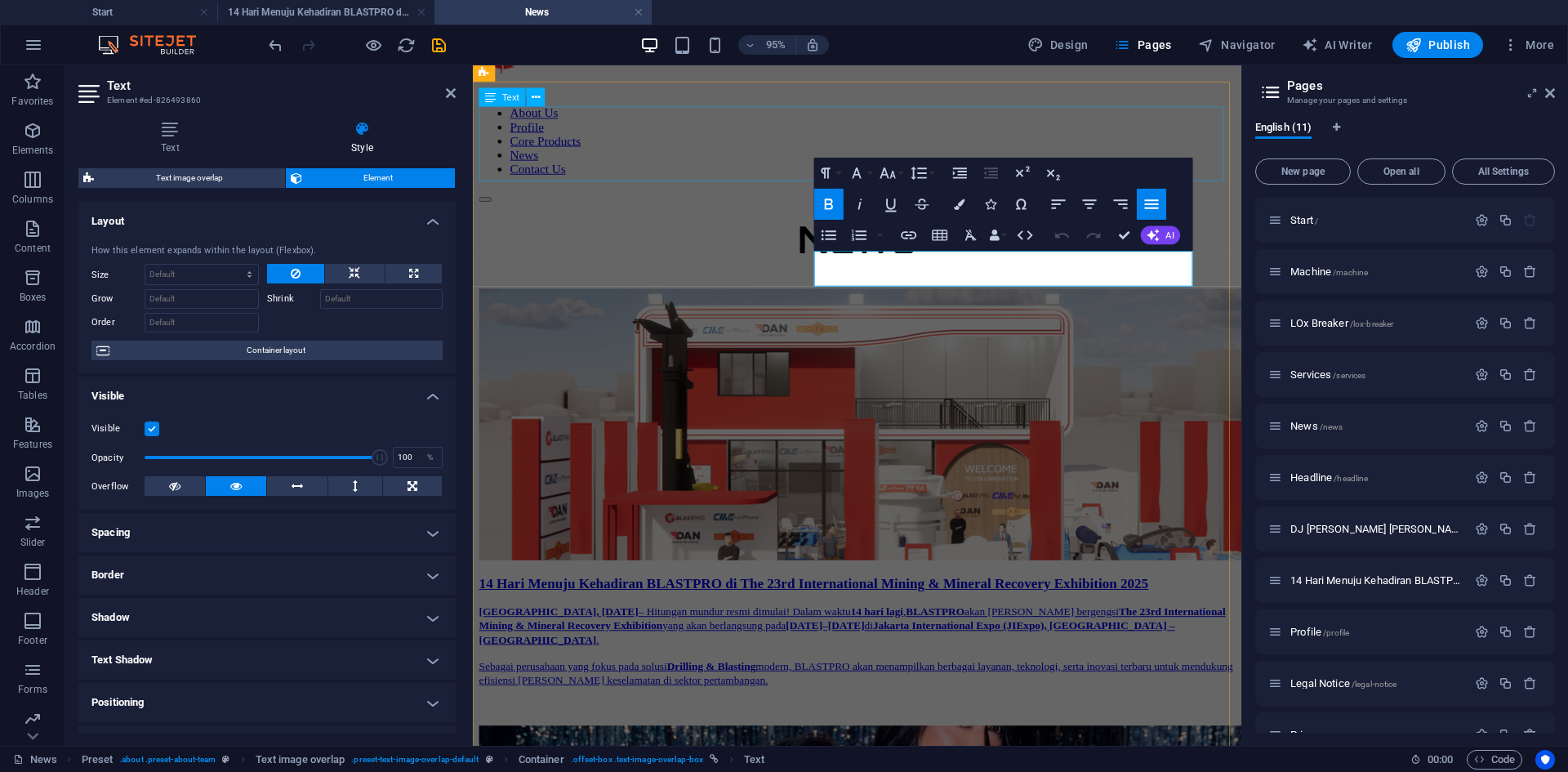
click at [759, 222] on div "News" at bounding box center [877, 261] width 796 height 78
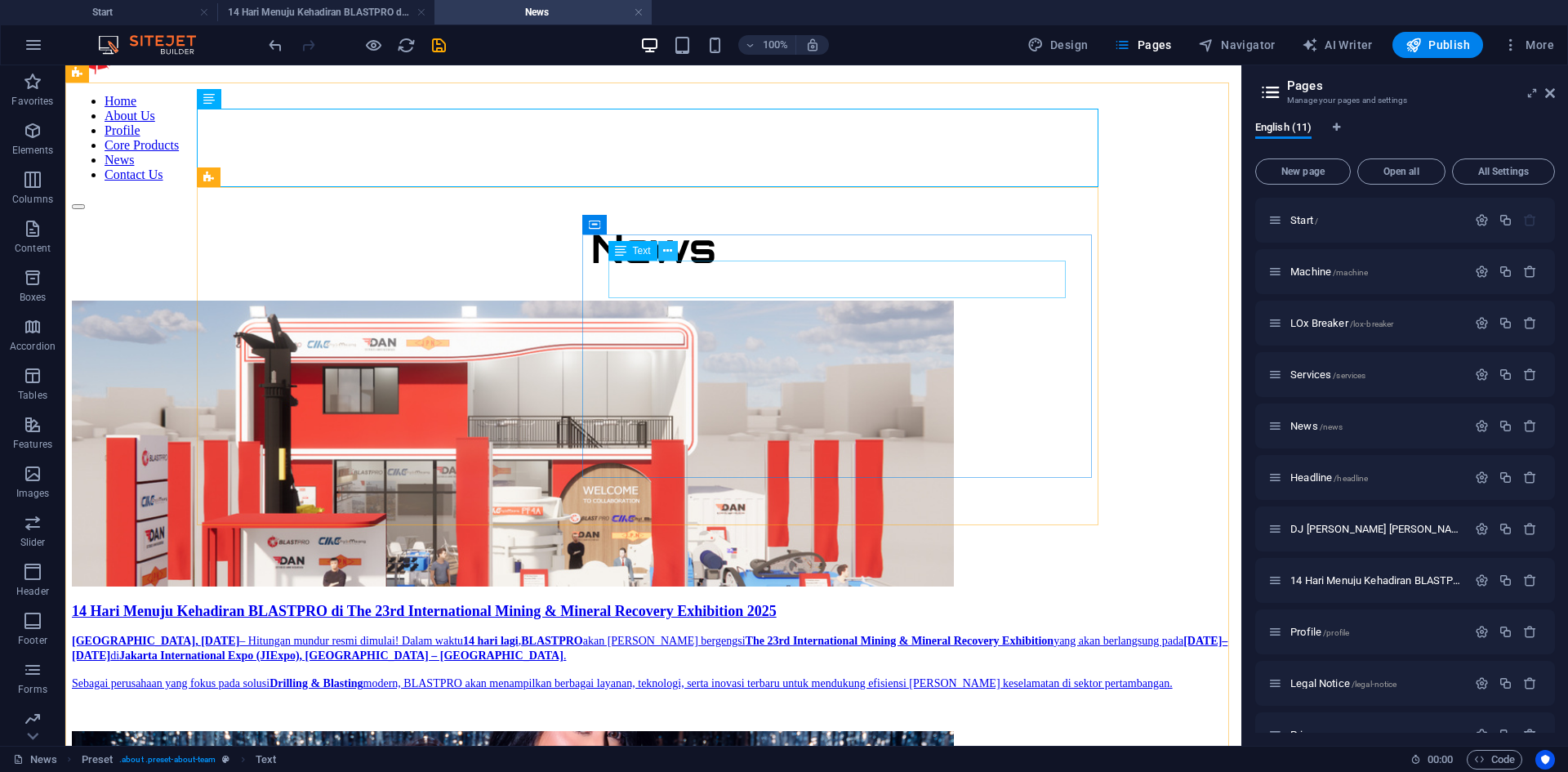
click at [666, 252] on icon at bounding box center [667, 251] width 9 height 17
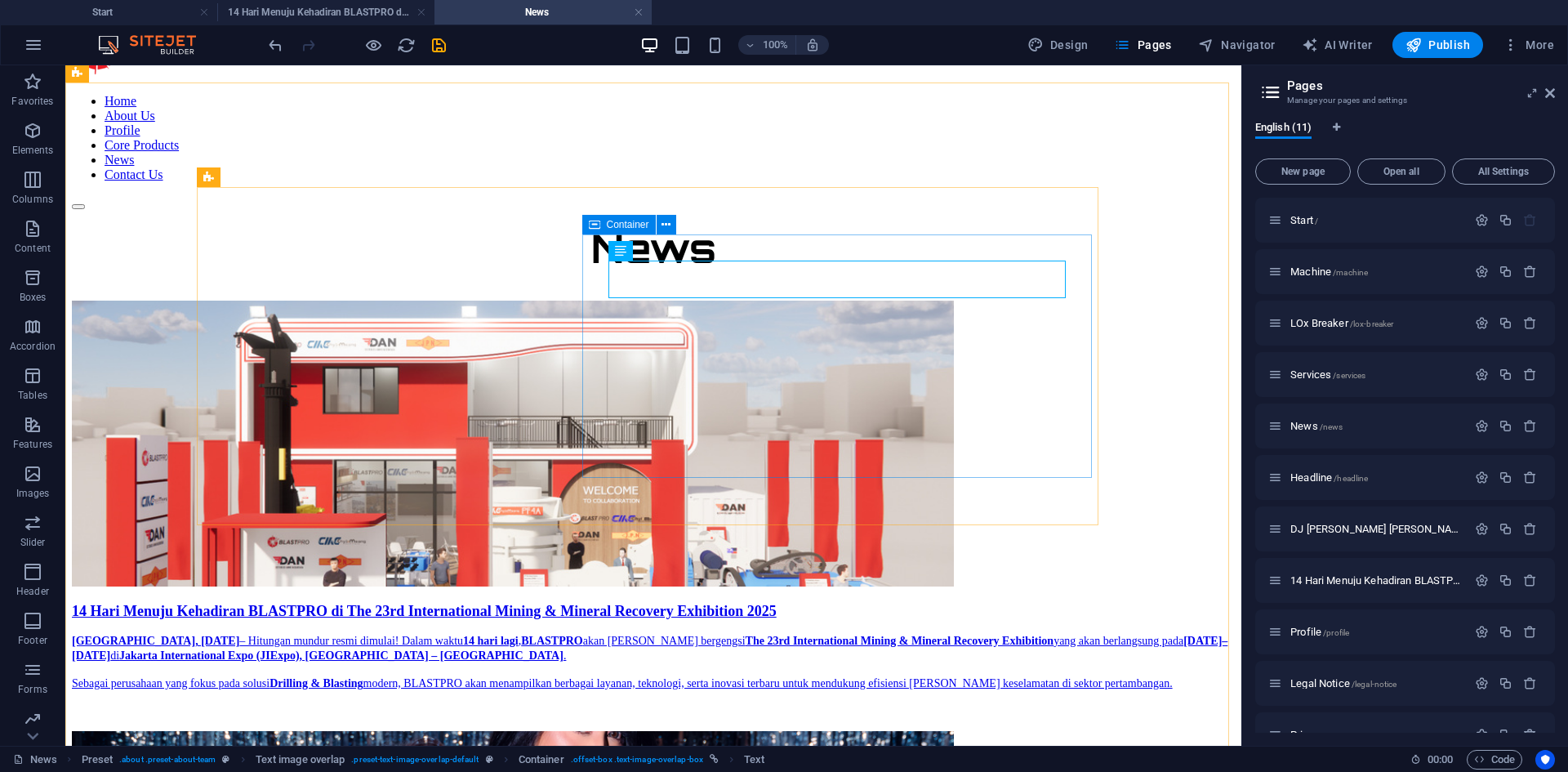
click at [622, 225] on span "Container" at bounding box center [628, 224] width 43 height 10
select select "6"
select select
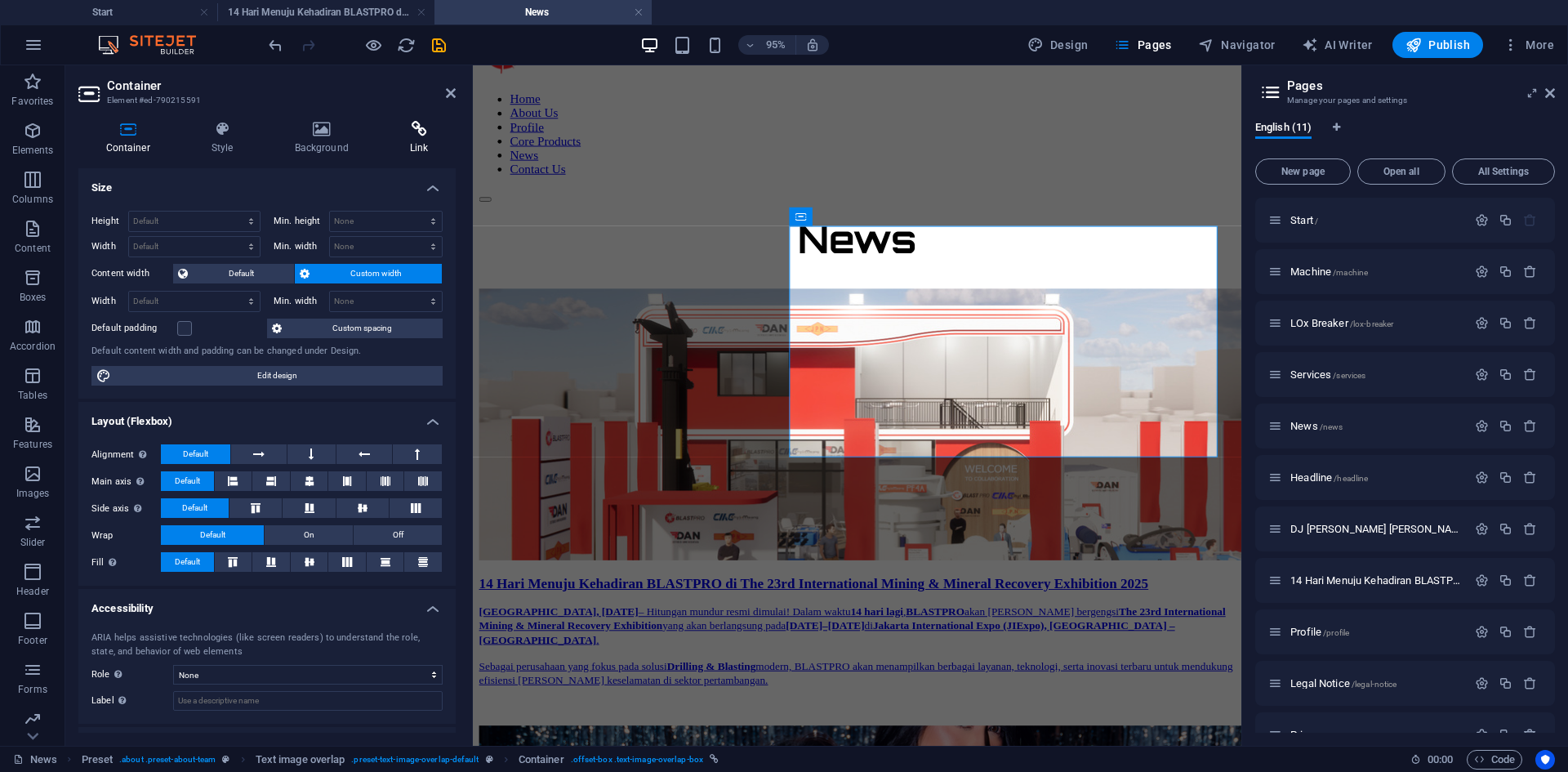
click at [427, 131] on icon at bounding box center [418, 128] width 73 height 16
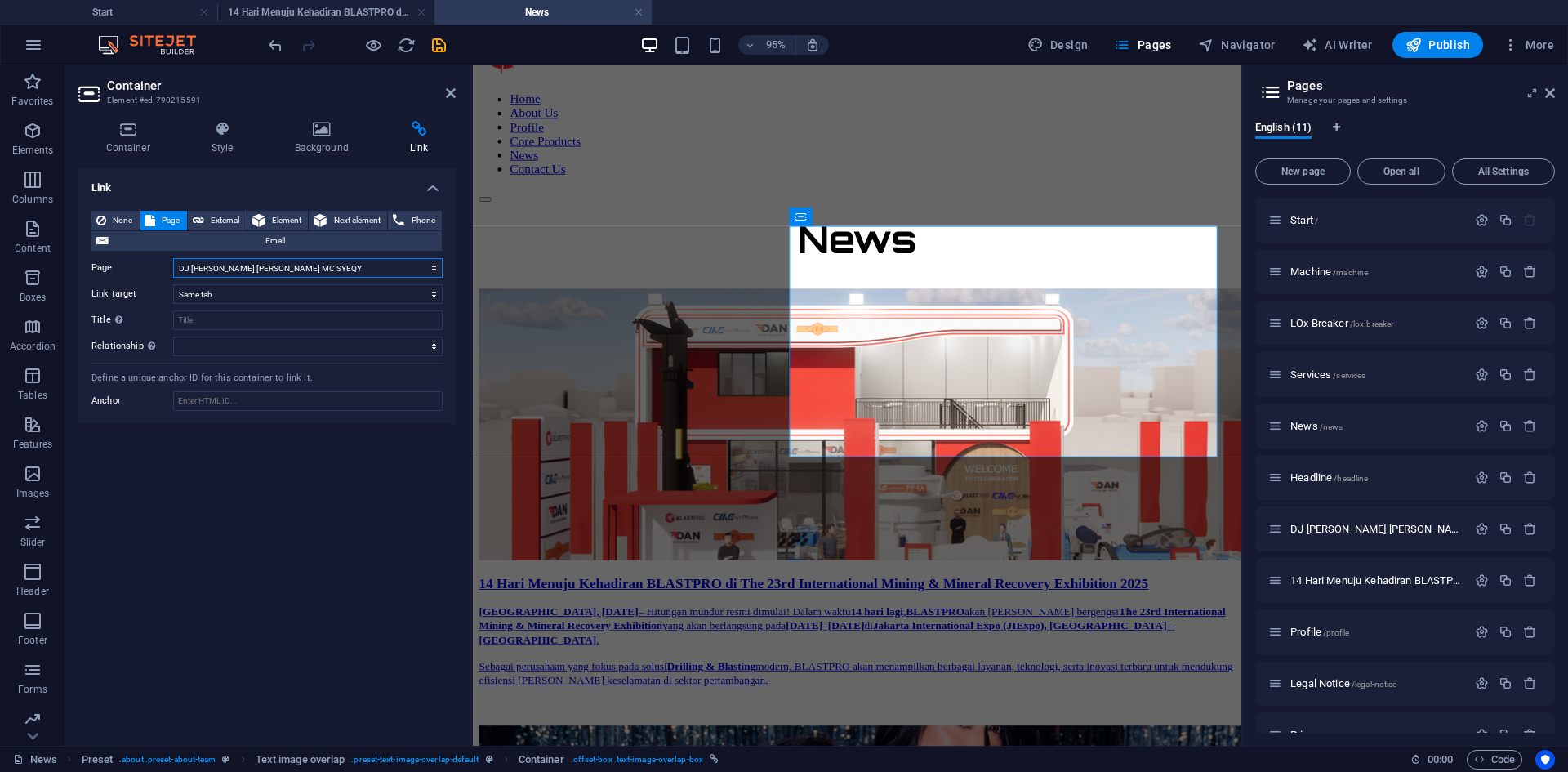
click at [414, 267] on select "Start Machine LOx Breaker Services News Headline DJ Freya dan MC SYEQY 14 Hari …" at bounding box center [307, 267] width 269 height 20
select select "7"
click at [173, 258] on select "Start Machine LOx Breaker Services News Headline DJ Freya dan MC SYEQY 14 Hari …" at bounding box center [307, 267] width 269 height 20
click at [831, 277] on icon at bounding box center [825, 278] width 10 height 19
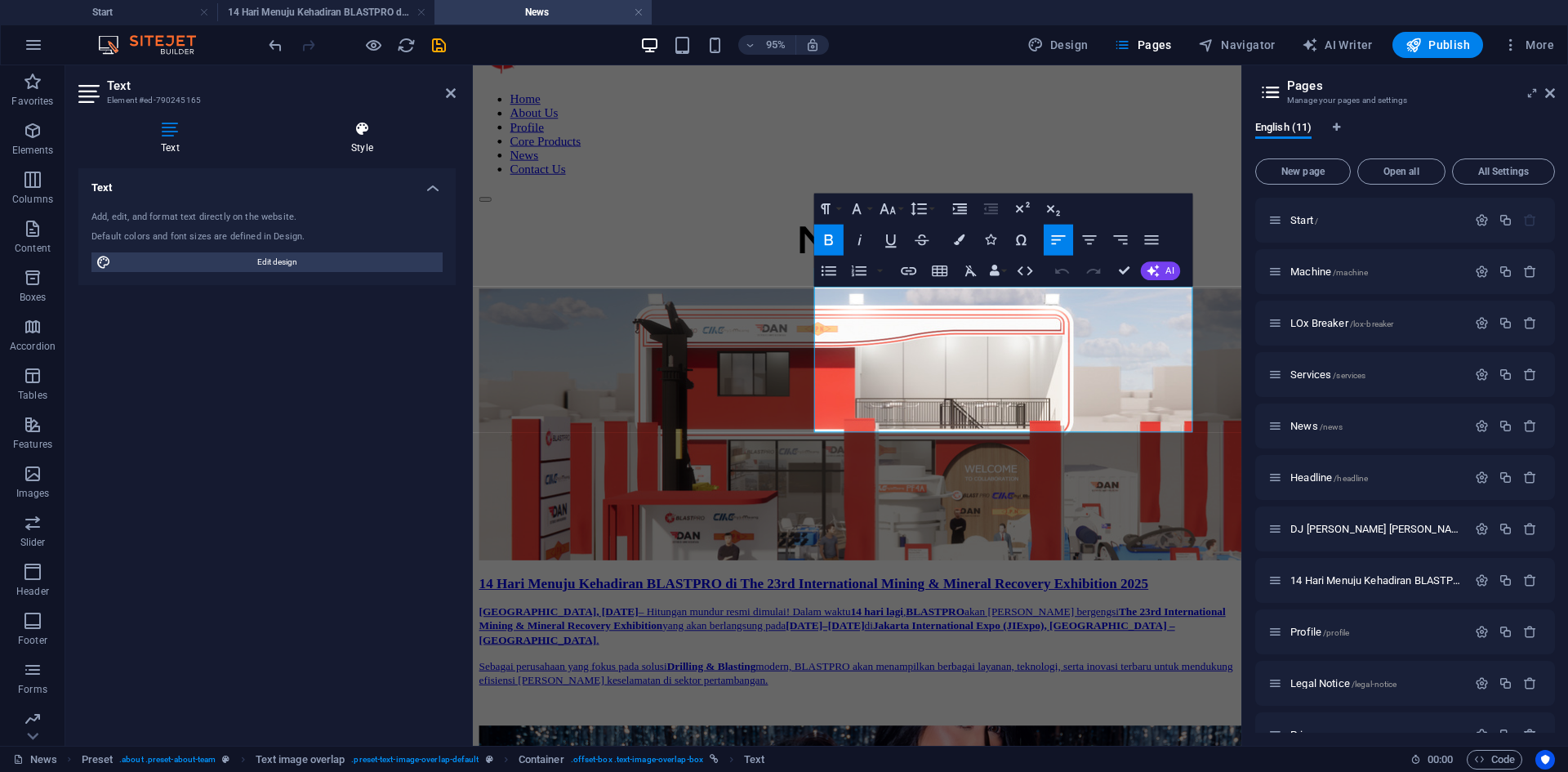
click at [374, 136] on icon at bounding box center [362, 128] width 187 height 16
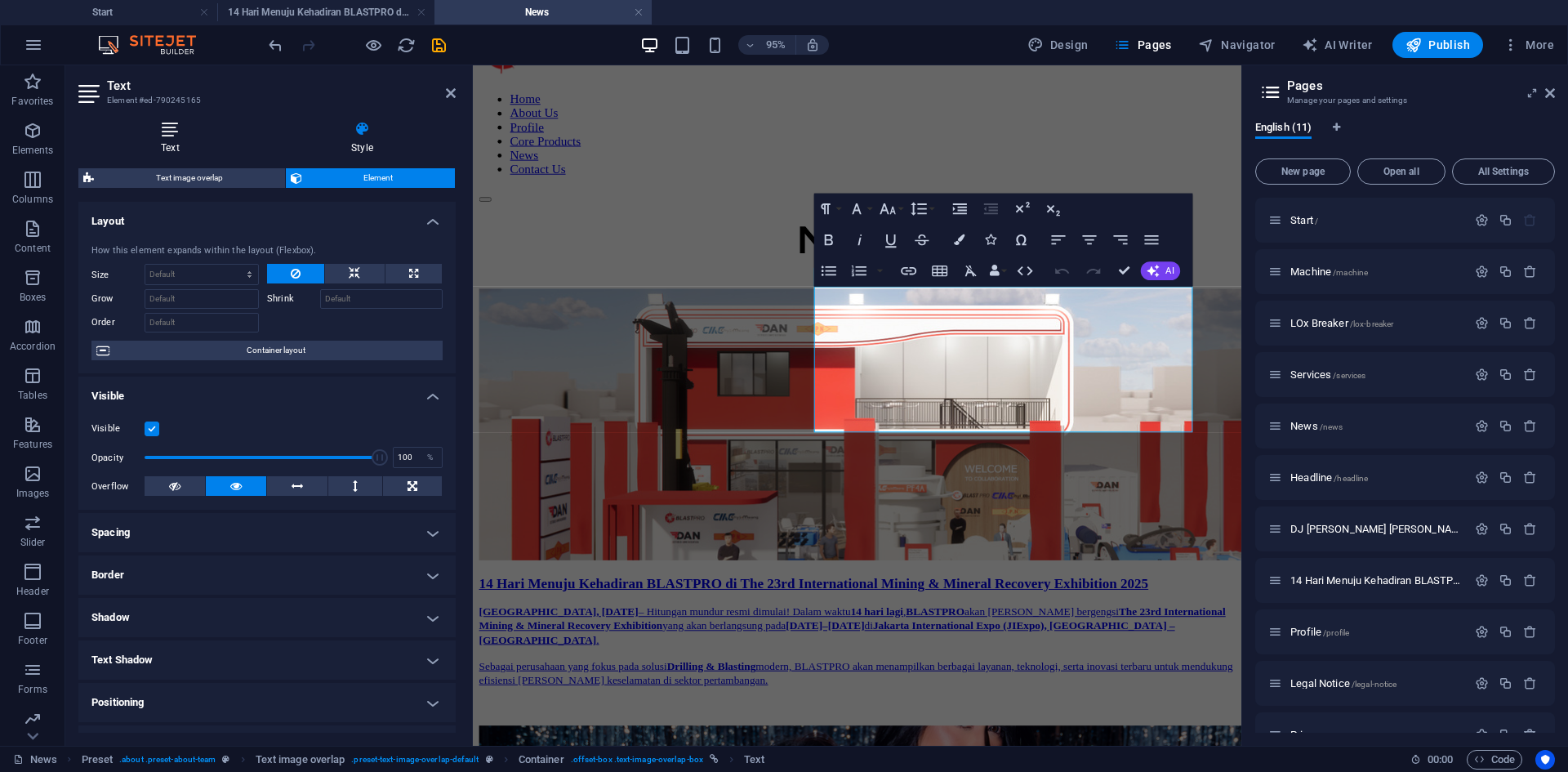
click at [171, 144] on h4 "Text" at bounding box center [173, 138] width 190 height 34
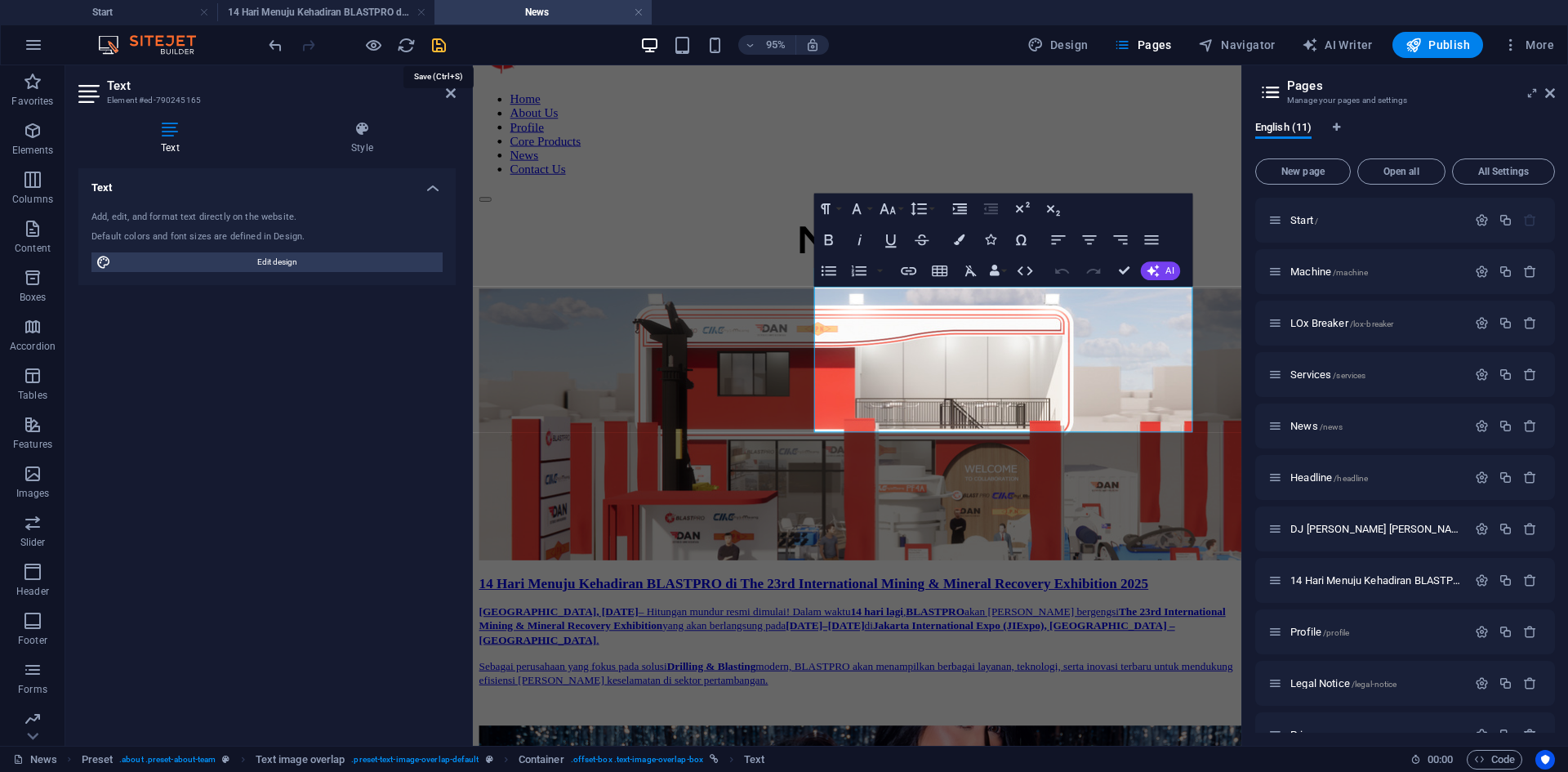
click at [436, 48] on icon "save" at bounding box center [439, 46] width 19 height 19
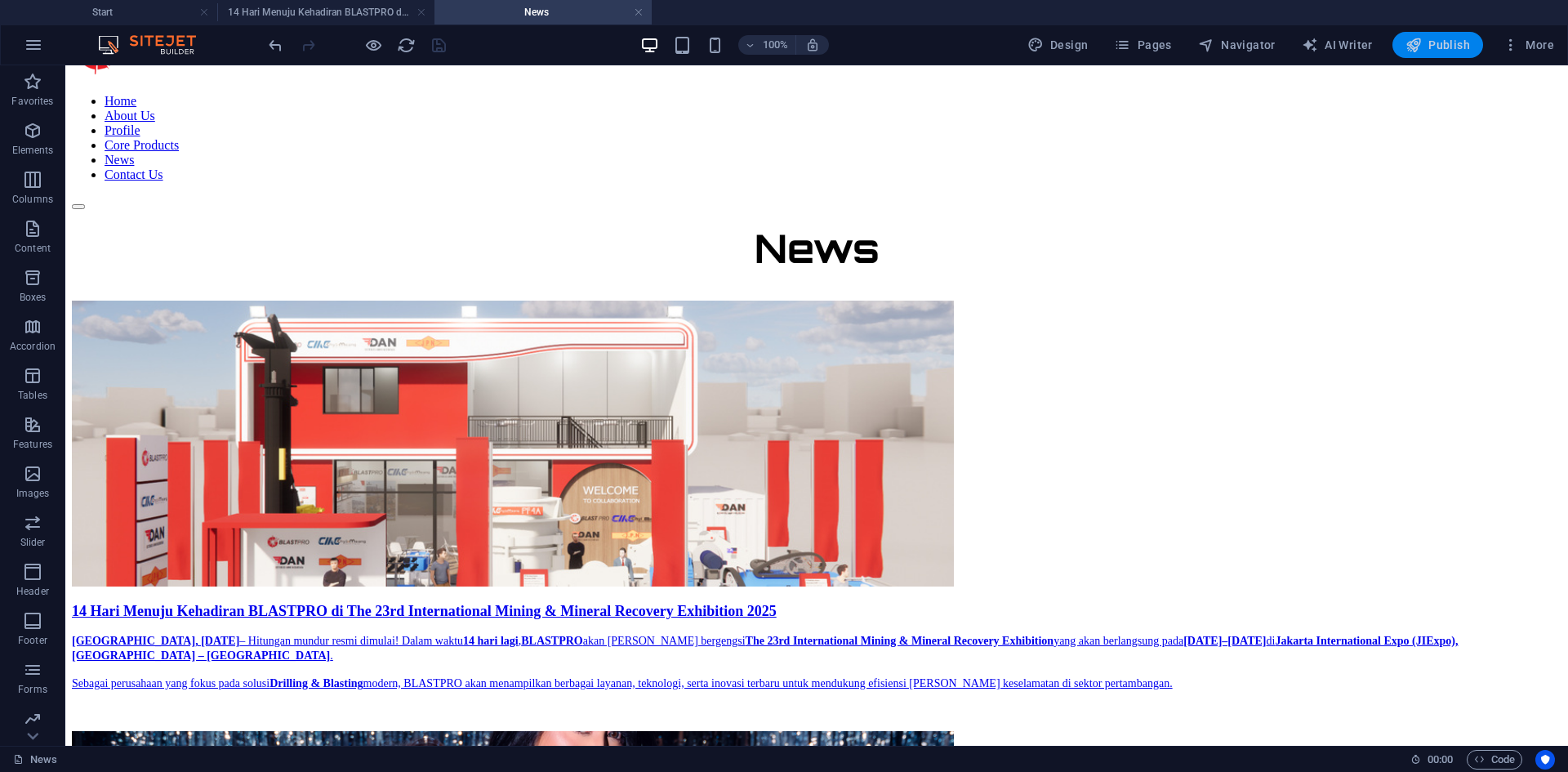
click at [1425, 41] on span "Publish" at bounding box center [1438, 45] width 65 height 16
